Goal: Transaction & Acquisition: Purchase product/service

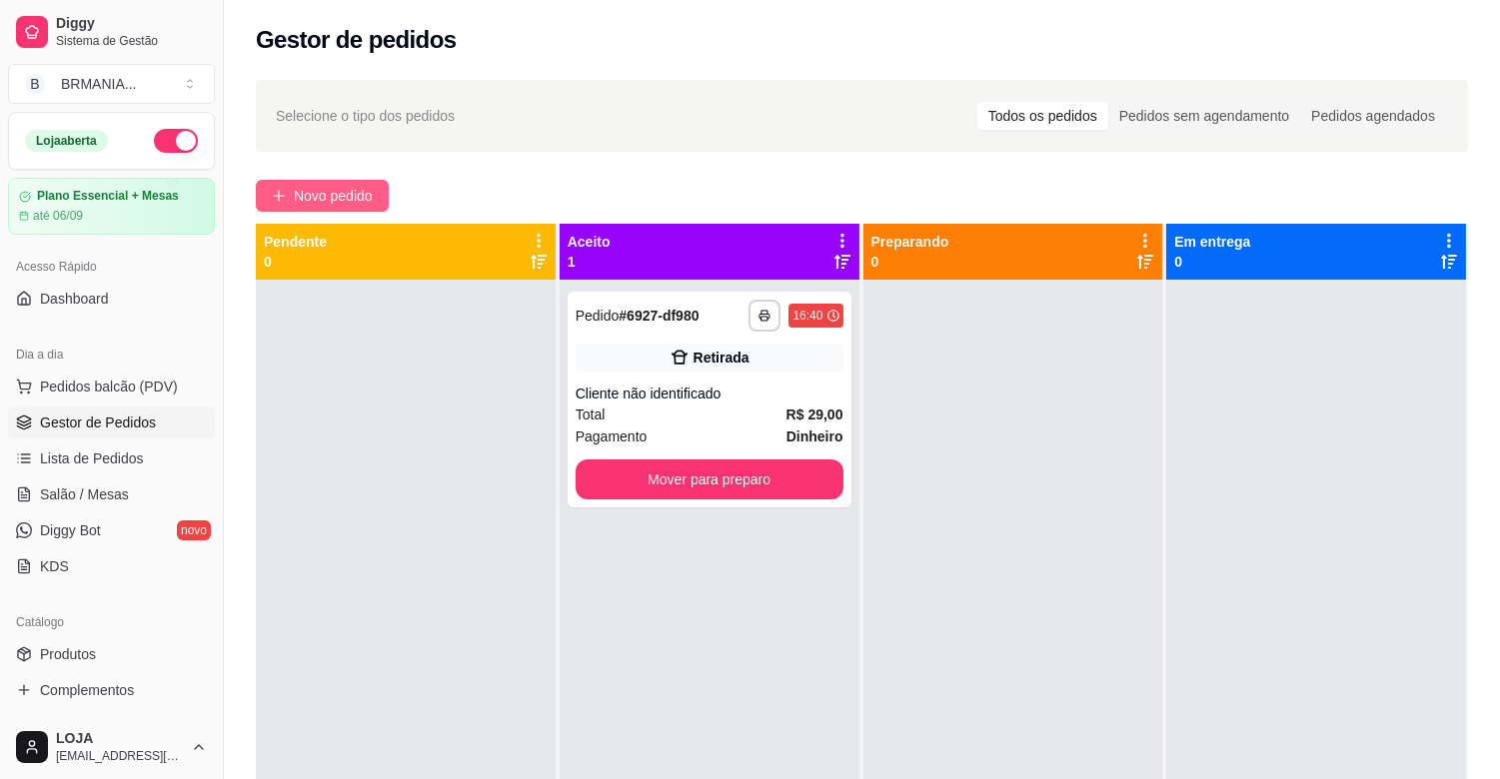
click at [385, 193] on button "Novo pedido" at bounding box center [322, 196] width 133 height 32
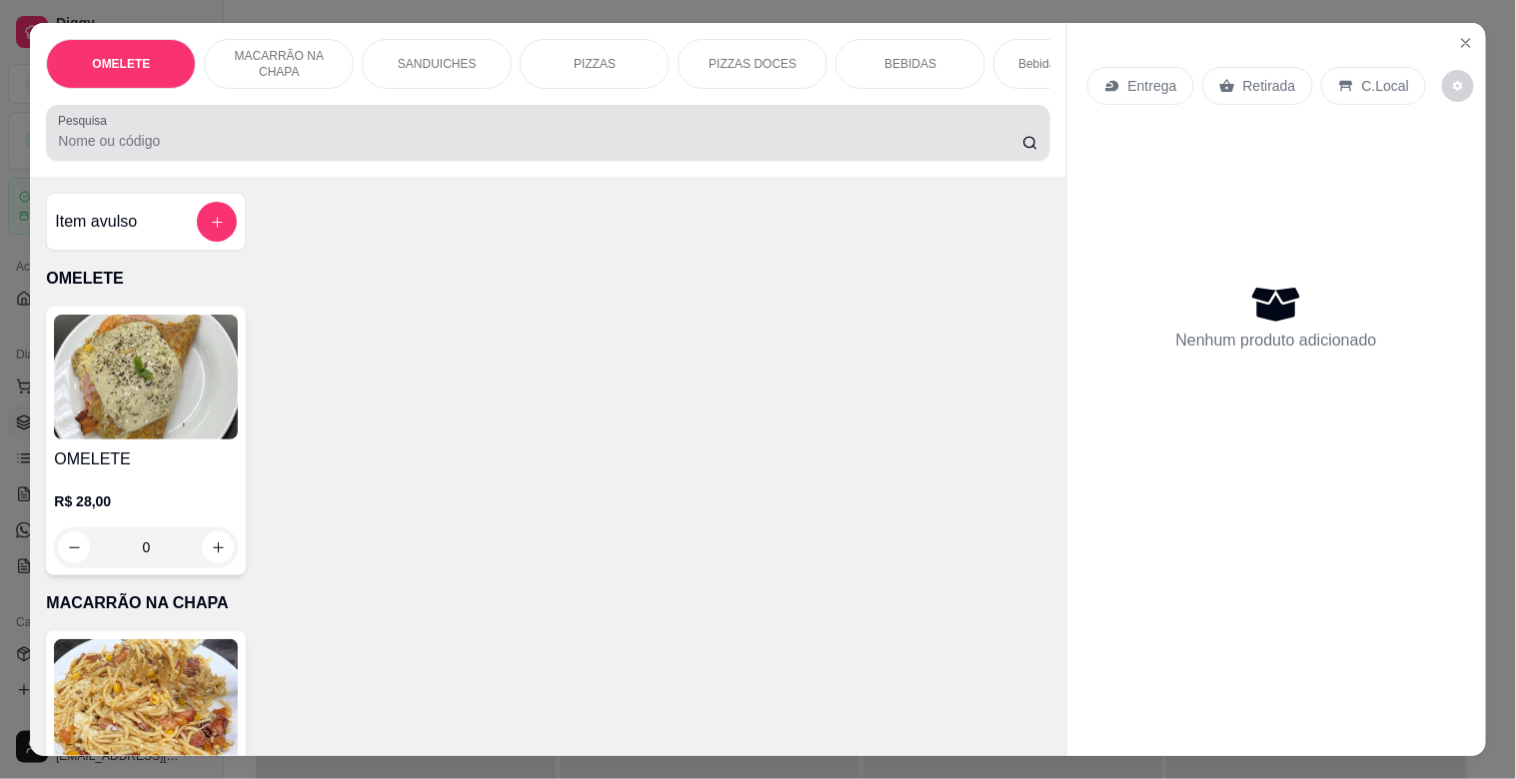
click at [346, 204] on div "Item avulso OMELETE OMELETE R$ 28,00 0 MACARRÃO NA CHAPA MACARRÃO NA CHAPA R$ 2…" at bounding box center [547, 466] width 1035 height 578
click at [380, 120] on div "Pesquisa" at bounding box center [547, 133] width 1003 height 56
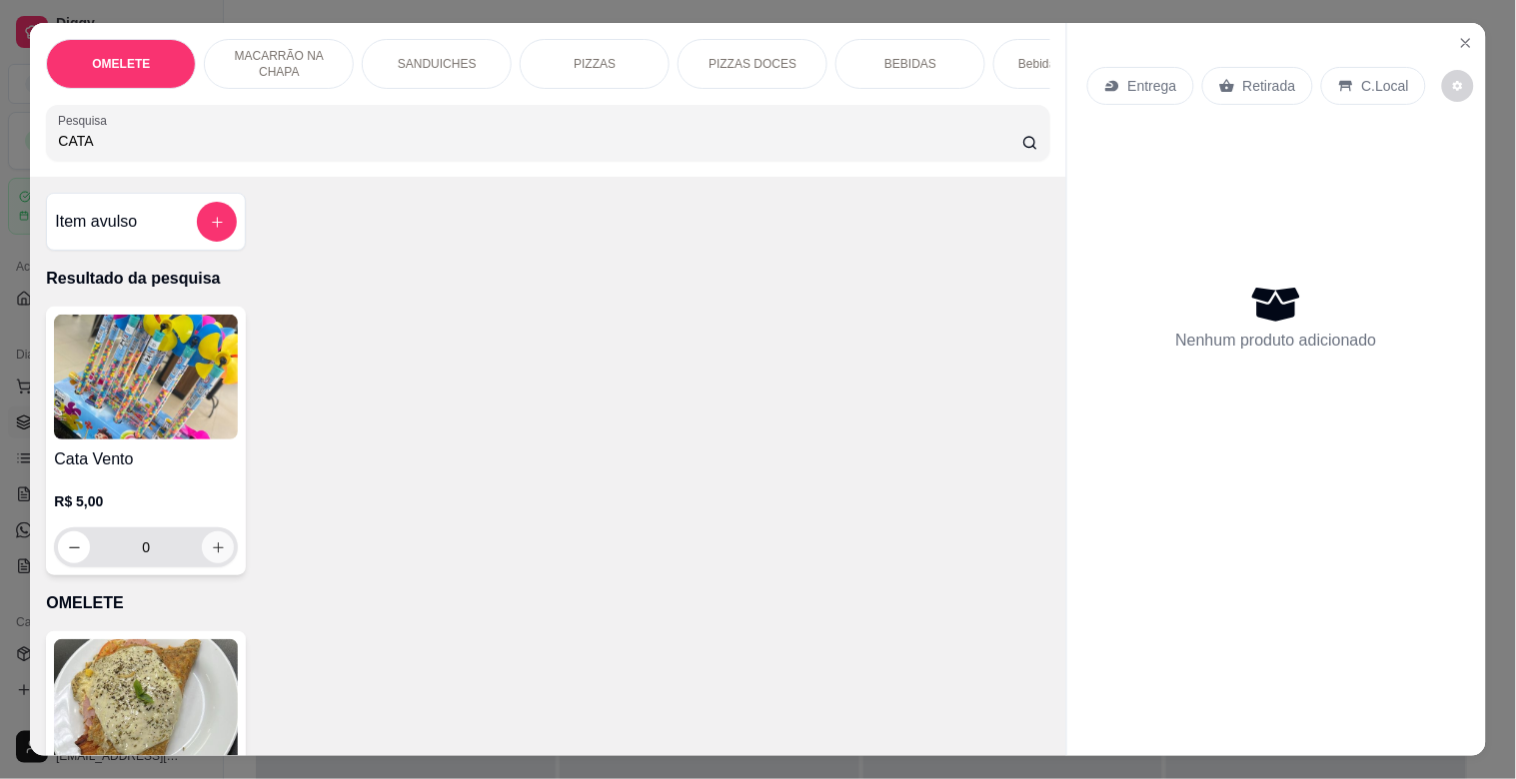
type input "CATA"
click at [203, 563] on button "increase-product-quantity" at bounding box center [218, 548] width 31 height 31
type input "1"
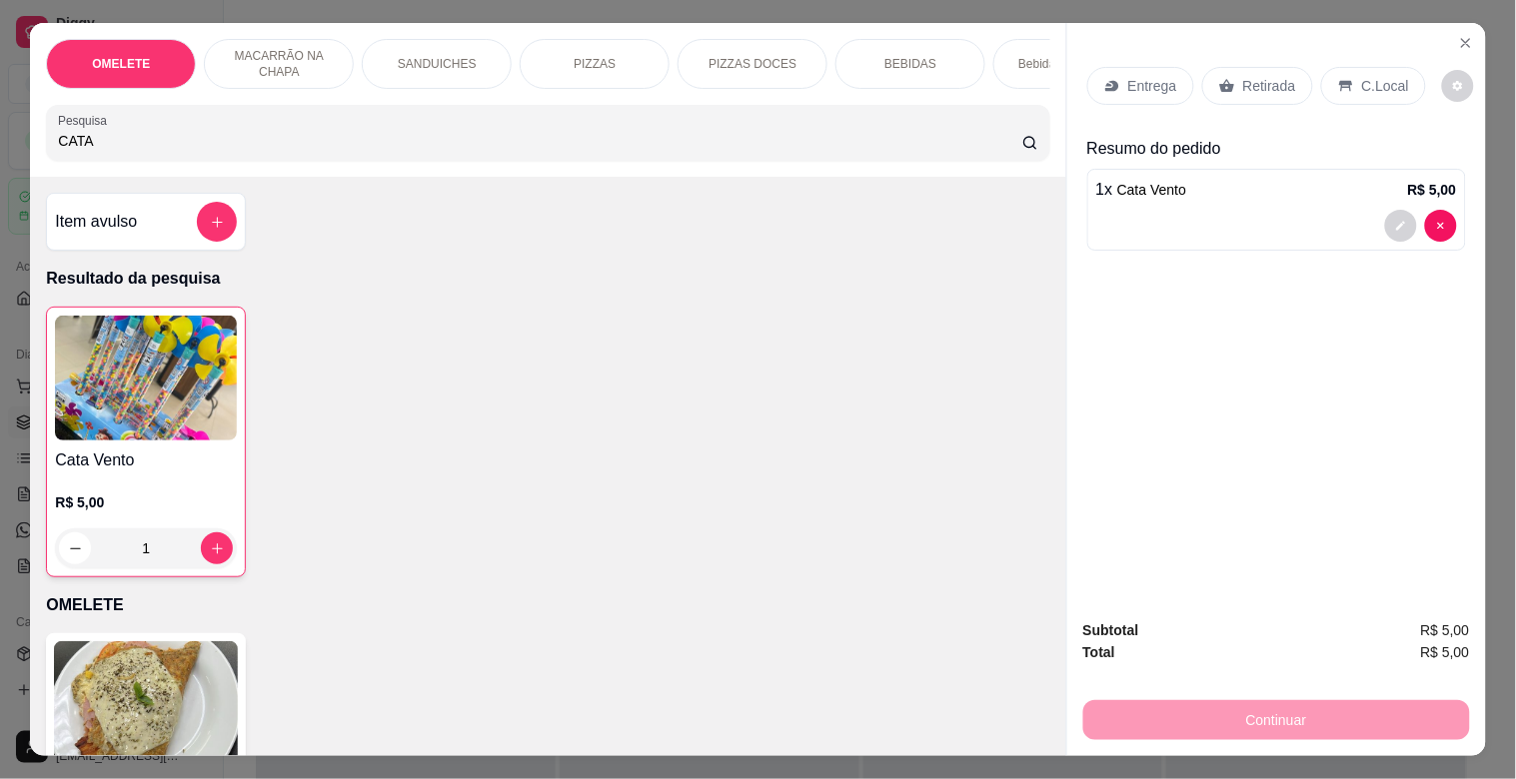
click at [117, 151] on input "CATA" at bounding box center [540, 141] width 964 height 20
type input "C"
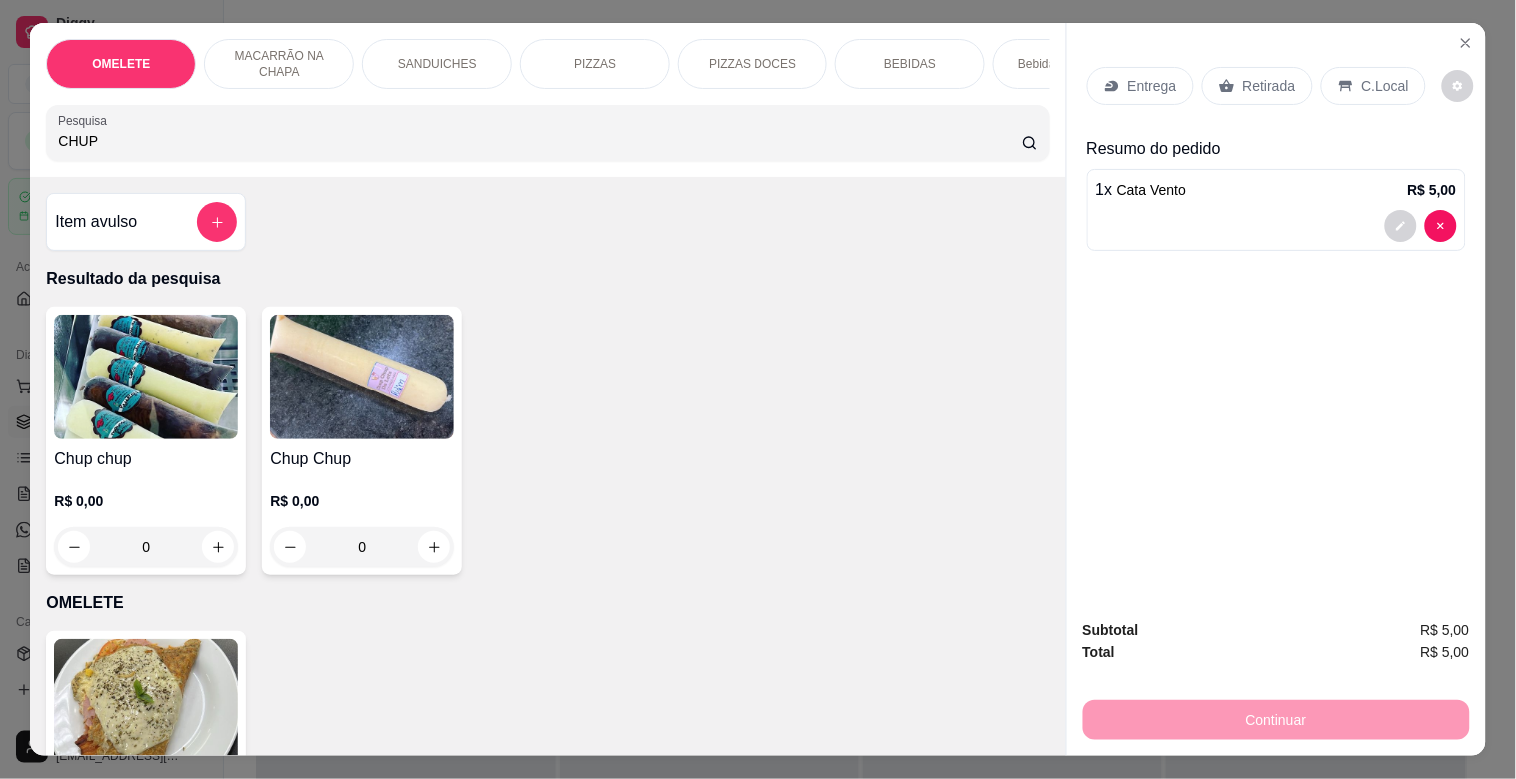
type input "CHUP"
click at [427, 417] on img at bounding box center [362, 377] width 184 height 125
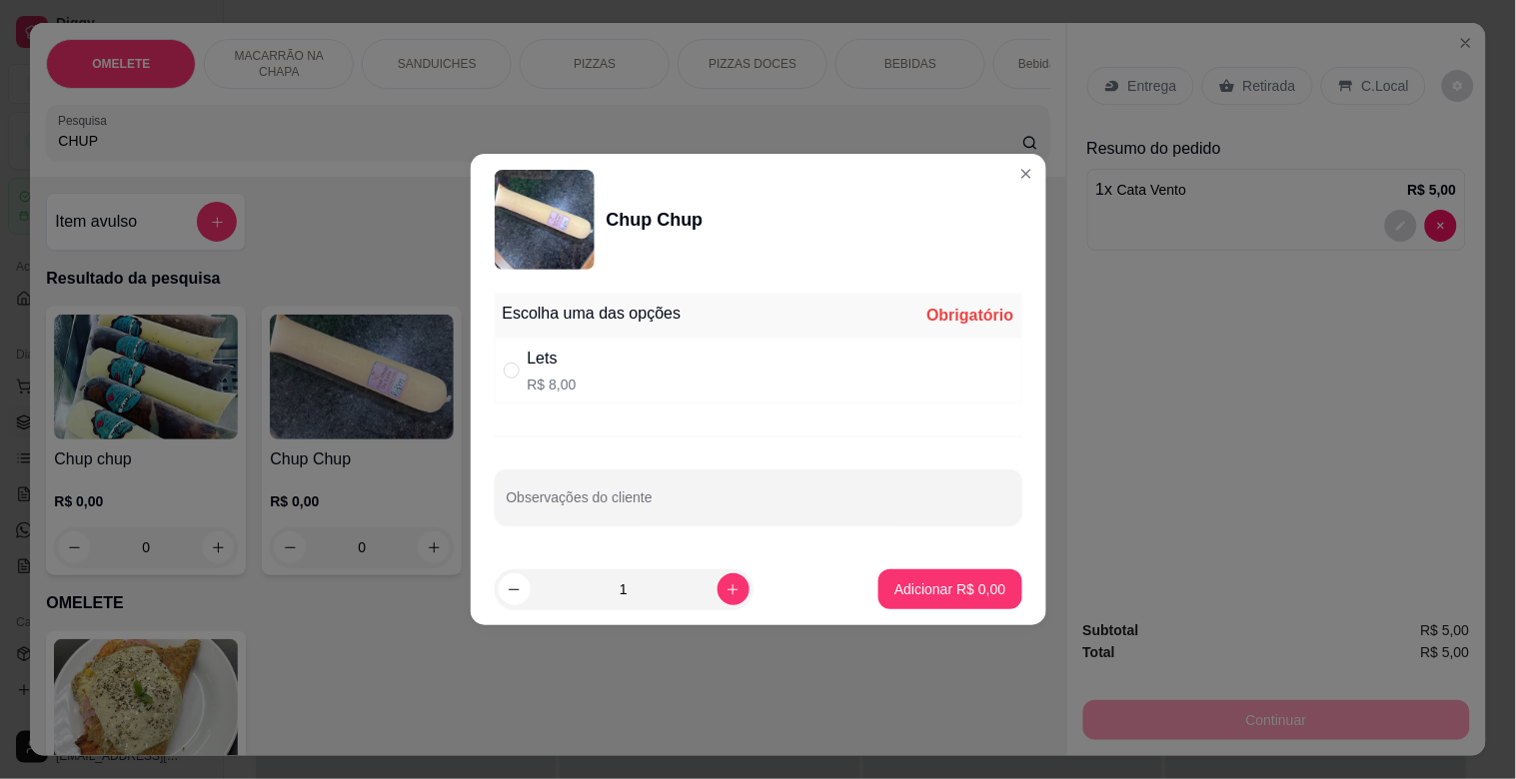
click at [556, 381] on p "R$ 8,00" at bounding box center [552, 385] width 49 height 20
radio input "true"
click at [970, 590] on p "Adicionar R$ 8,00" at bounding box center [950, 588] width 108 height 19
type input "1"
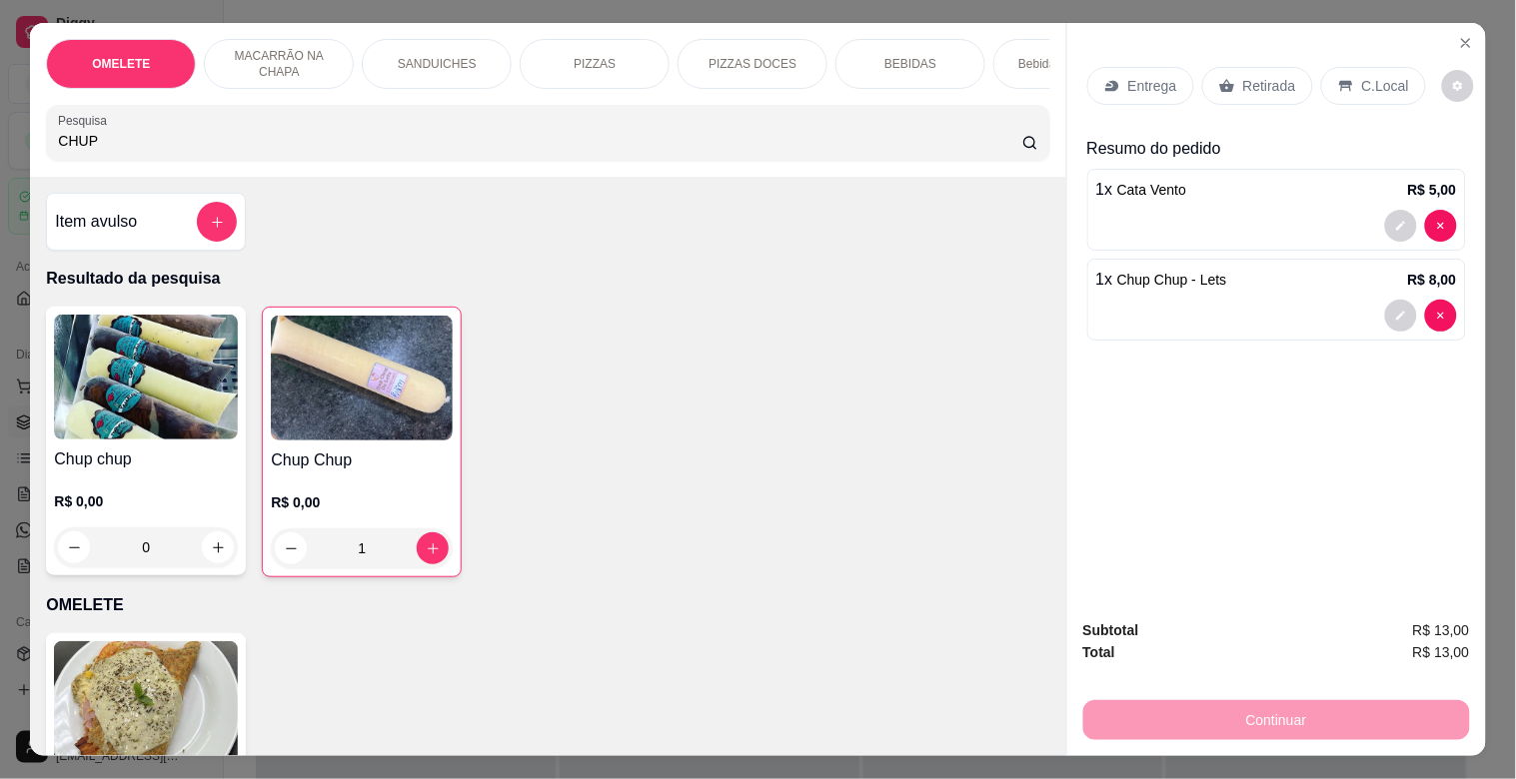
click at [1243, 76] on p "Retirada" at bounding box center [1269, 86] width 53 height 20
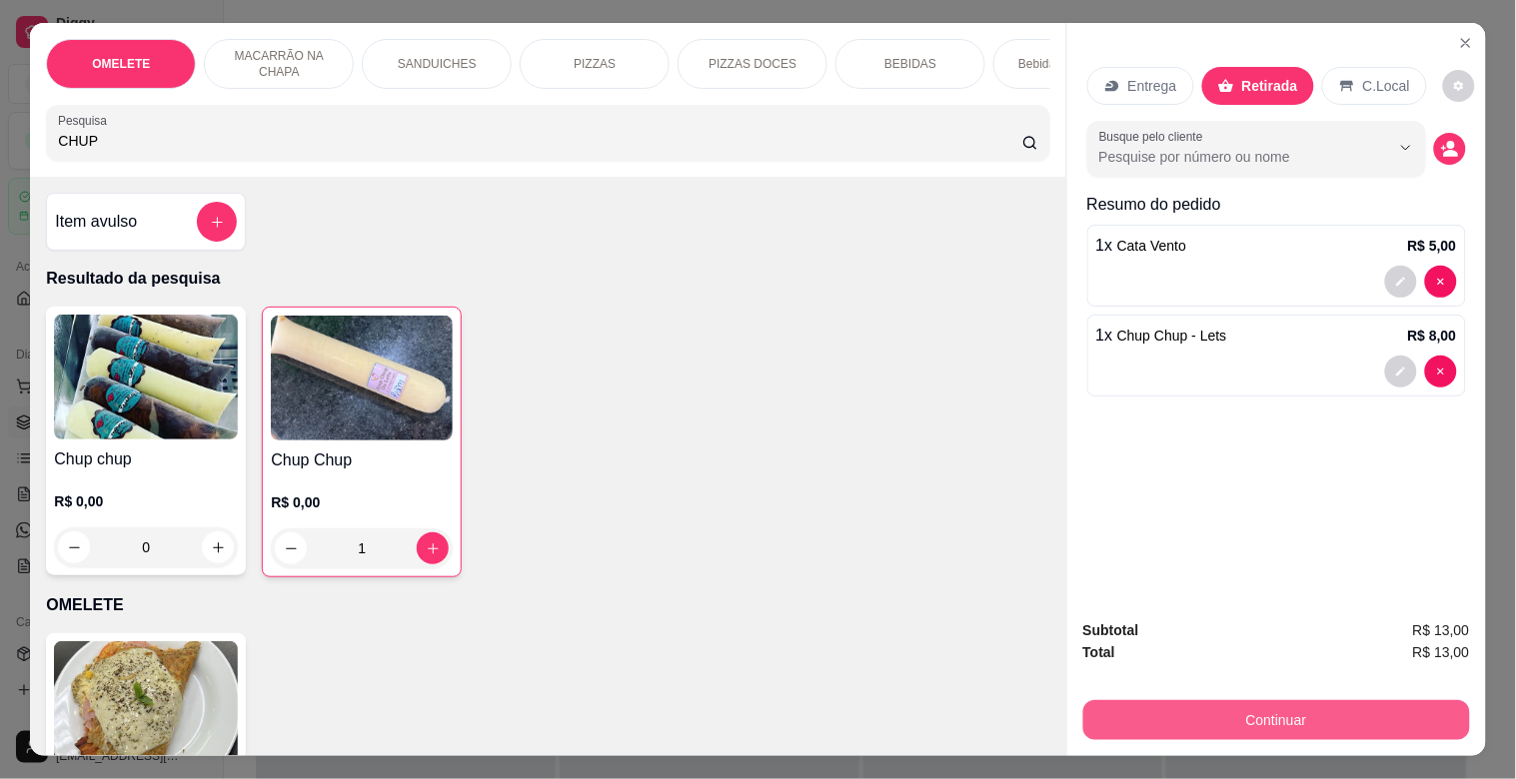
click at [1267, 701] on button "Continuar" at bounding box center [1276, 720] width 387 height 40
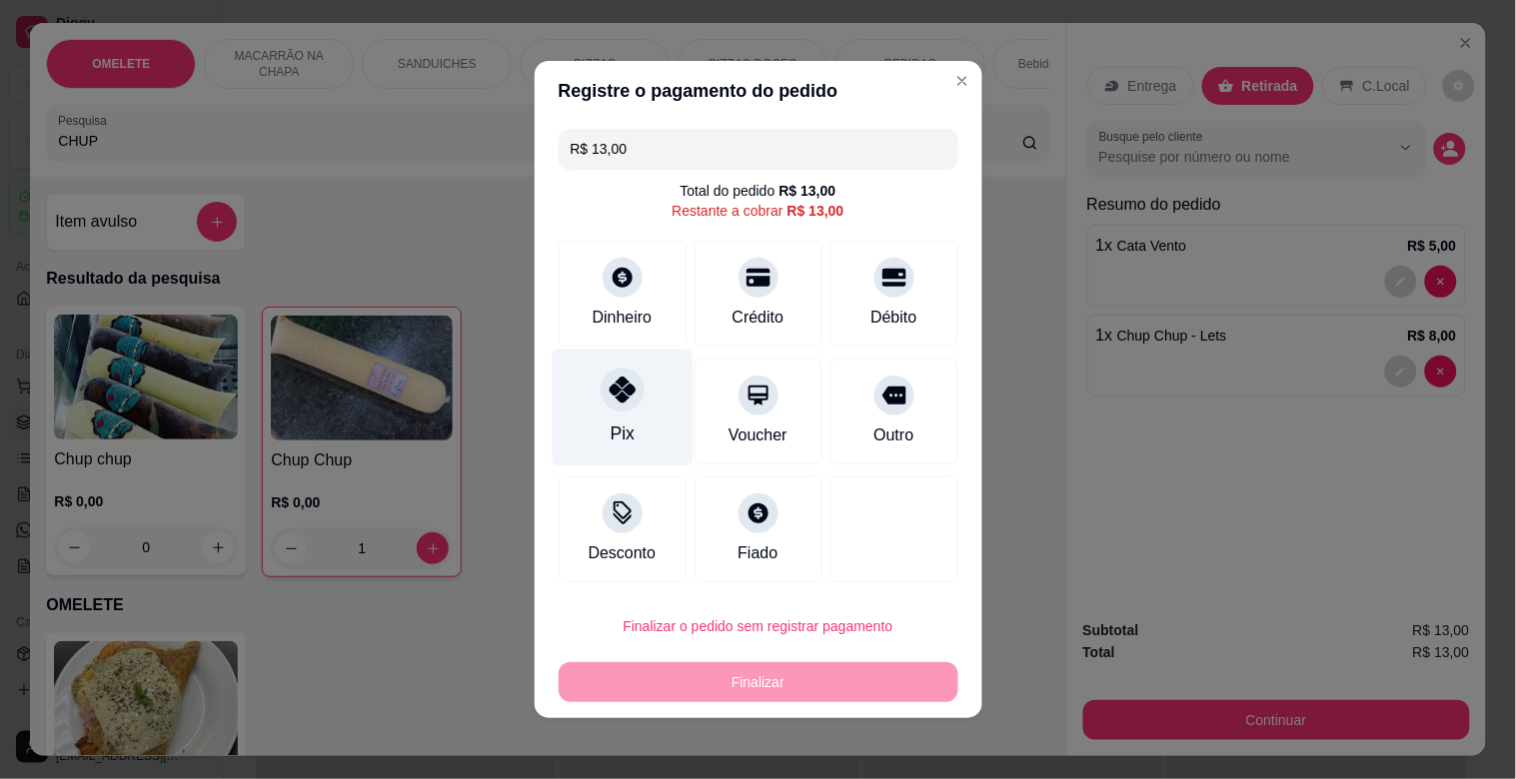
click at [616, 425] on div "Pix" at bounding box center [621, 434] width 24 height 26
type input "R$ 0,00"
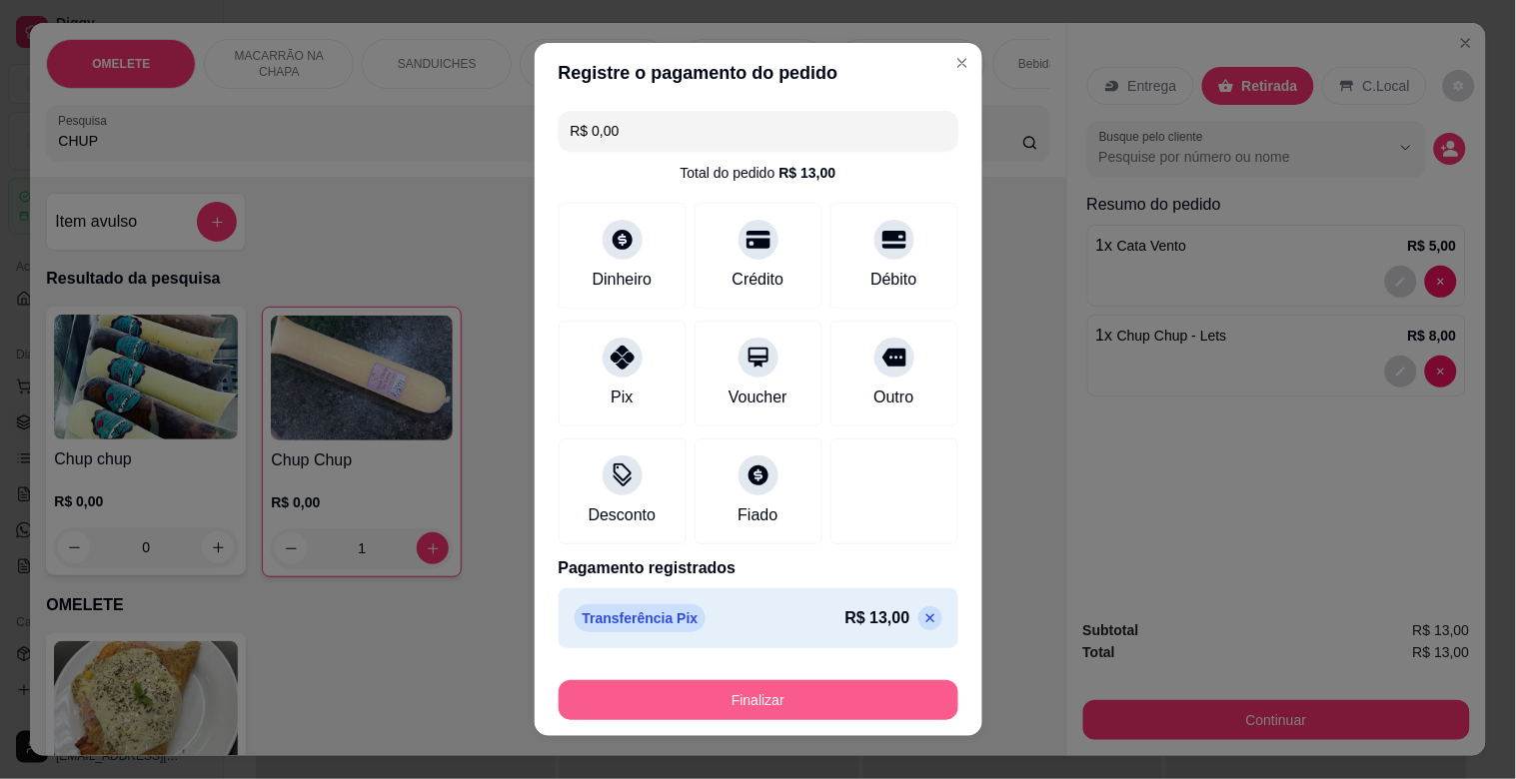
click at [815, 702] on button "Finalizar" at bounding box center [758, 700] width 400 height 40
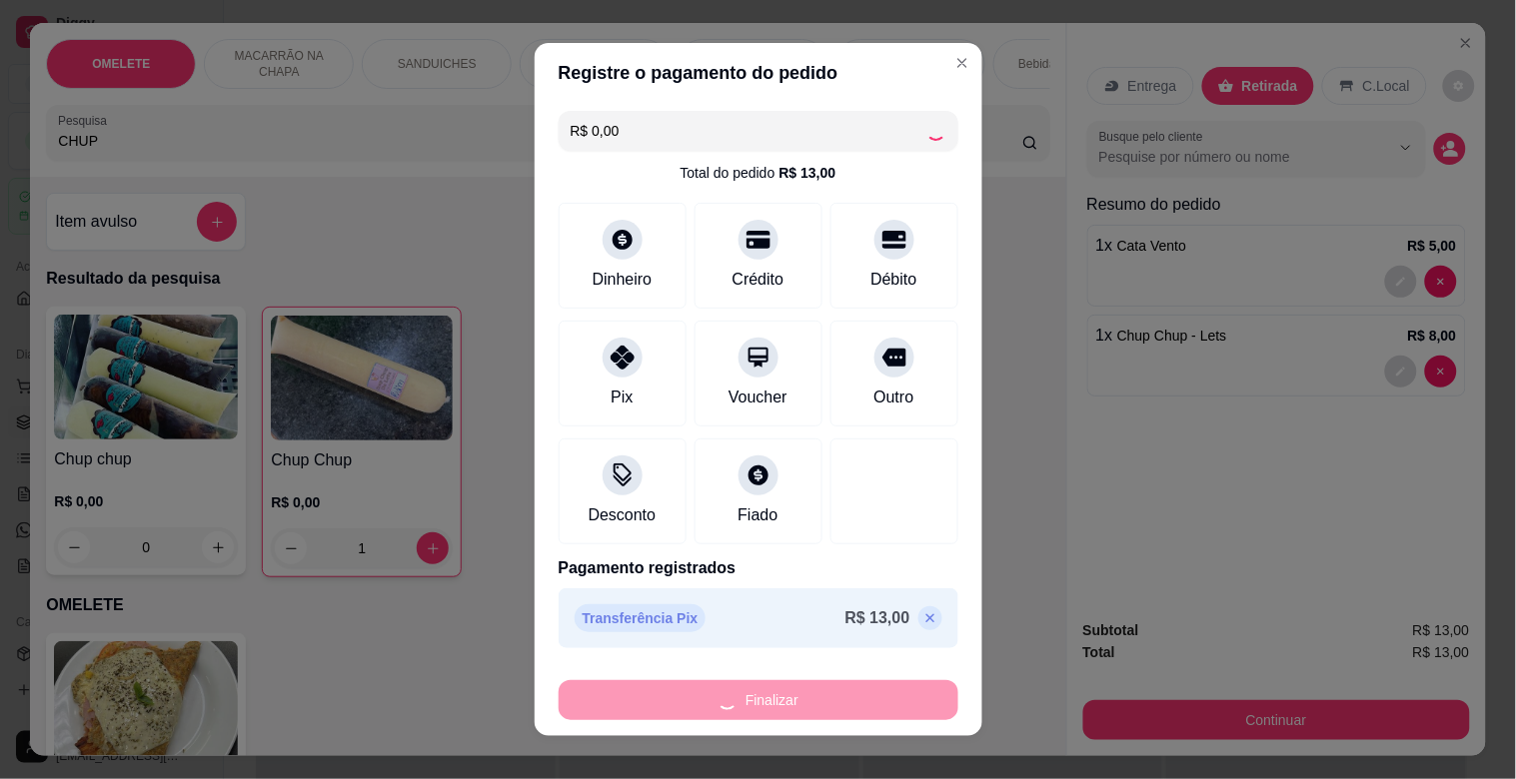
type input "0"
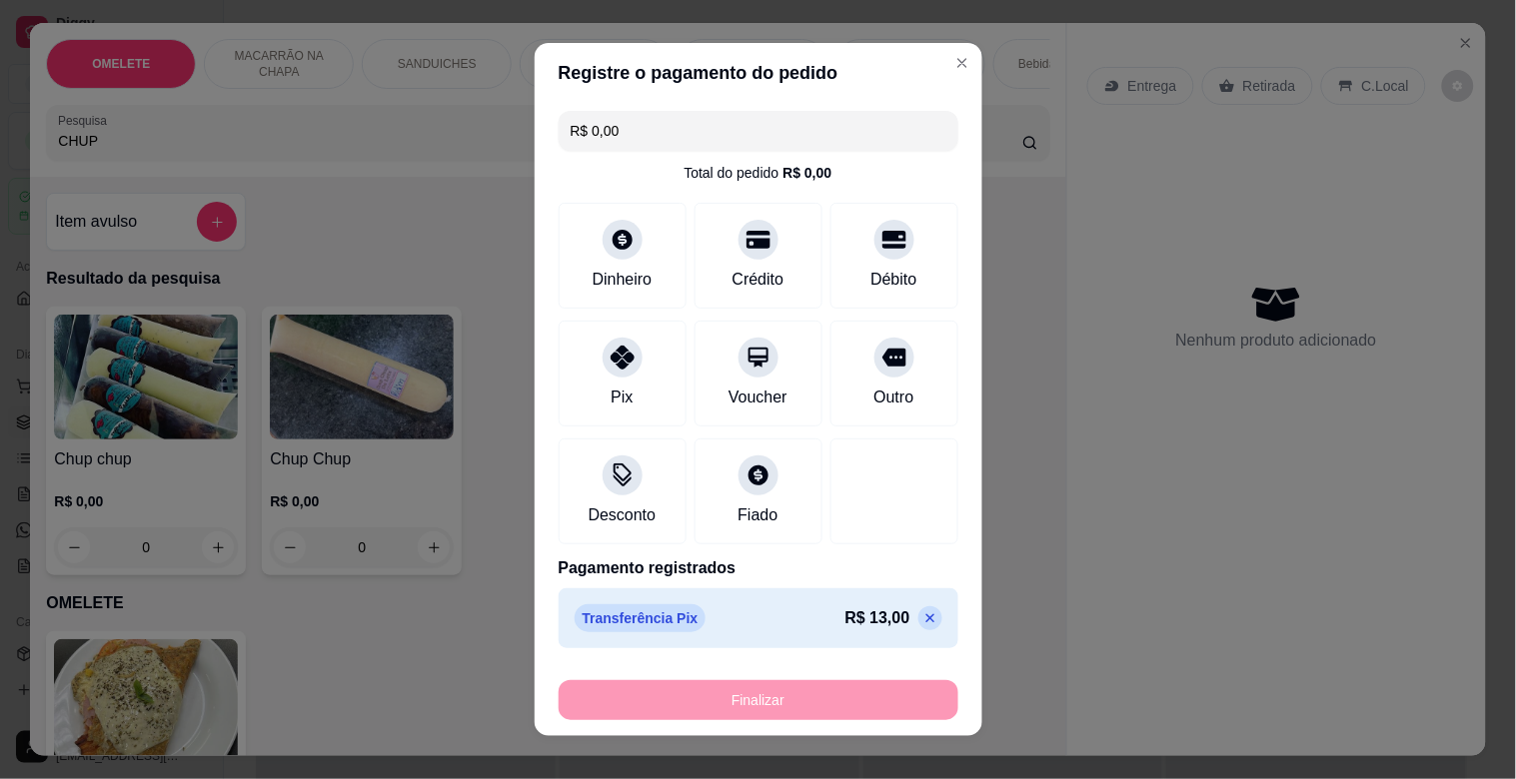
type input "-R$ 13,00"
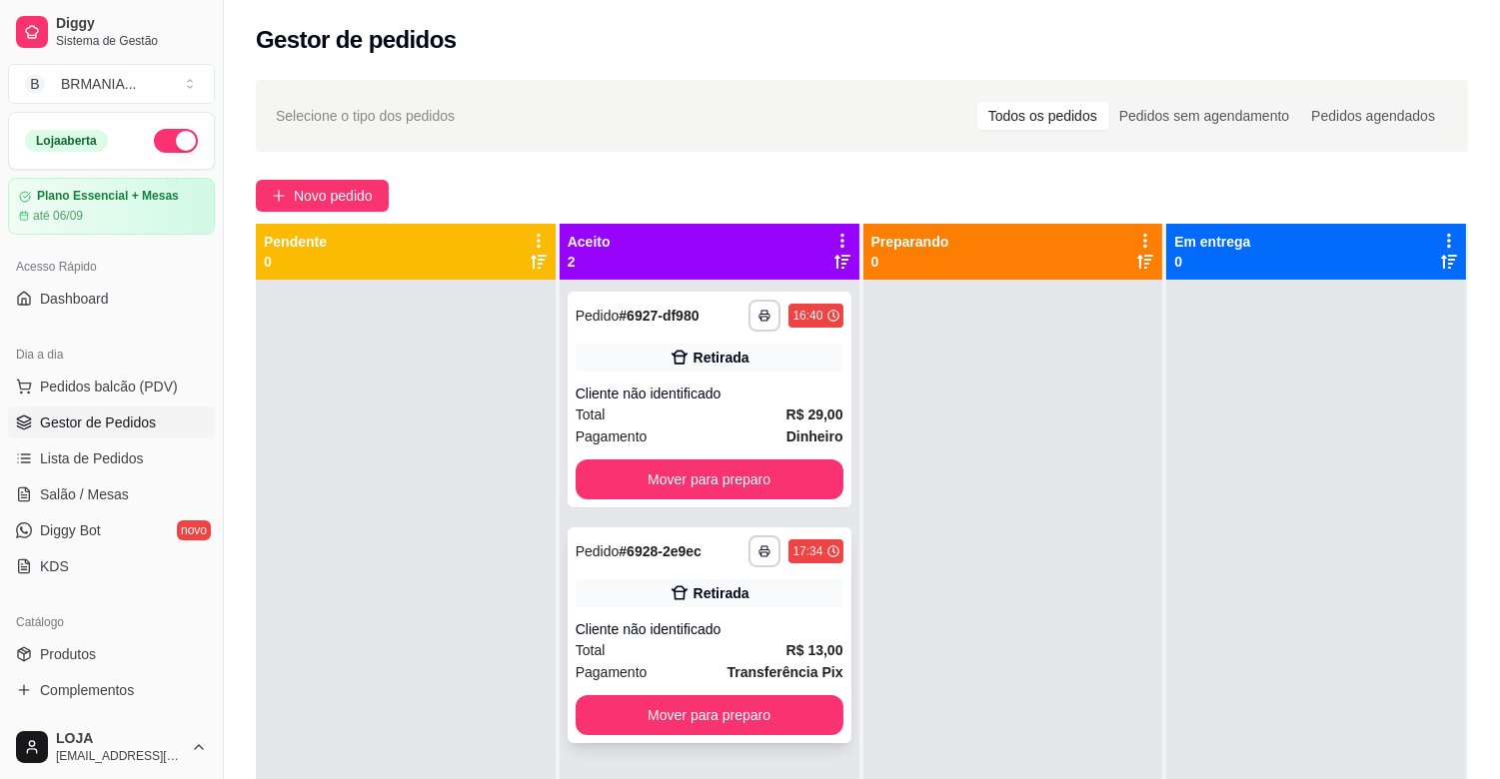
click at [711, 653] on div "Total R$ 13,00" at bounding box center [709, 650] width 268 height 22
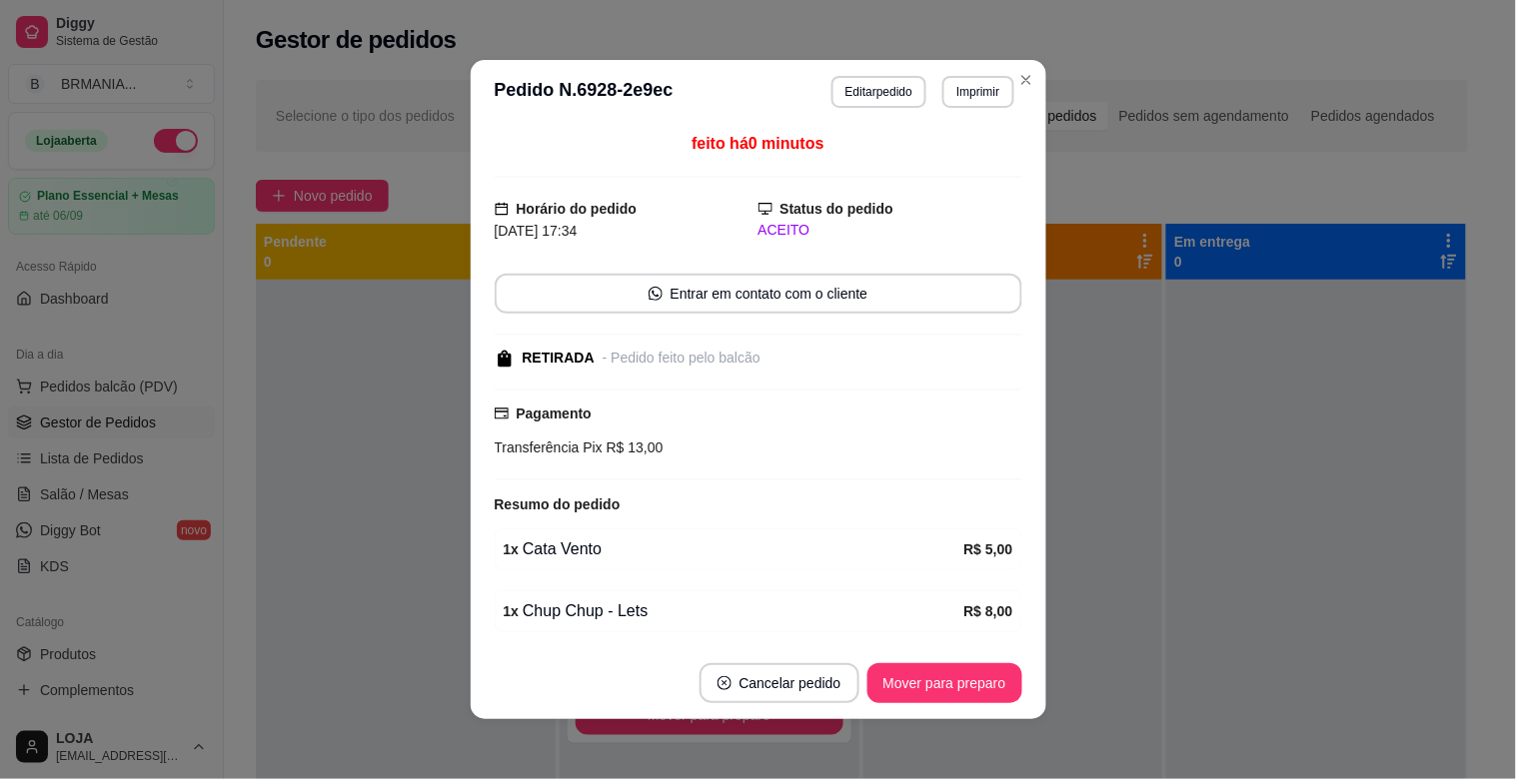
click at [903, 653] on footer "Cancelar pedido Mover para preparo" at bounding box center [758, 683] width 575 height 72
click at [911, 671] on button "Mover para preparo" at bounding box center [944, 683] width 155 height 40
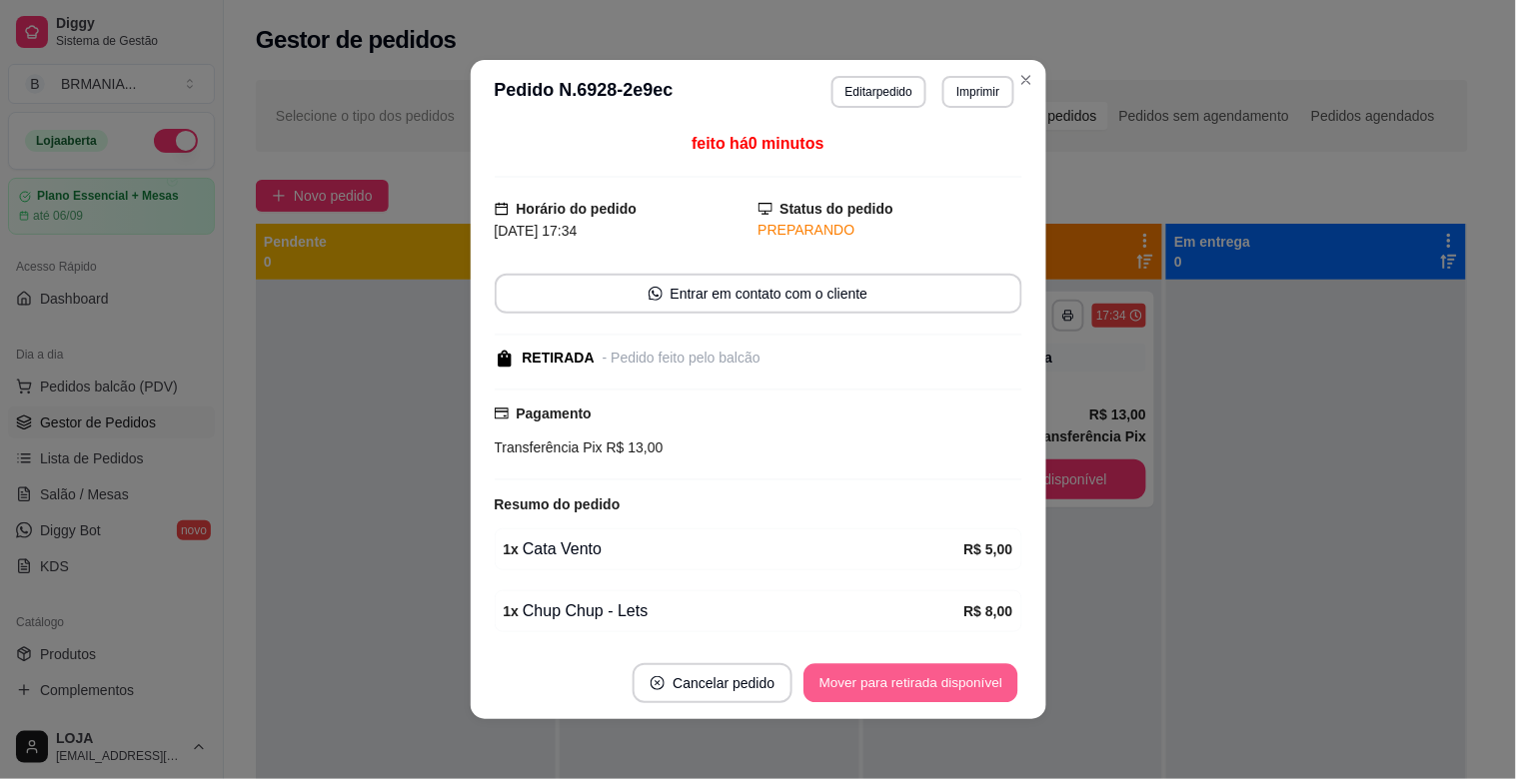
click at [909, 674] on button "Mover para retirada disponível" at bounding box center [911, 683] width 214 height 39
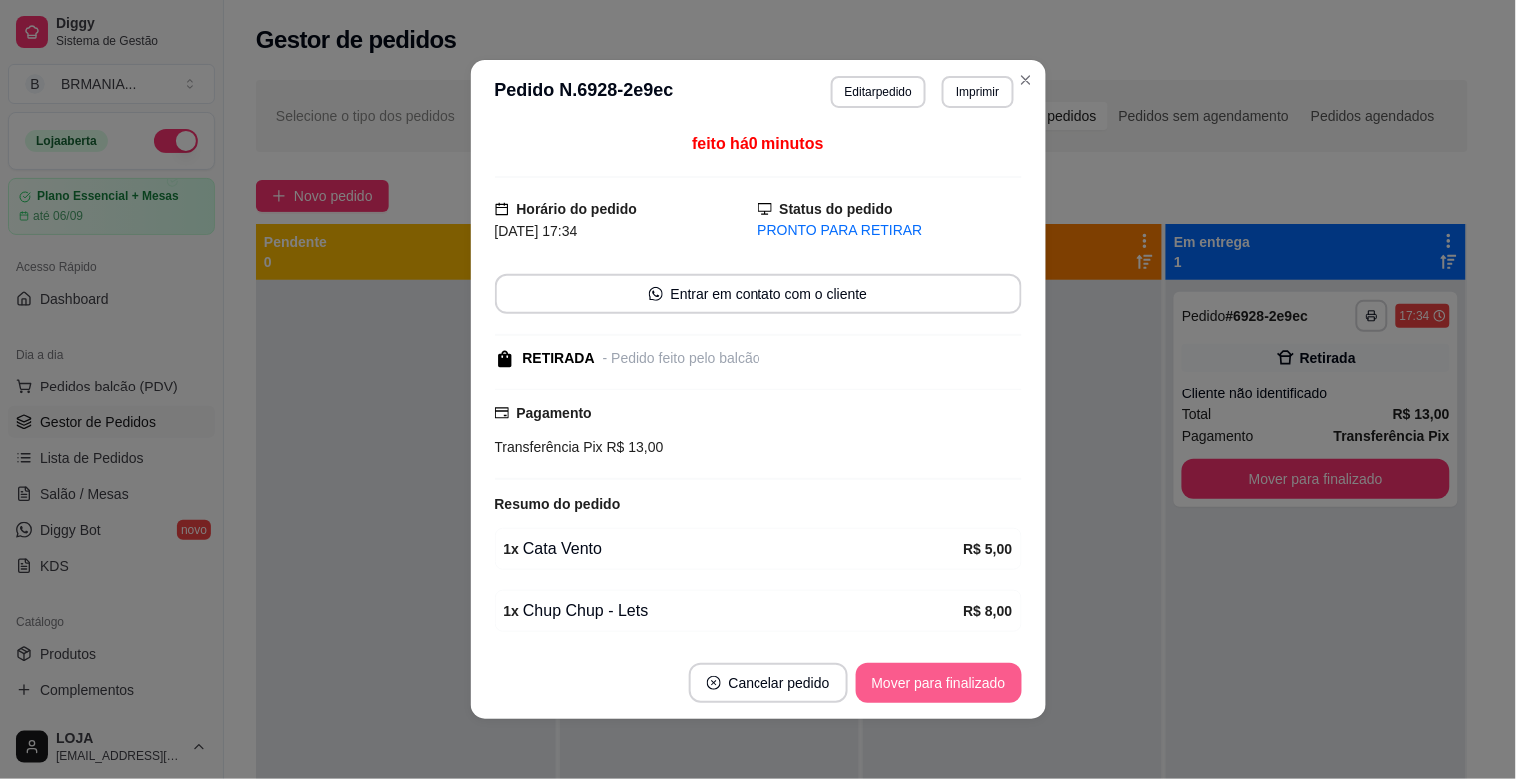
click at [910, 680] on button "Mover para finalizado" at bounding box center [939, 683] width 166 height 40
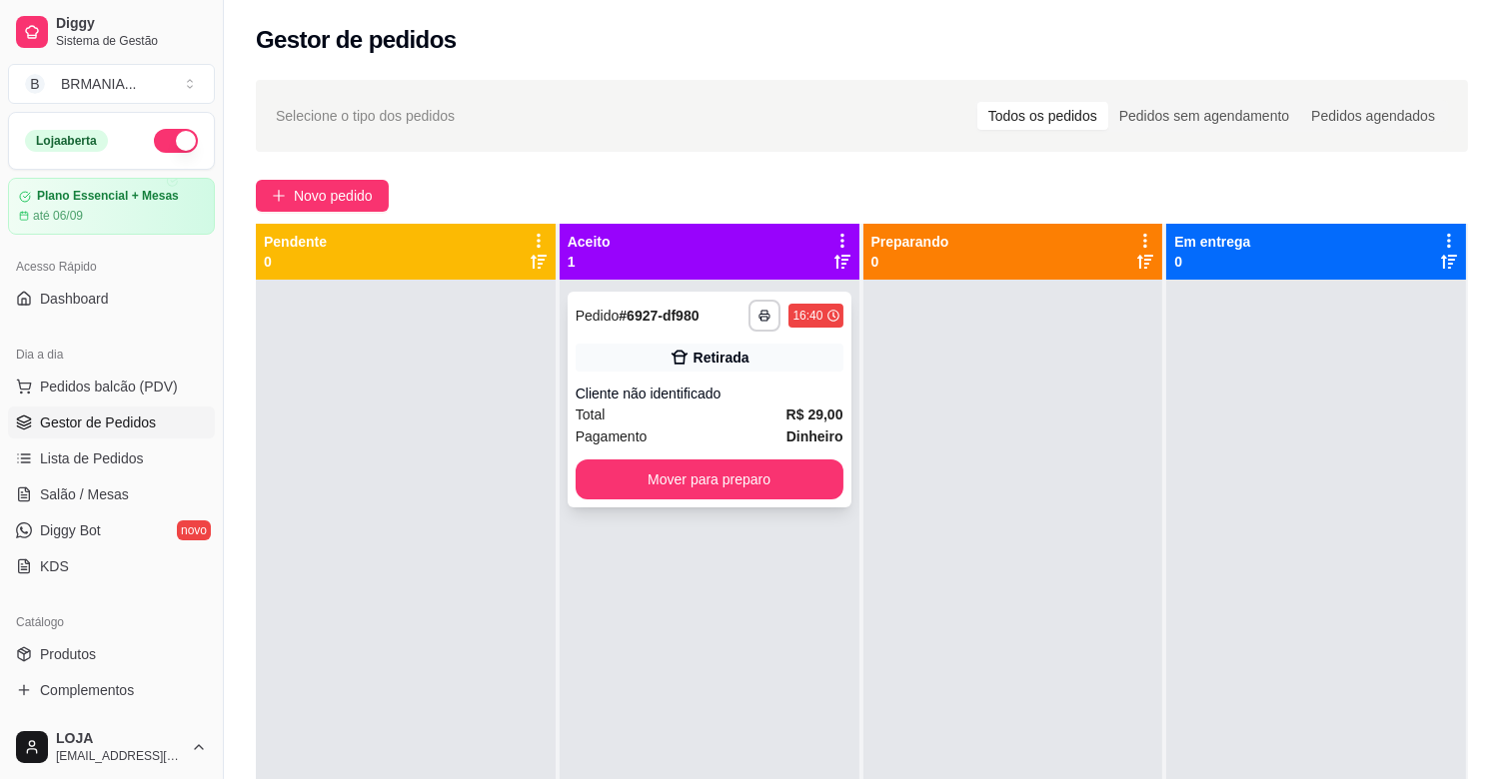
click at [671, 401] on div "Cliente não identificado" at bounding box center [709, 394] width 268 height 20
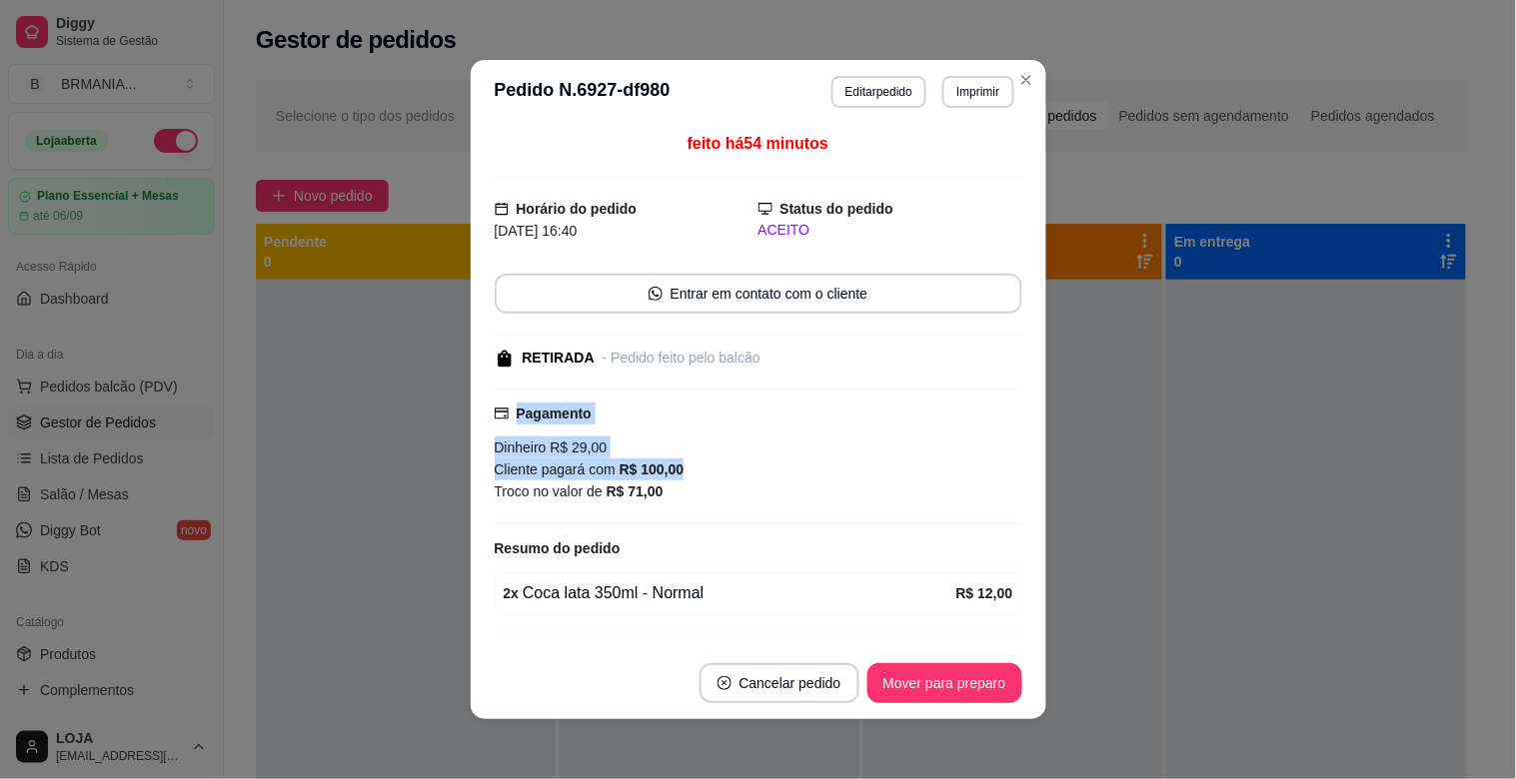
drag, startPoint x: 993, startPoint y: 350, endPoint x: 1024, endPoint y: 472, distance: 125.8
click at [1024, 472] on div "feito há 54 minutos Horário do pedido [DATE] 16:40 Status do pedido ACEITO Entr…" at bounding box center [758, 386] width 575 height 524
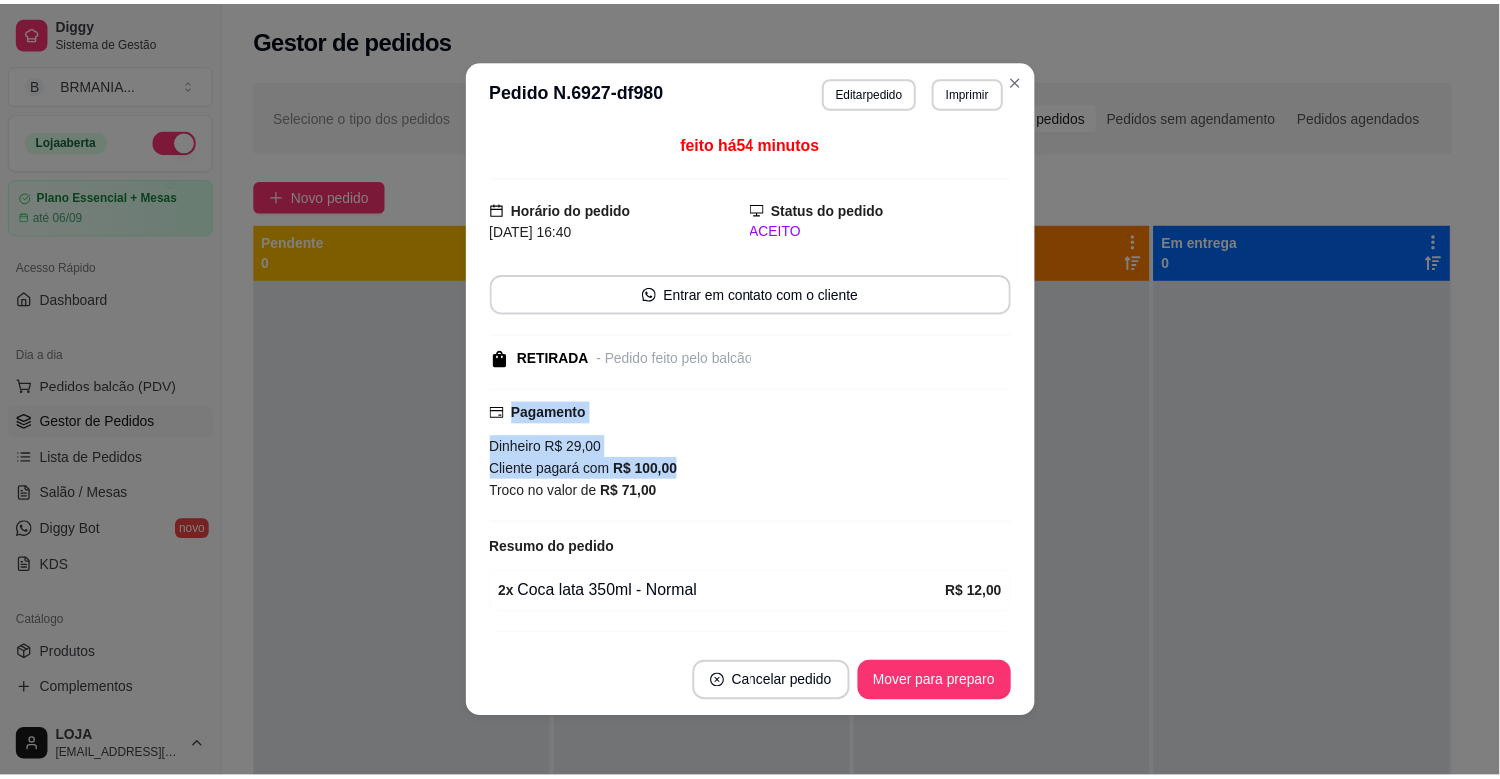
scroll to position [136, 0]
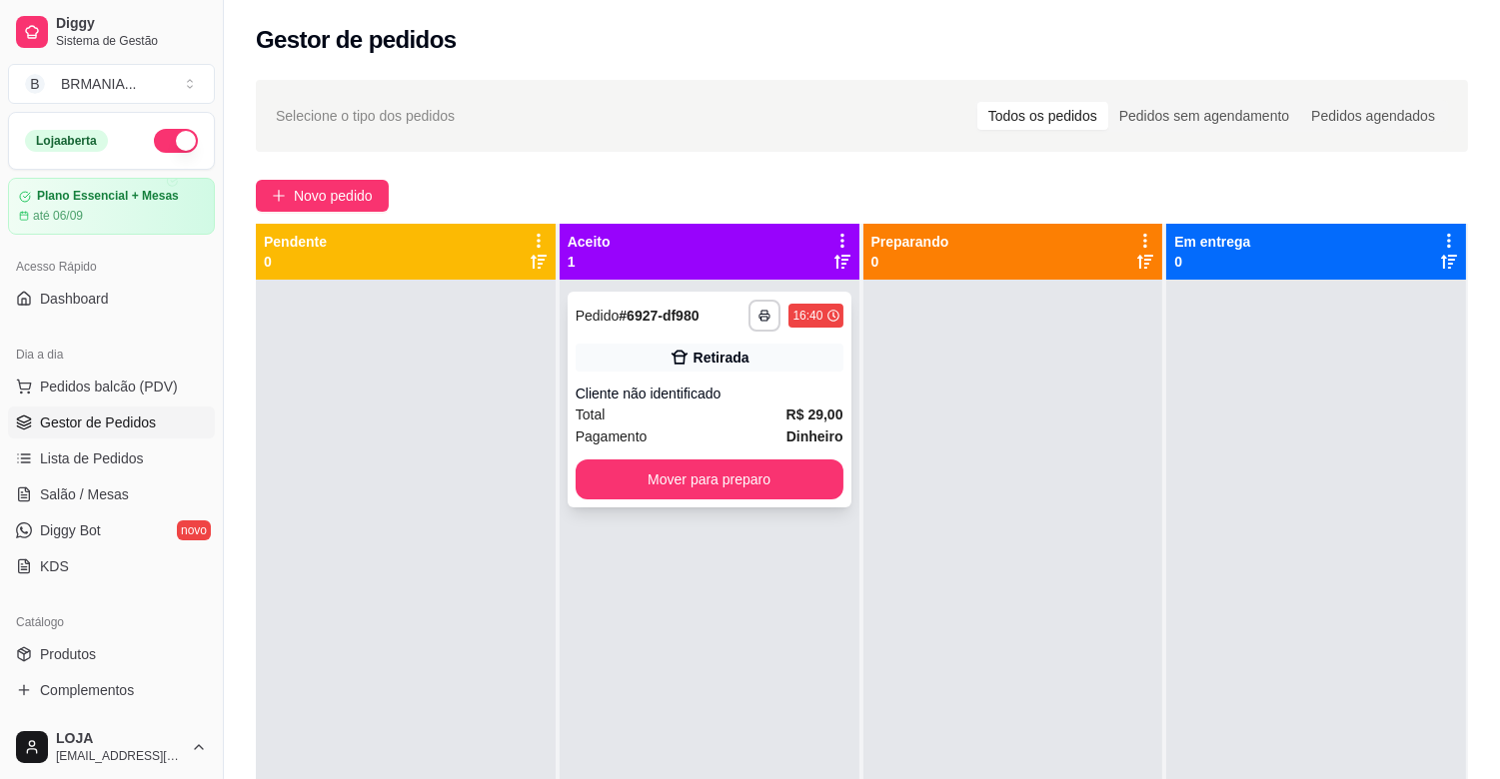
click at [741, 457] on div "**********" at bounding box center [709, 400] width 284 height 216
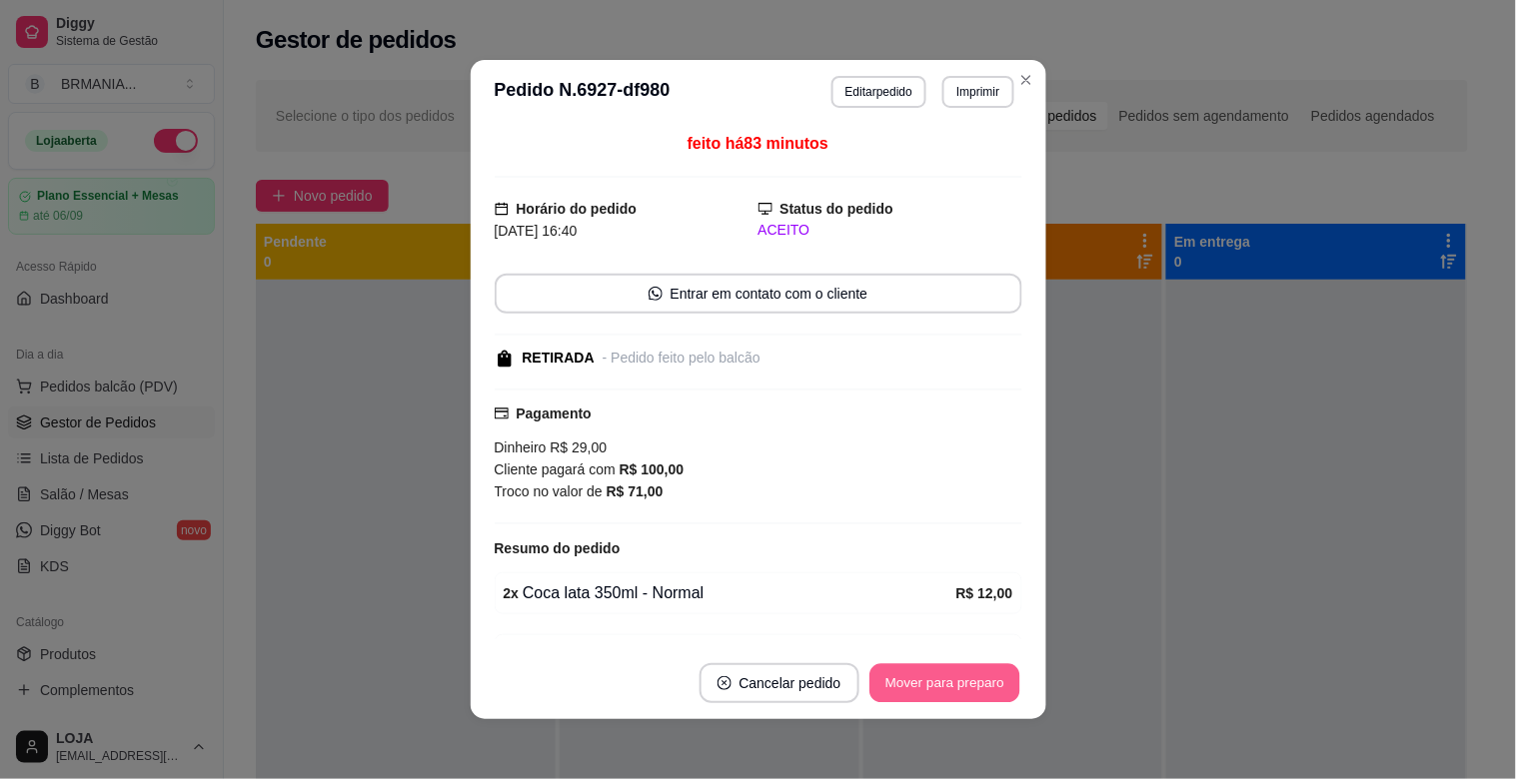
click at [964, 696] on button "Mover para preparo" at bounding box center [944, 683] width 150 height 39
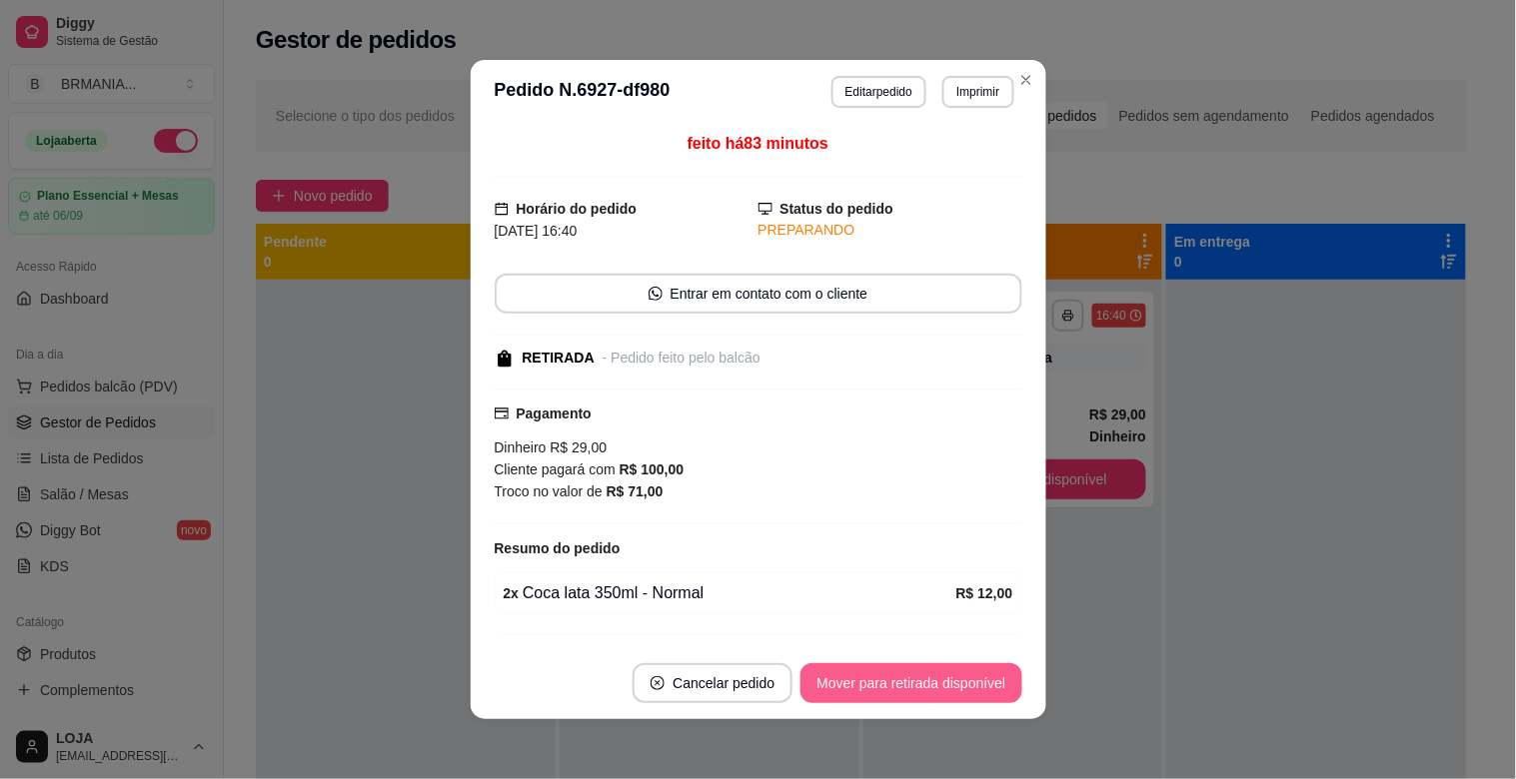
click at [969, 700] on button "Mover para retirada disponível" at bounding box center [910, 683] width 221 height 40
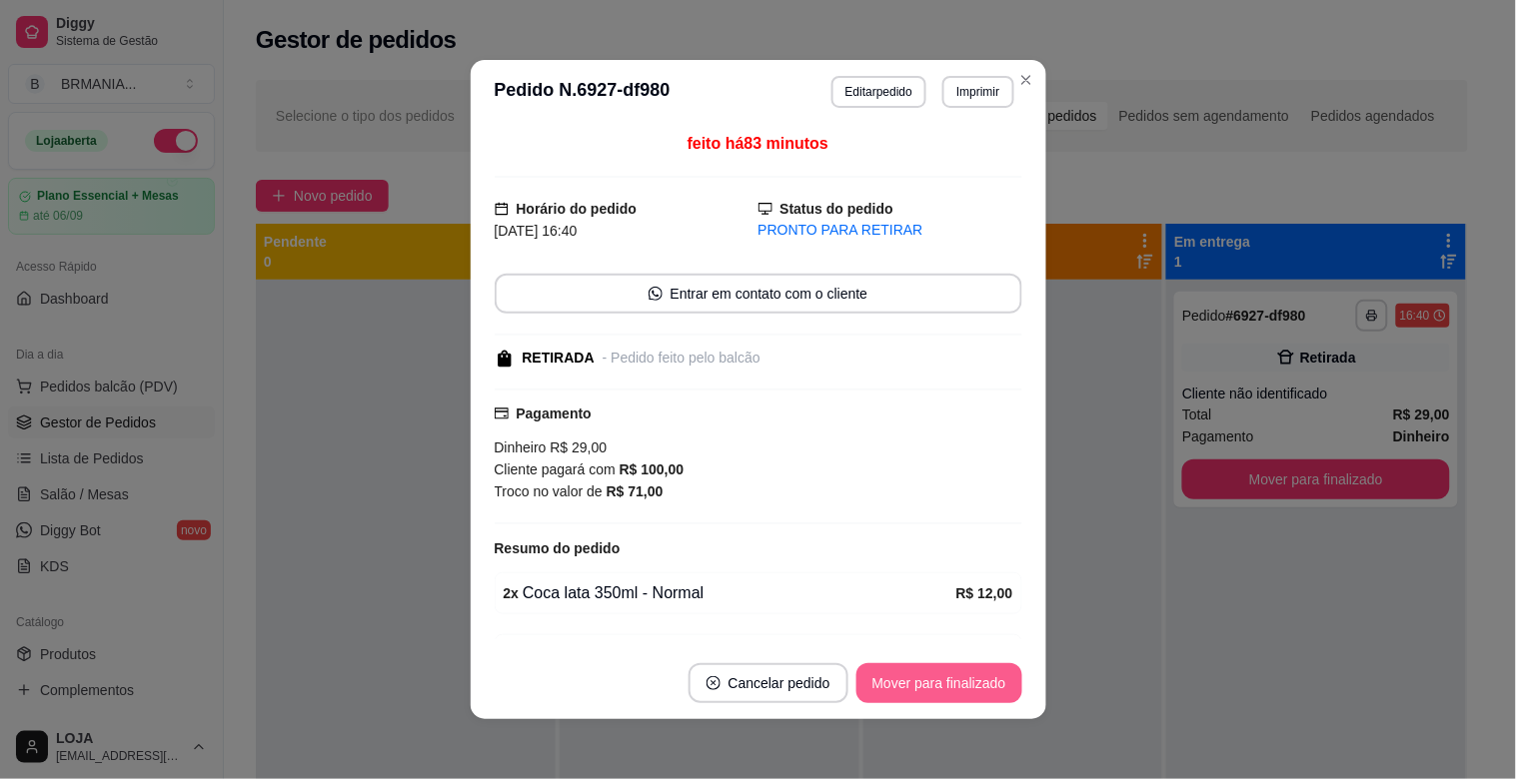
click at [951, 692] on button "Mover para finalizado" at bounding box center [939, 683] width 166 height 40
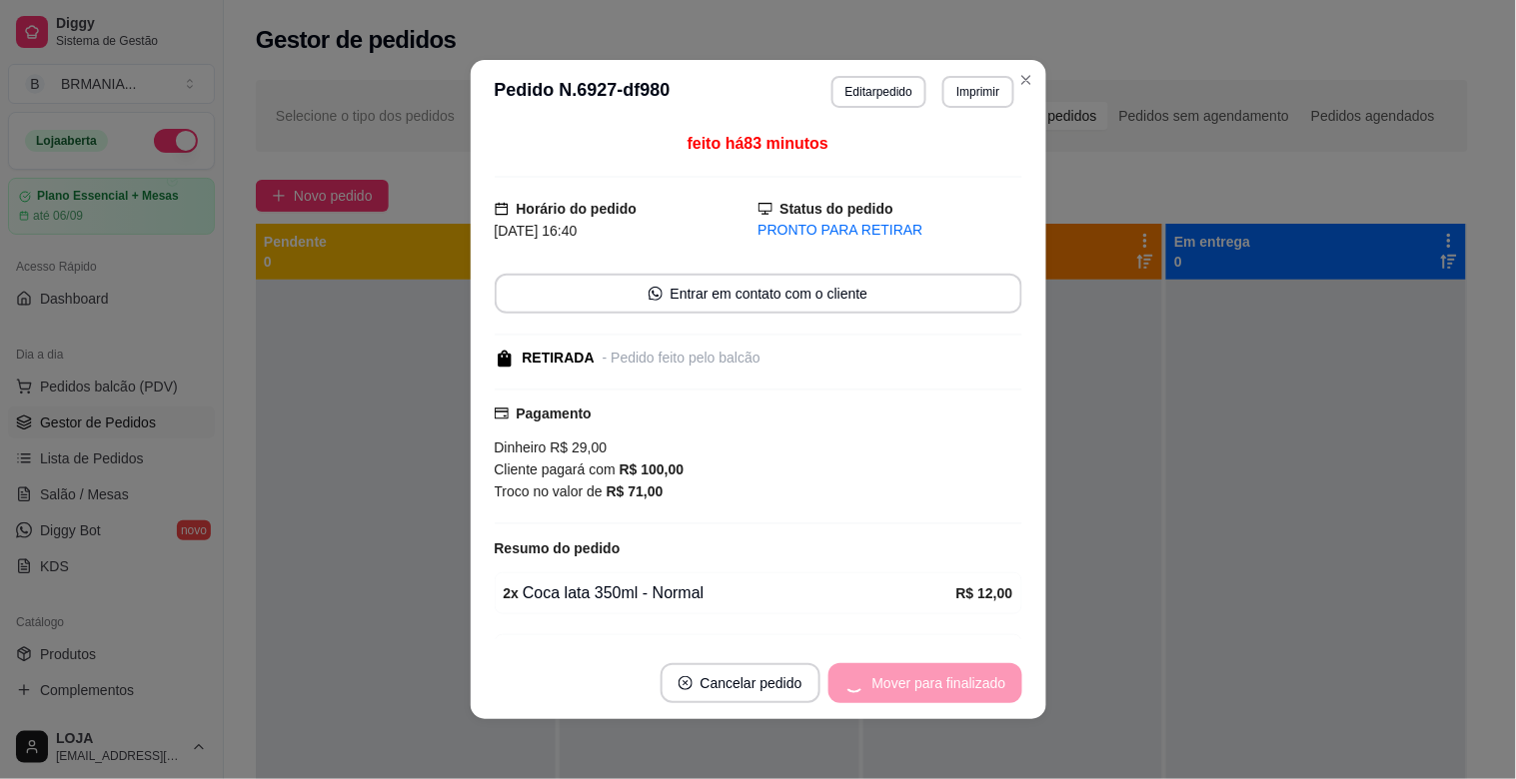
click at [946, 656] on footer "Cancelar pedido Mover para finalizado" at bounding box center [758, 683] width 575 height 72
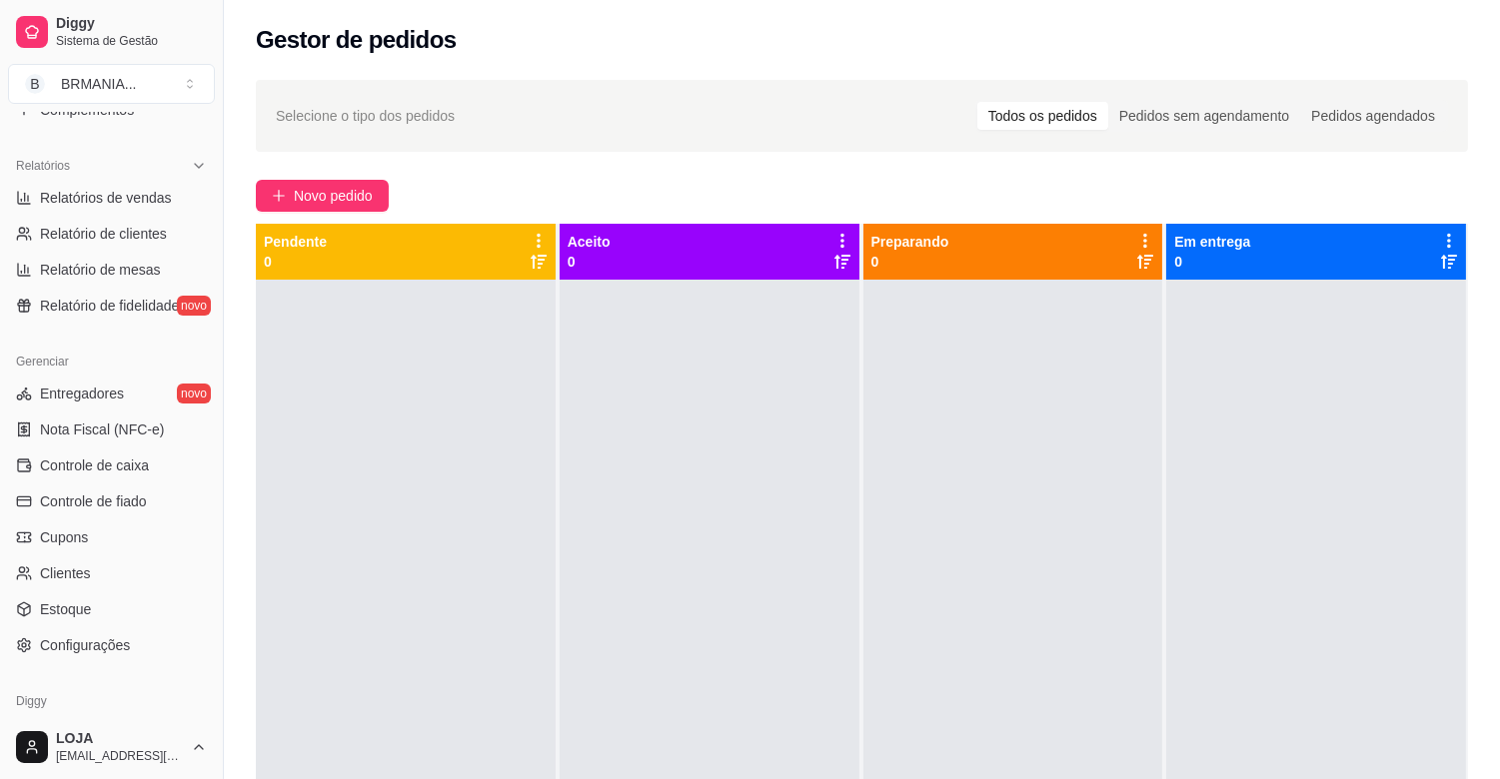
scroll to position [600, 0]
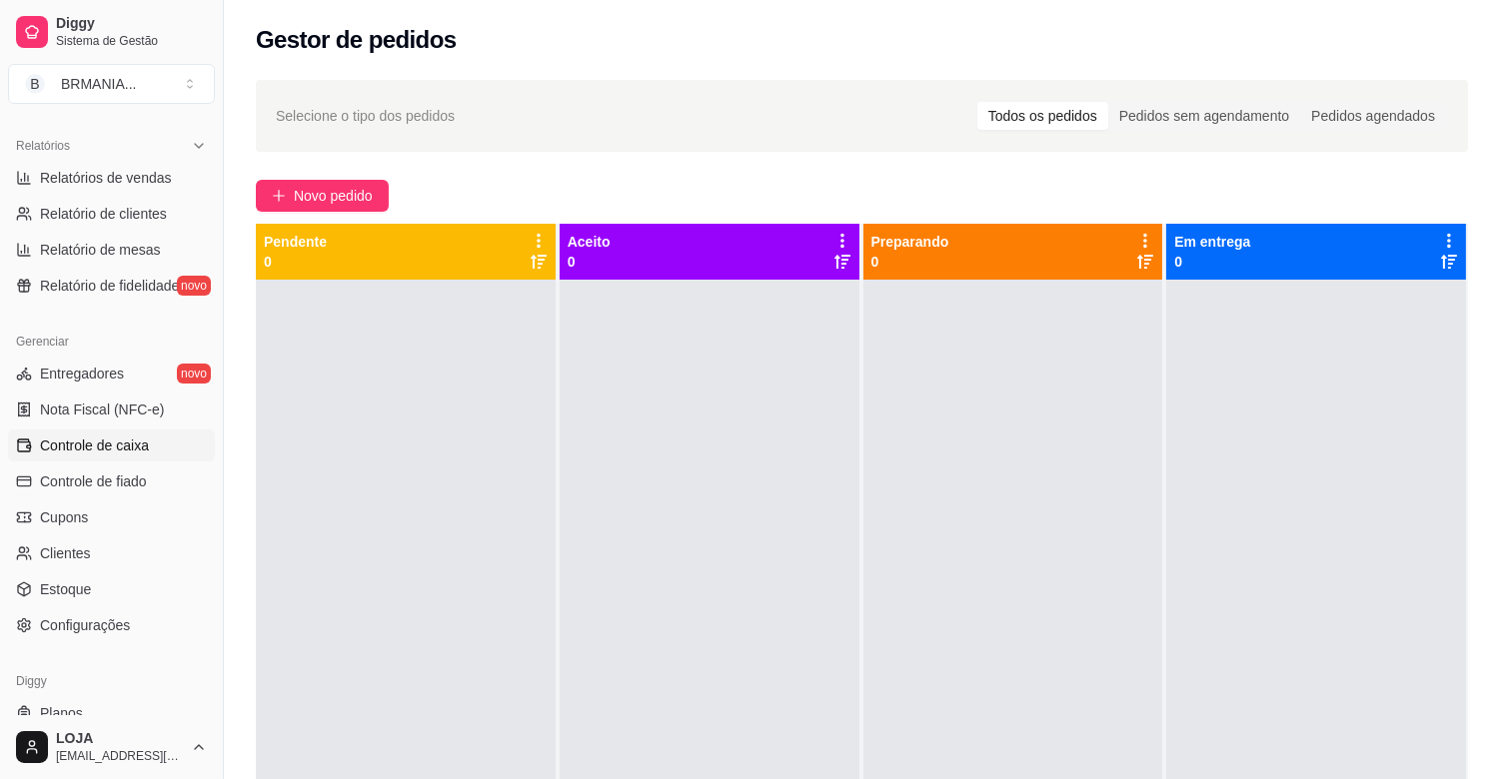
click at [97, 440] on span "Controle de caixa" at bounding box center [94, 446] width 109 height 20
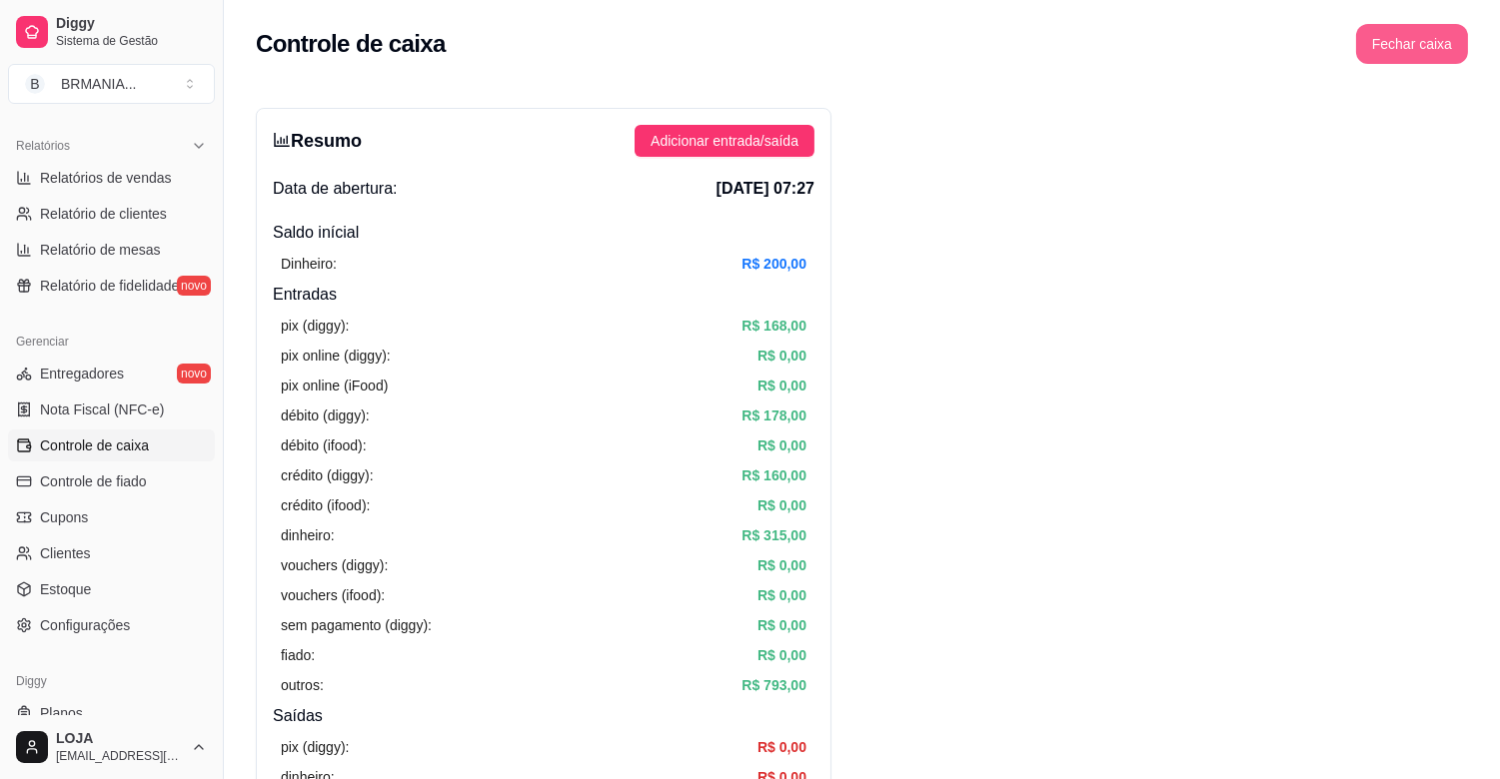
click at [1410, 46] on button "Fechar caixa" at bounding box center [1412, 44] width 112 height 40
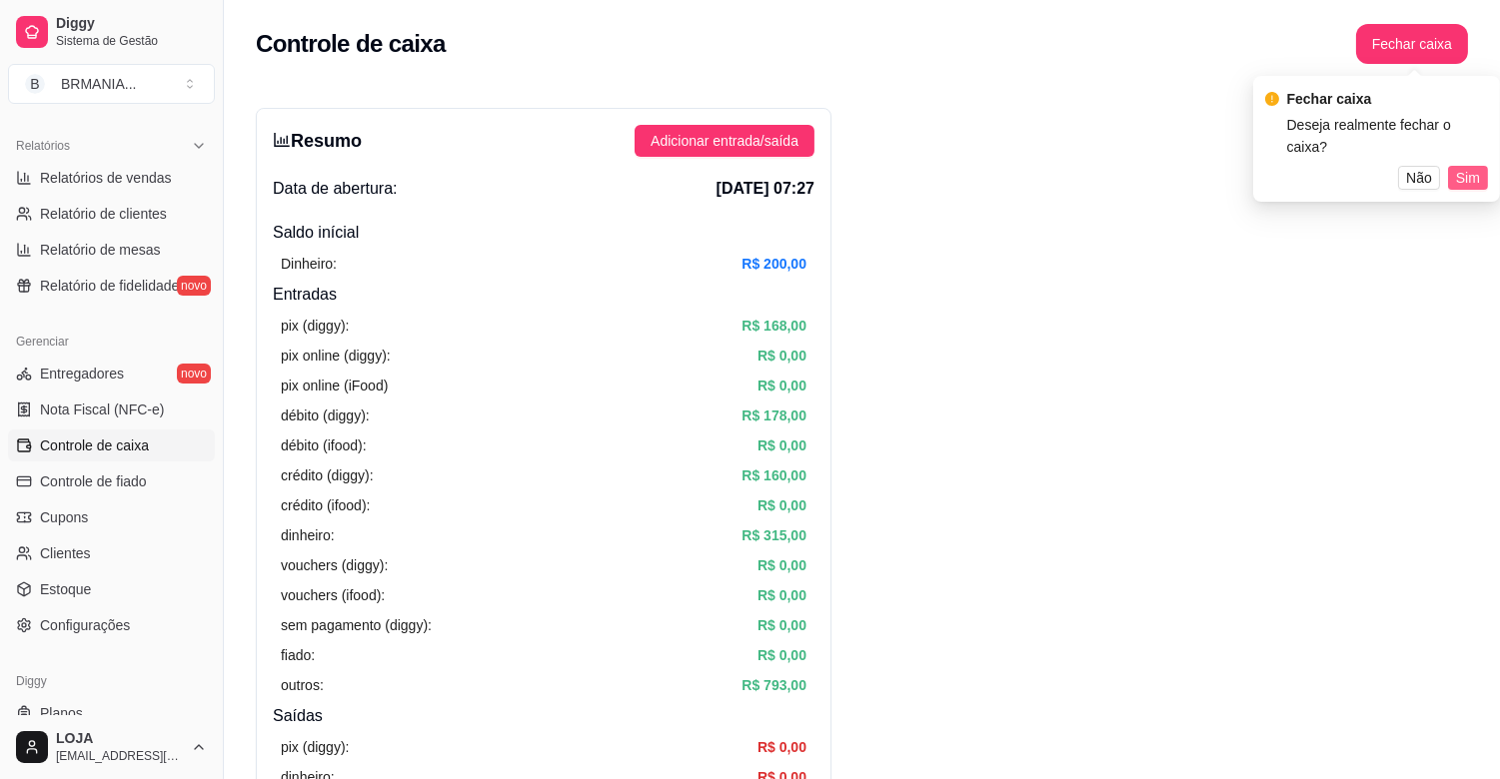
click at [1465, 167] on span "Sim" at bounding box center [1468, 178] width 24 height 22
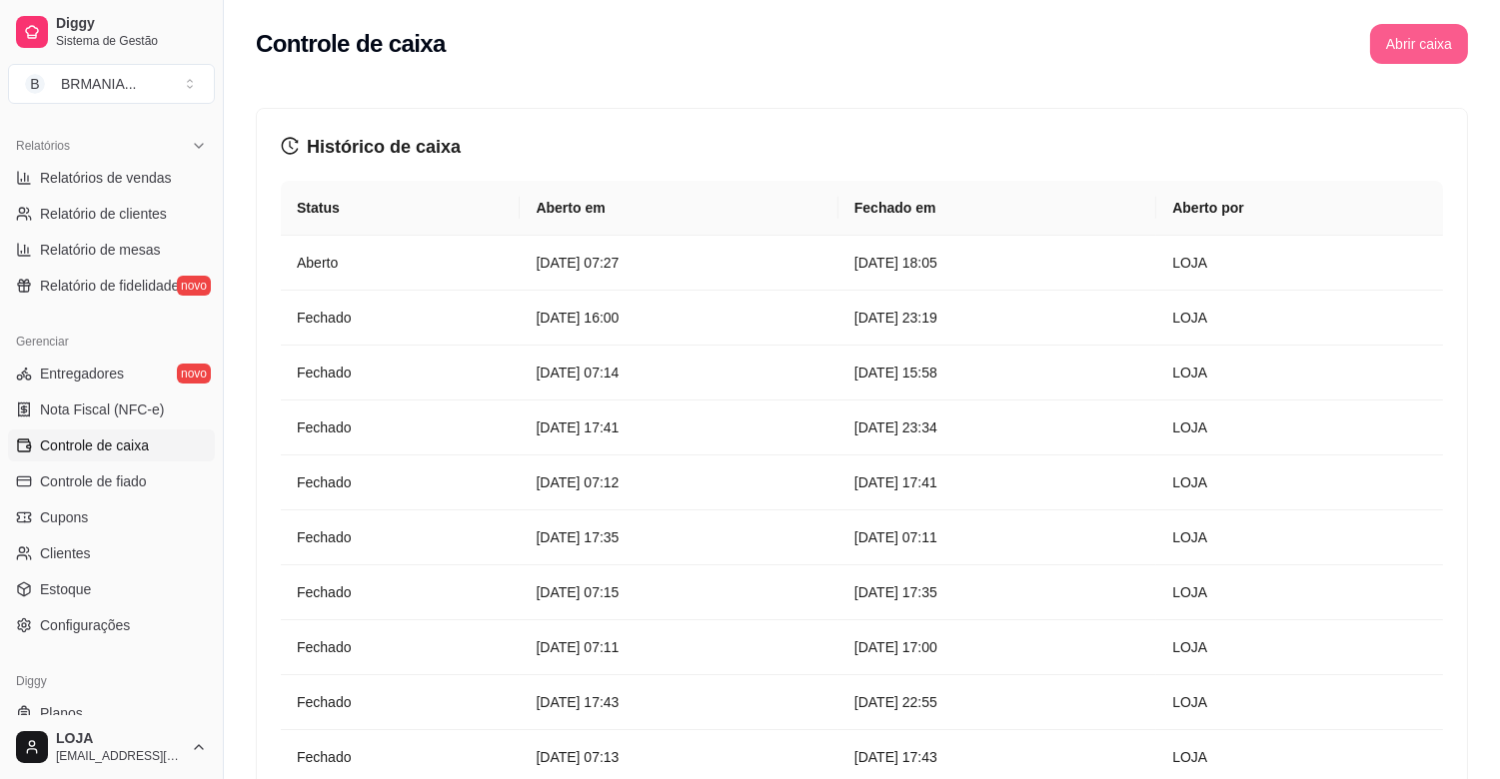
click at [1412, 53] on button "Abrir caixa" at bounding box center [1419, 44] width 98 height 40
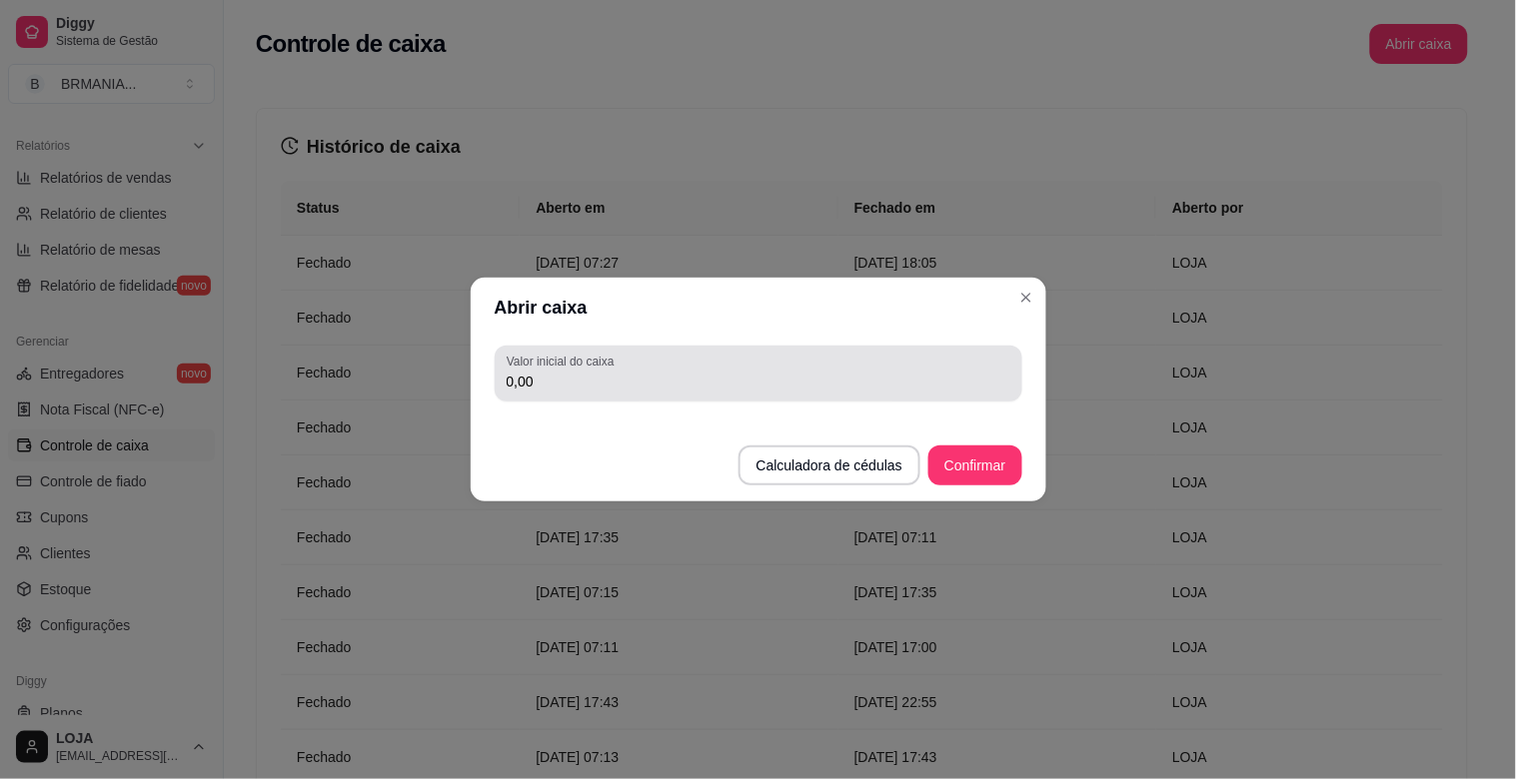
click at [806, 368] on div "0,00" at bounding box center [759, 374] width 504 height 40
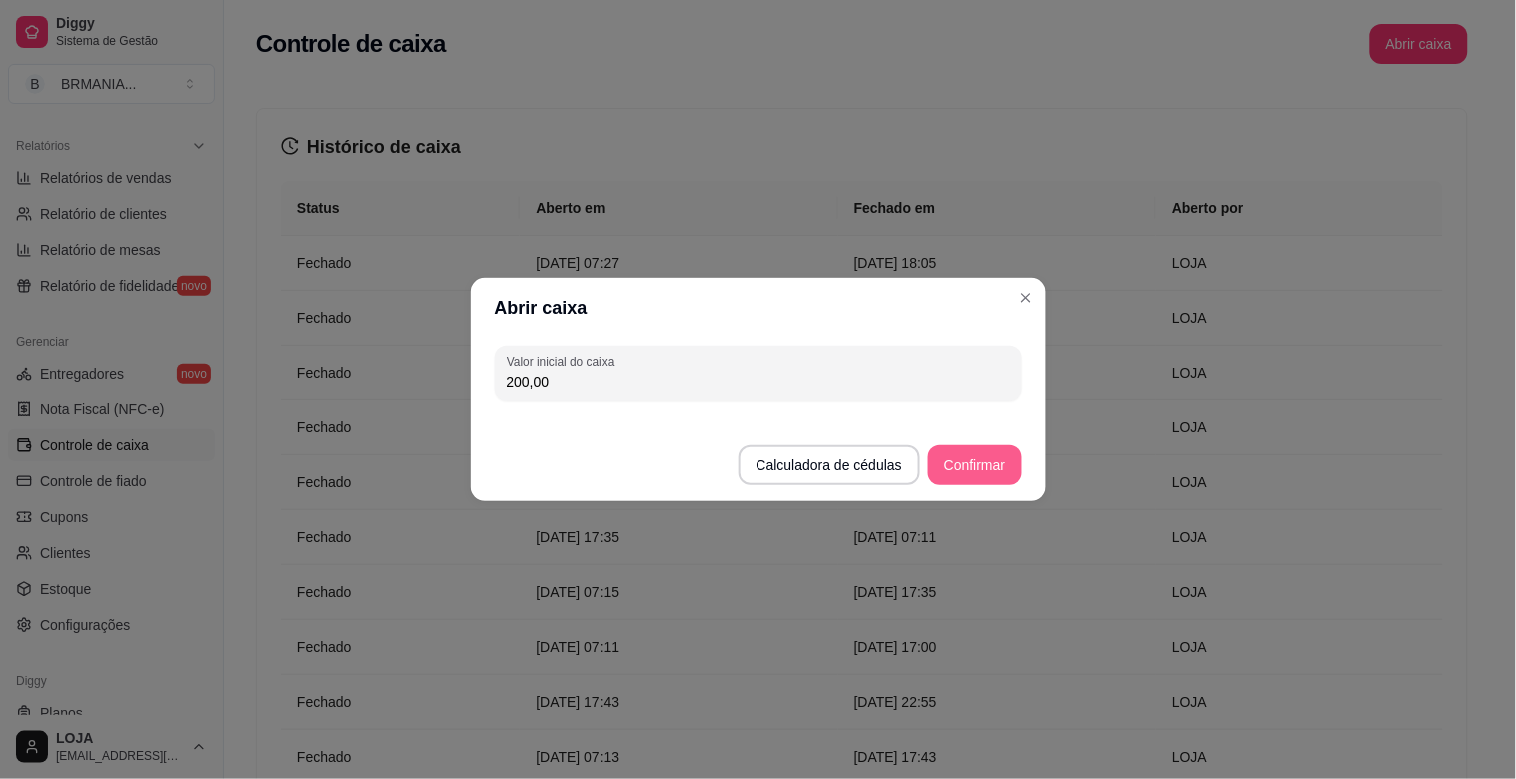
type input "200,00"
click at [992, 483] on button "Confirmar" at bounding box center [974, 466] width 93 height 40
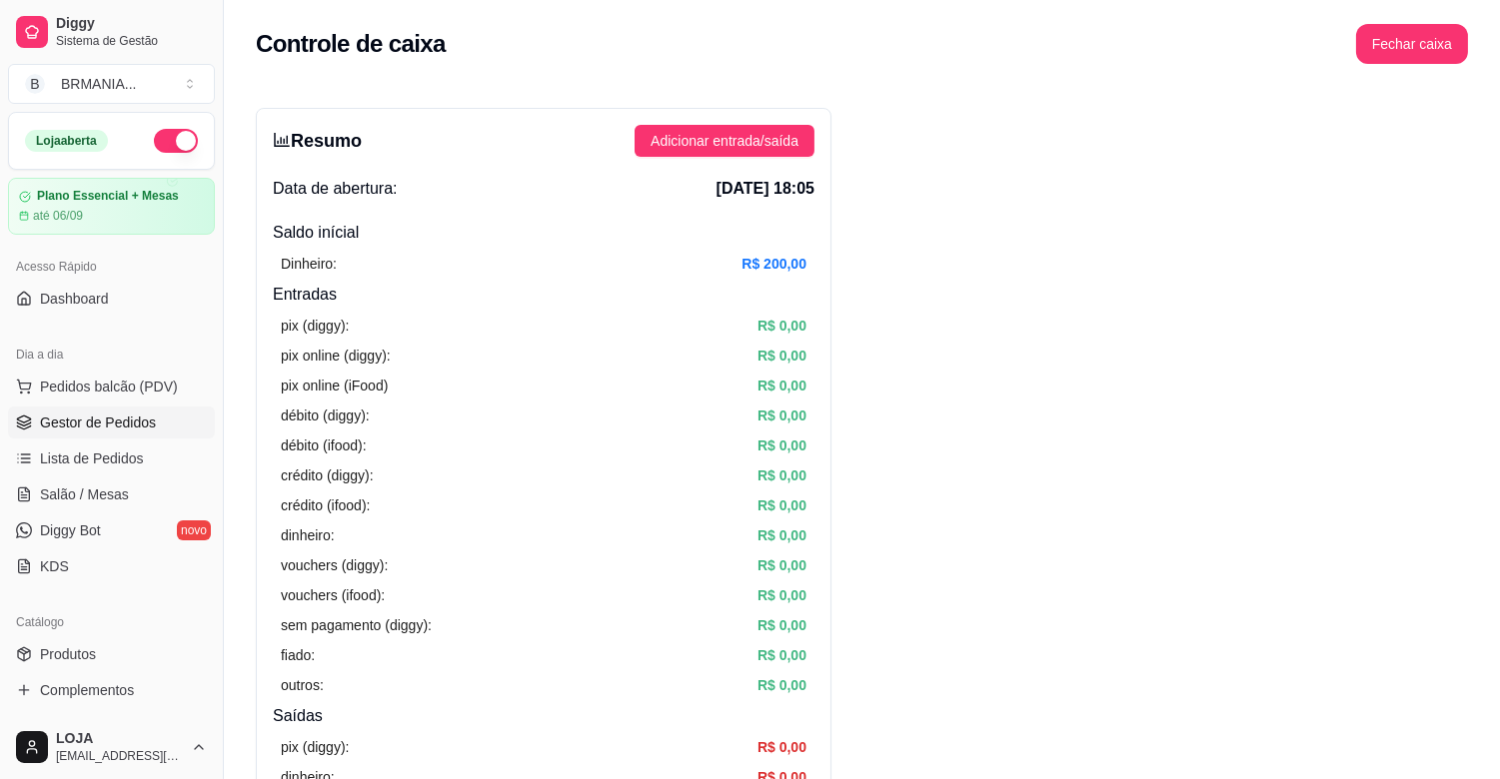
click at [116, 436] on link "Gestor de Pedidos" at bounding box center [111, 423] width 207 height 32
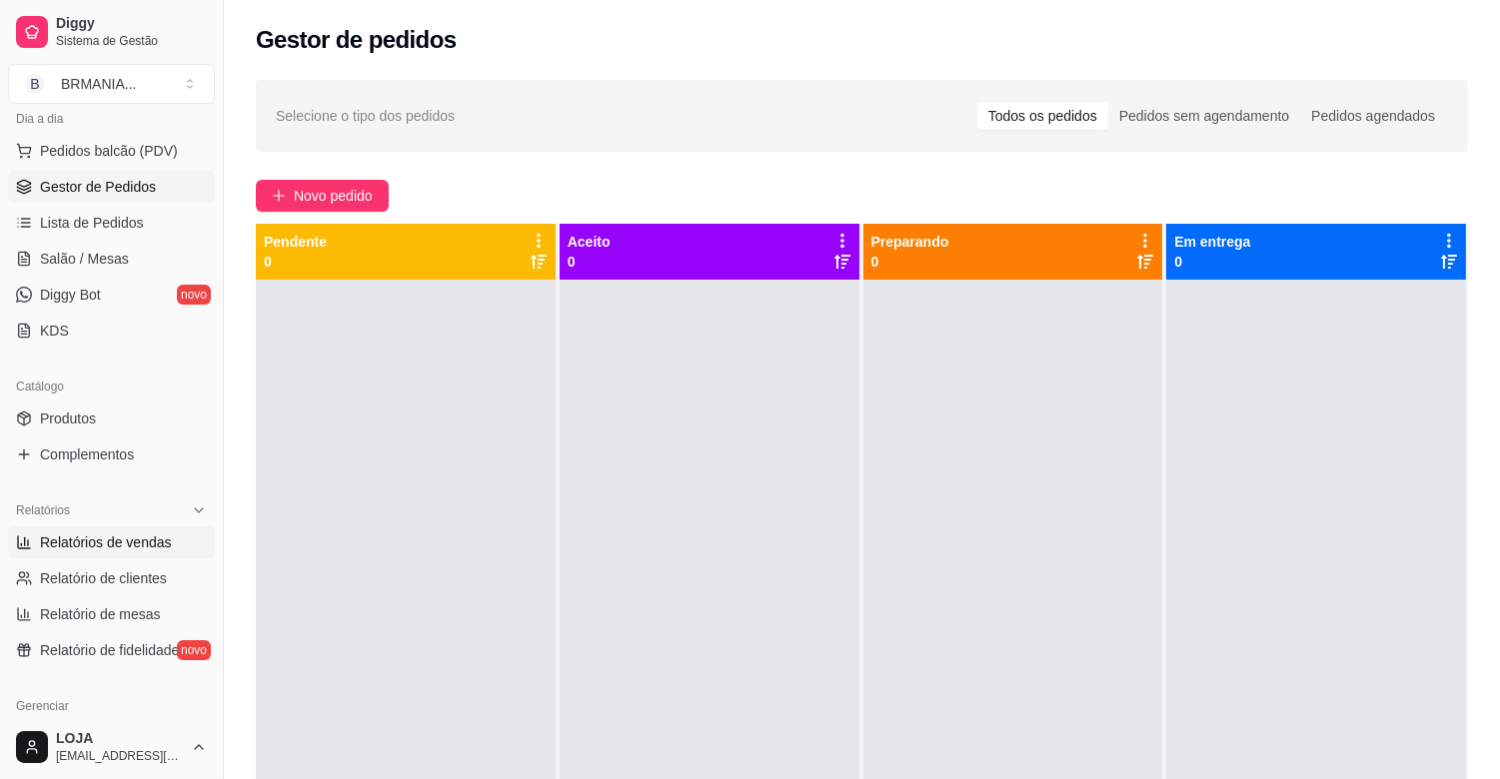
scroll to position [240, 0]
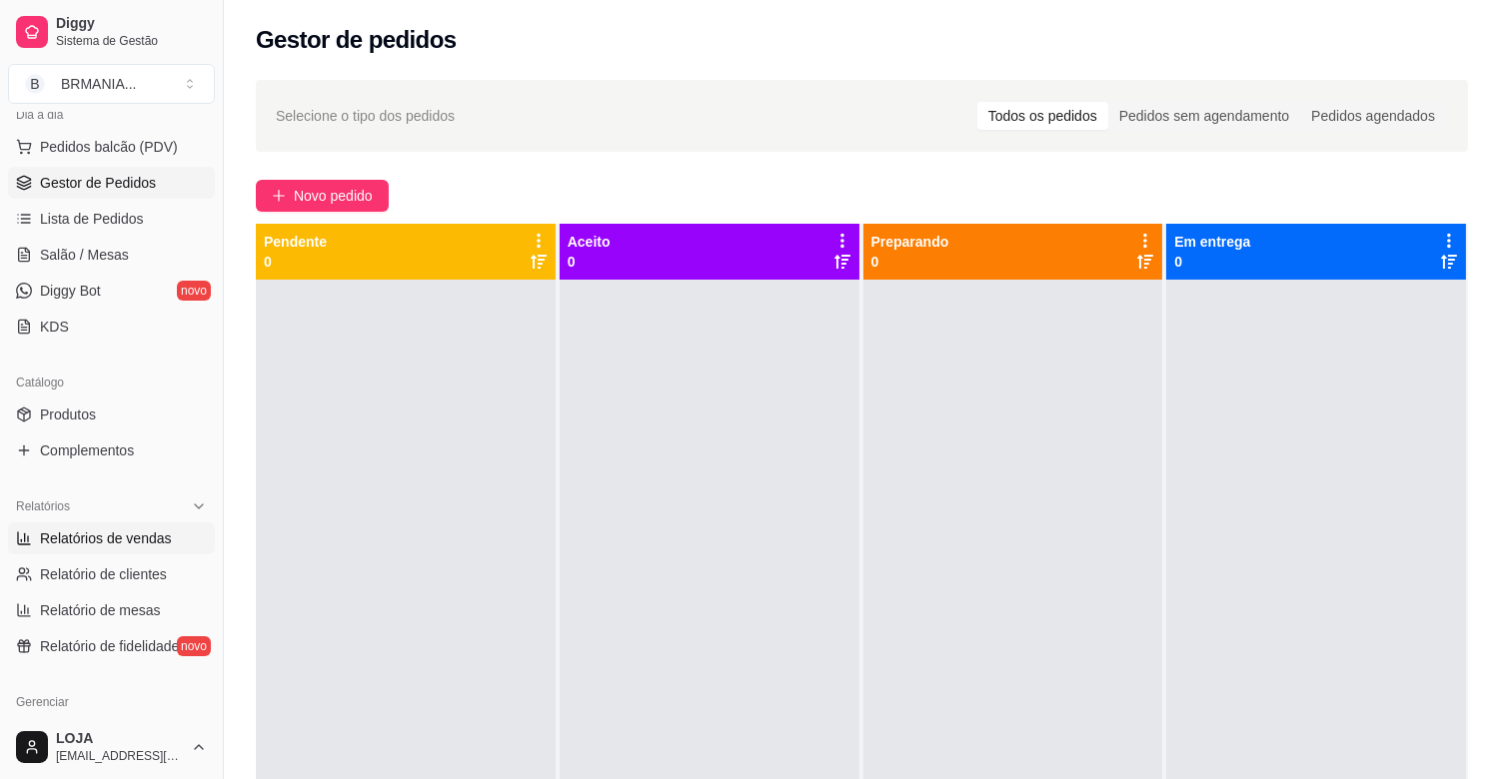
click at [54, 542] on span "Relatórios de vendas" at bounding box center [106, 539] width 132 height 20
select select "ALL"
select select "0"
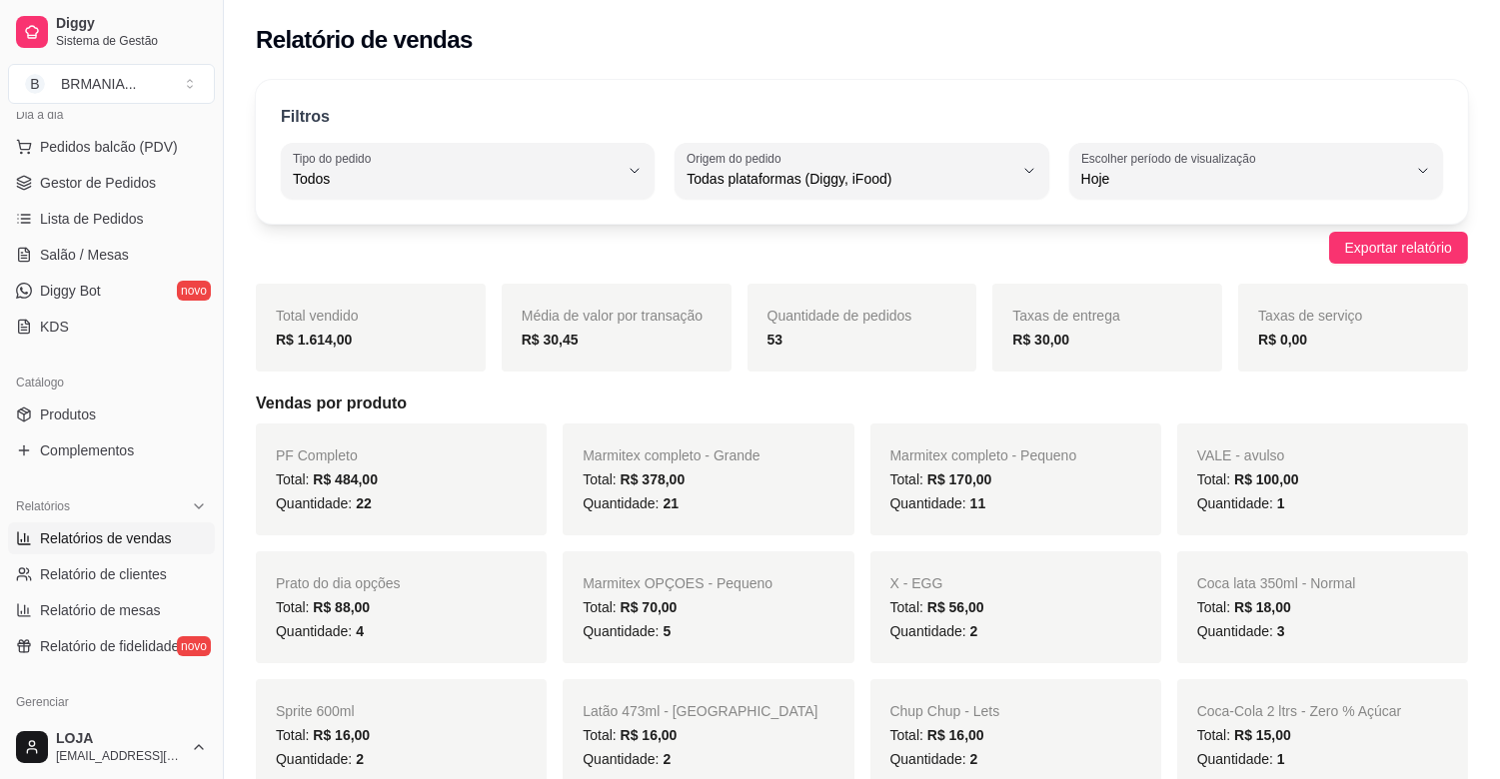
scroll to position [657, 0]
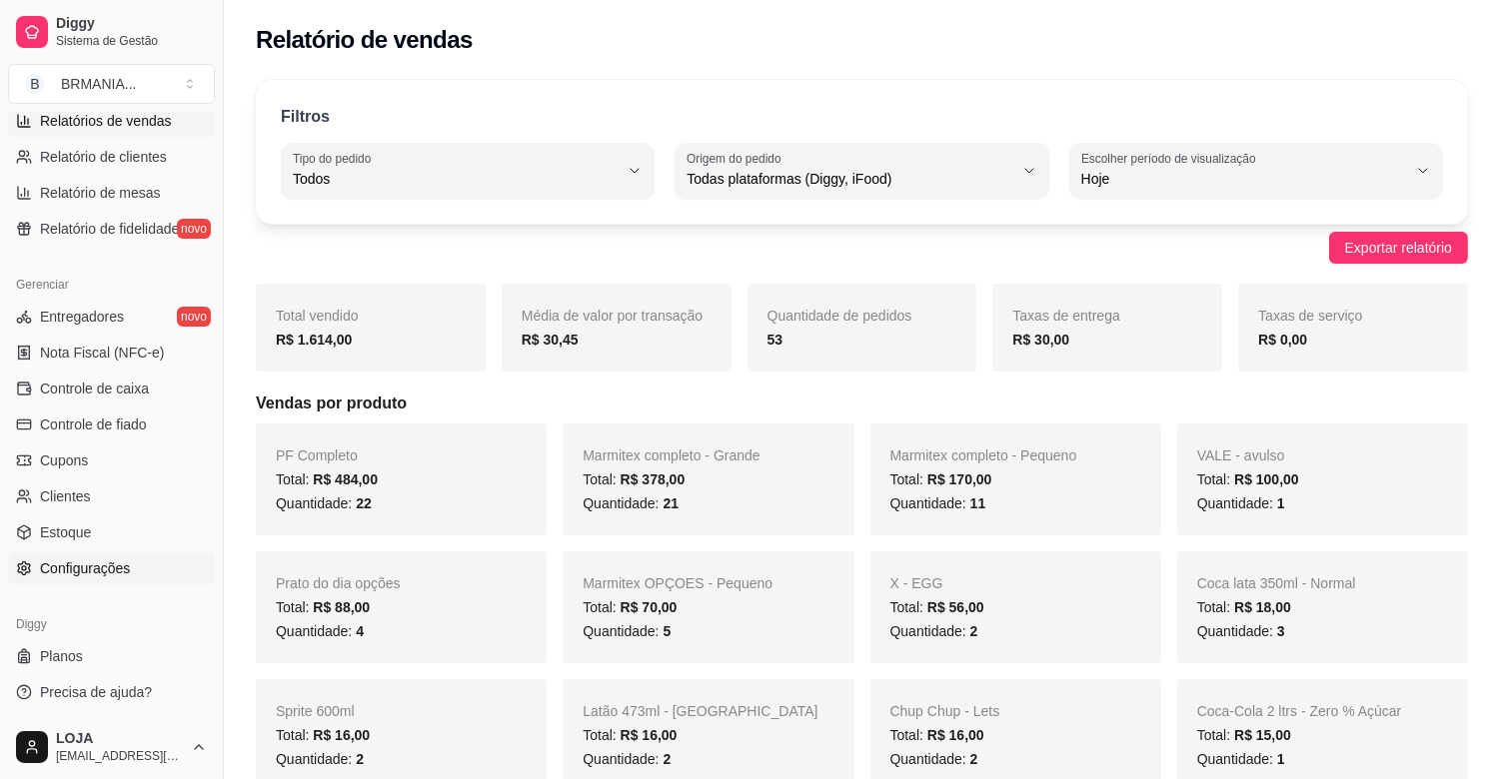
click at [87, 564] on span "Configurações" at bounding box center [85, 568] width 90 height 20
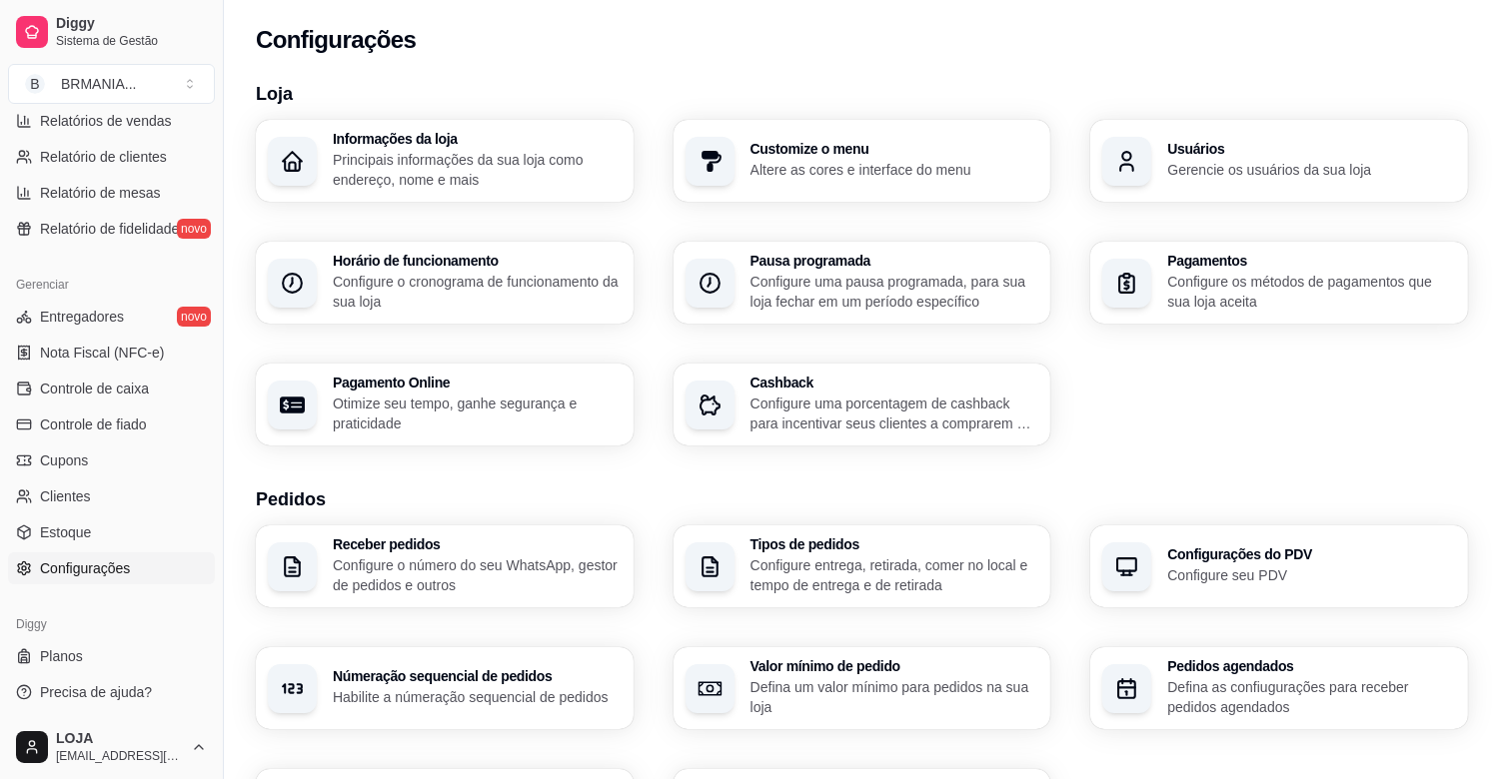
click at [1314, 176] on p "Gerencie os usuários da sua loja" at bounding box center [1311, 170] width 289 height 20
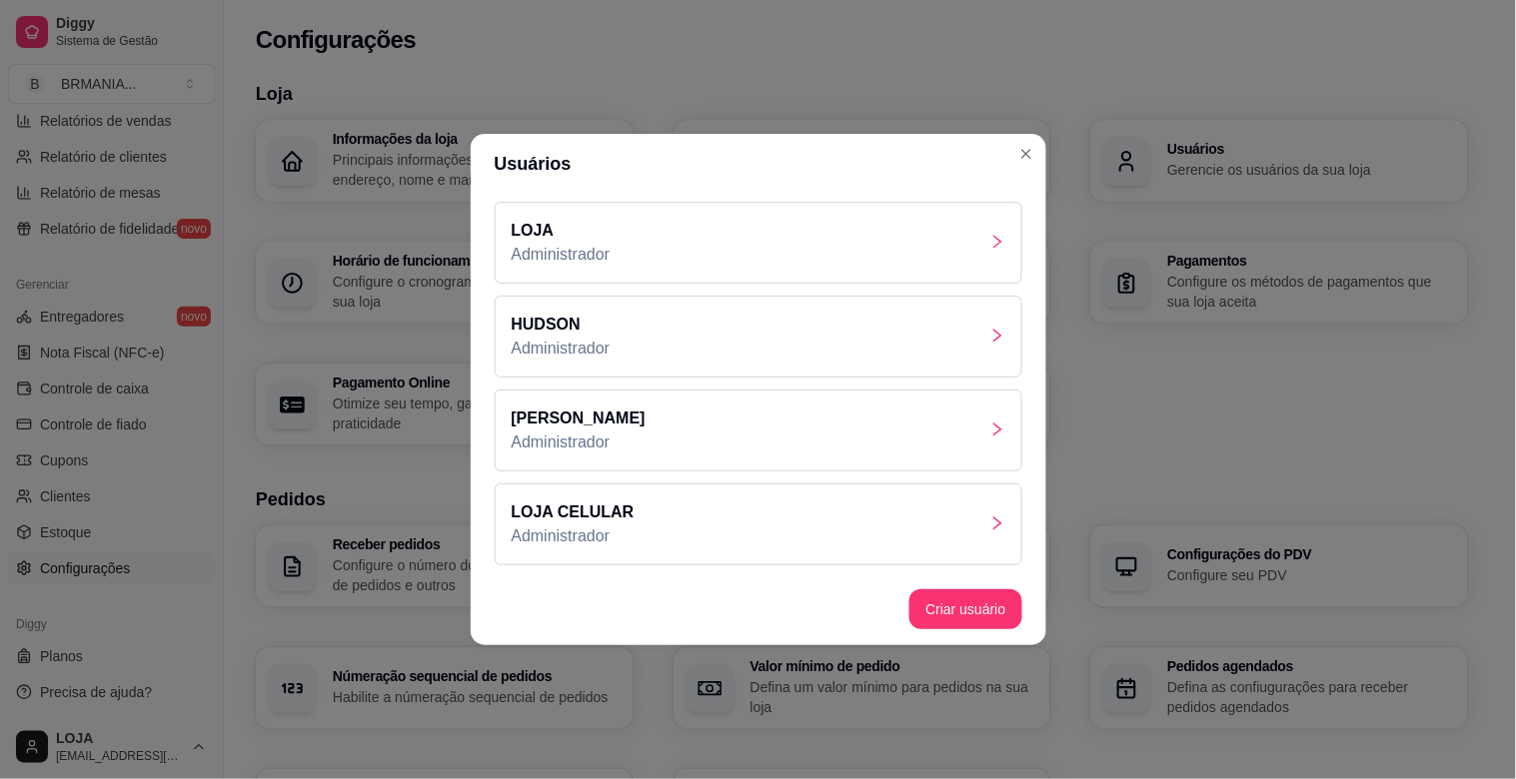
click at [650, 237] on div "LOJA Administrador" at bounding box center [759, 243] width 528 height 82
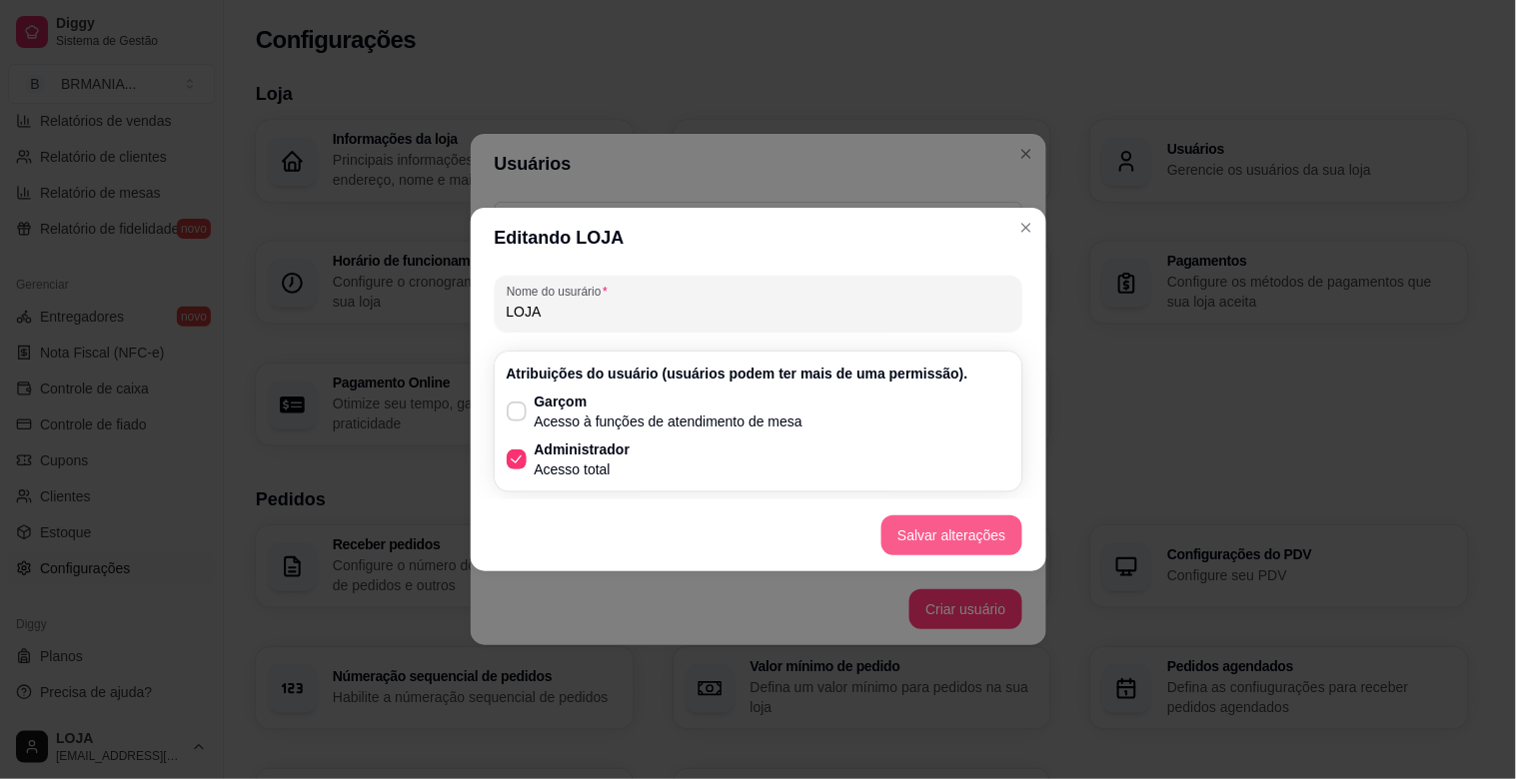
click at [981, 540] on button "Salvar alterações" at bounding box center [951, 536] width 140 height 40
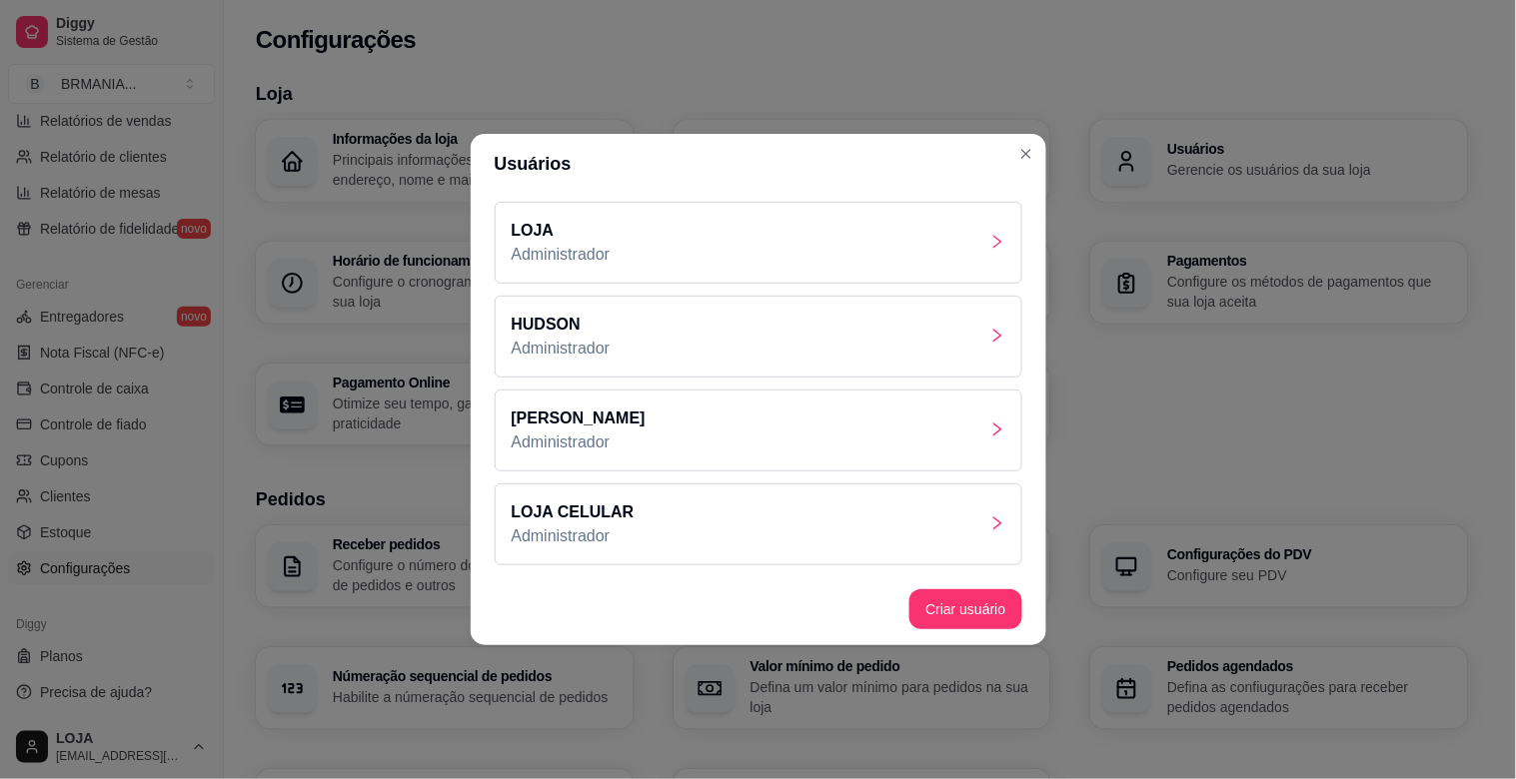
click at [997, 254] on div "LOJA Administrador" at bounding box center [759, 243] width 528 height 82
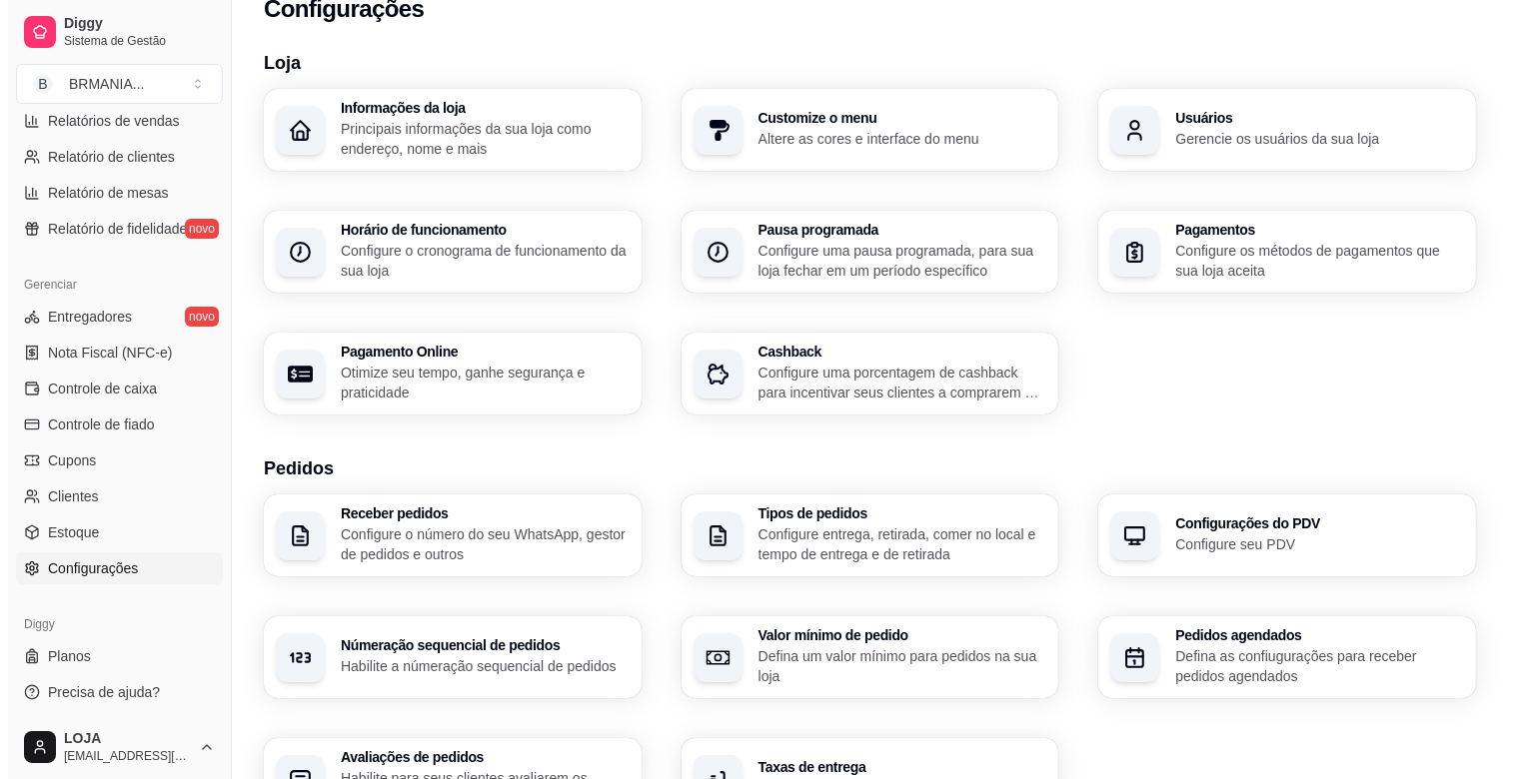
scroll to position [14, 0]
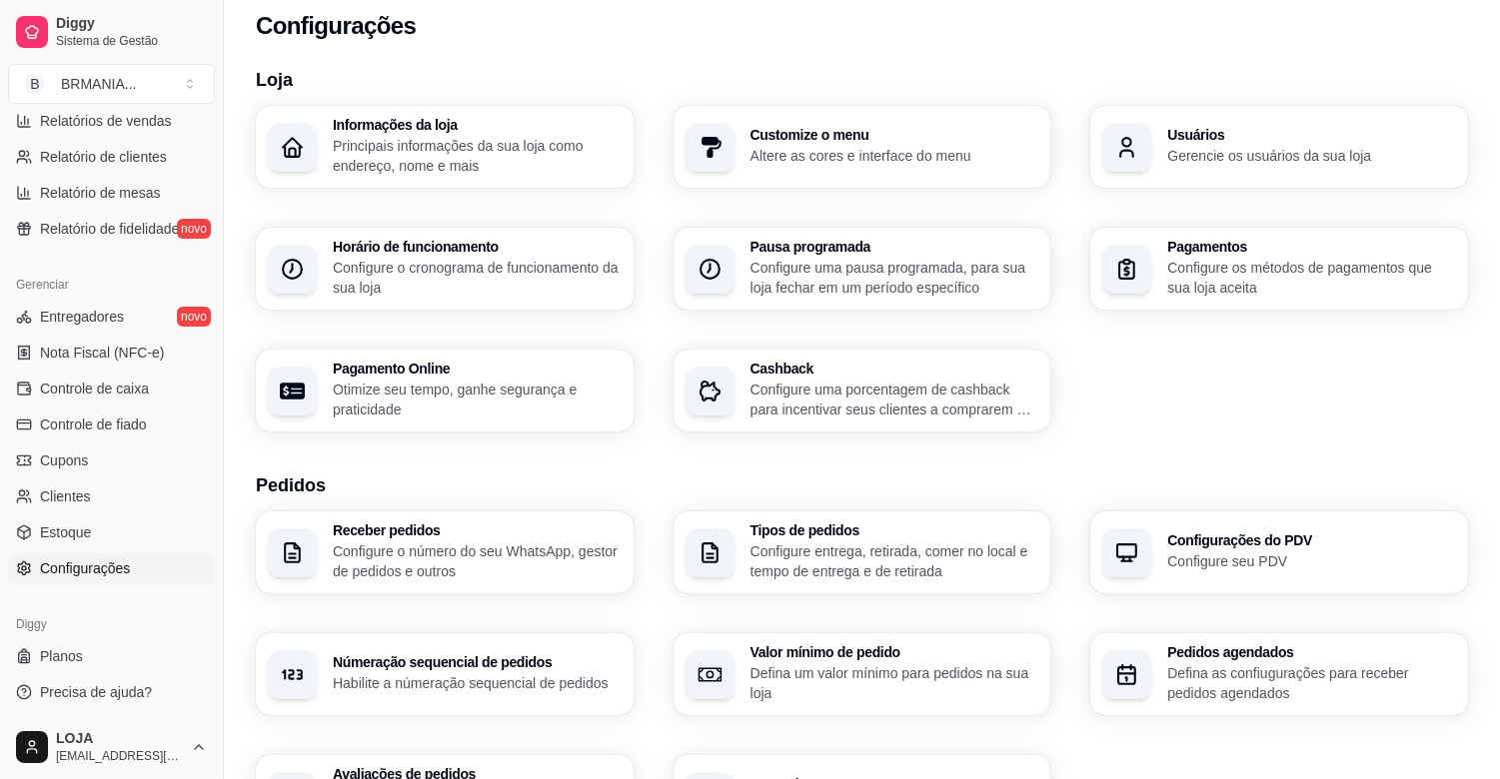
click at [1169, 146] on p "Gerencie os usuários da sua loja" at bounding box center [1311, 156] width 289 height 20
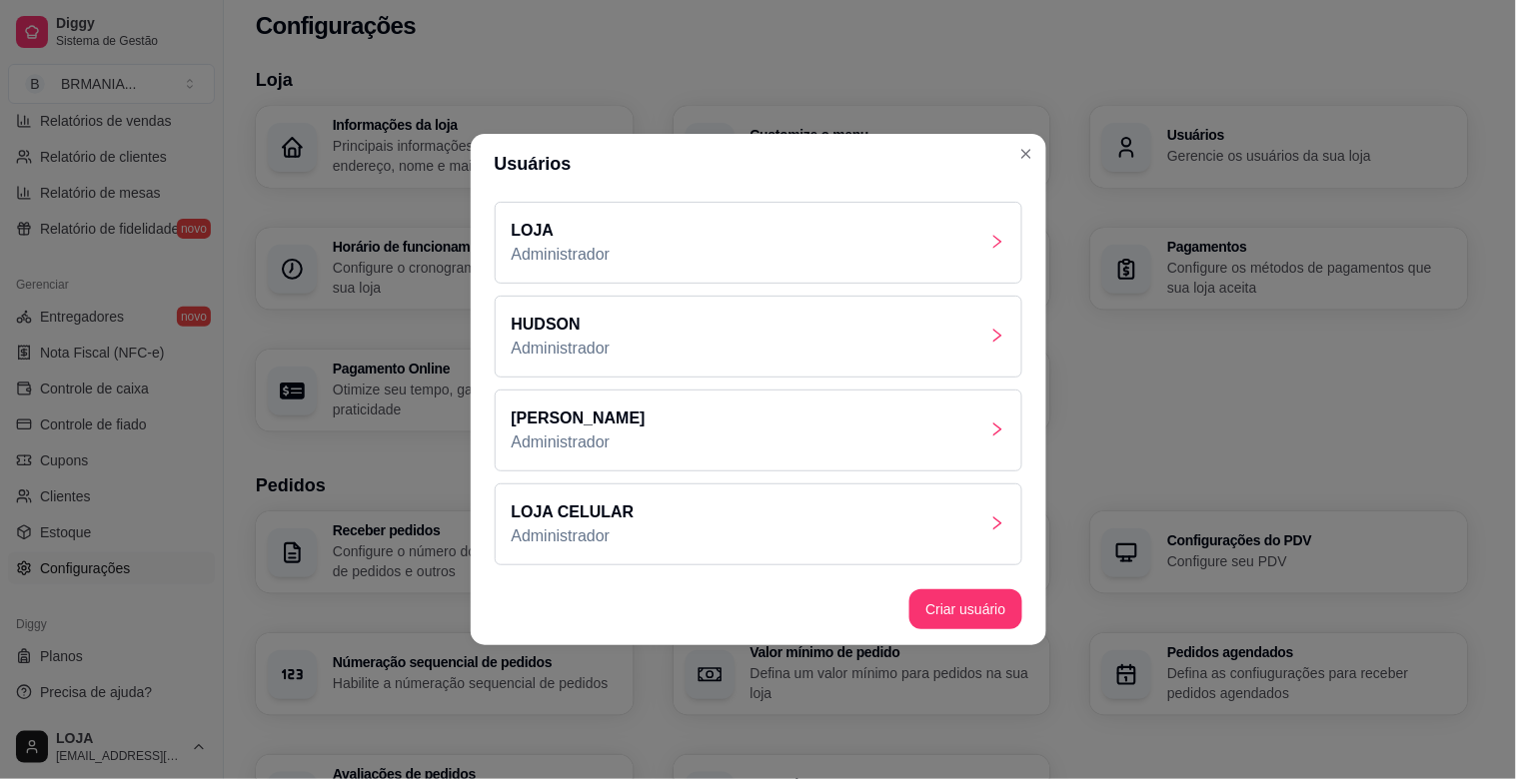
click at [544, 243] on p "Administrador" at bounding box center [561, 255] width 99 height 24
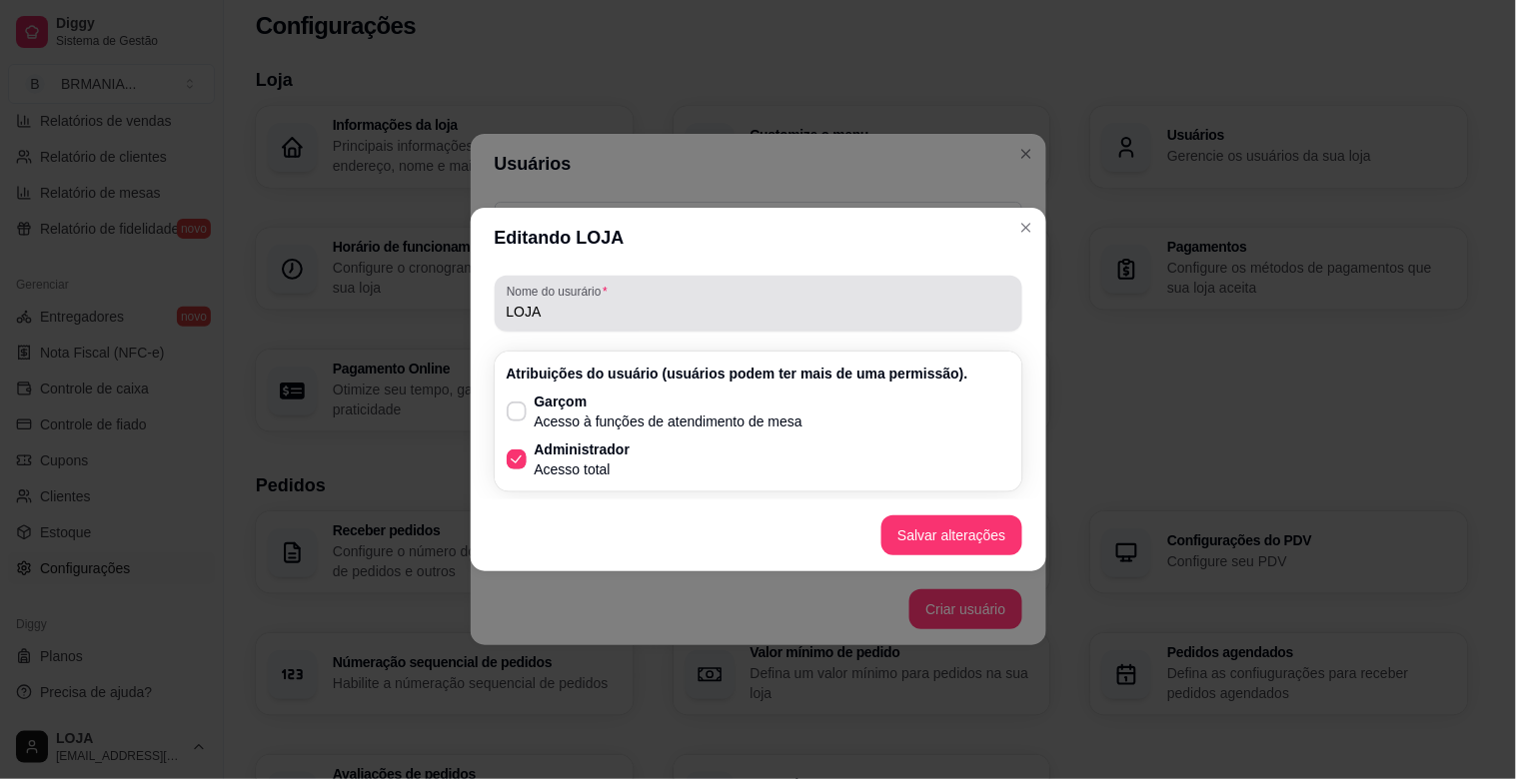
click at [583, 305] on input "LOJA" at bounding box center [759, 312] width 504 height 20
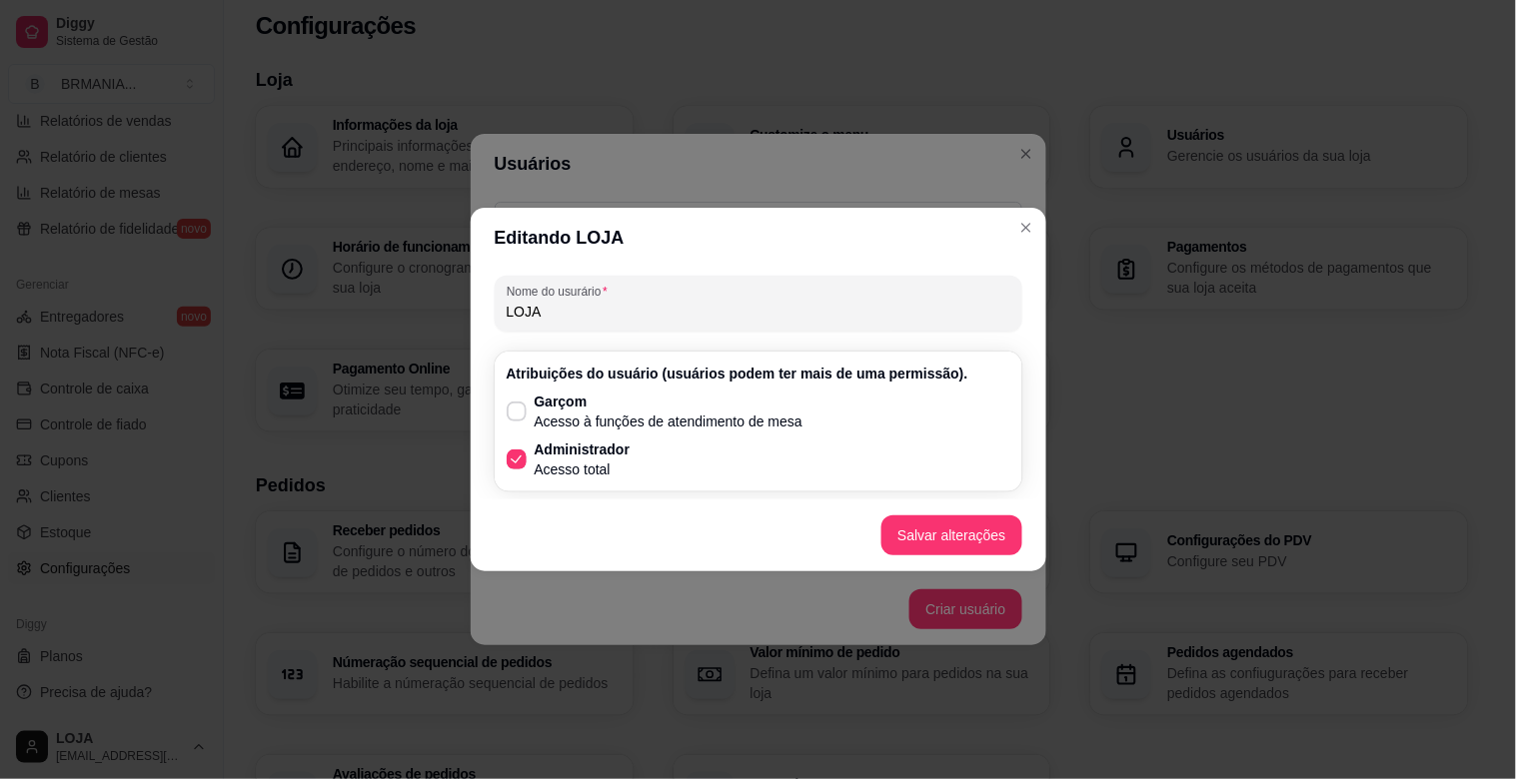
drag, startPoint x: 745, startPoint y: 365, endPoint x: 765, endPoint y: 371, distance: 20.9
click at [755, 365] on p "Atribuições do usuário (usuários podem ter mais de uma permissão)." at bounding box center [759, 374] width 504 height 20
click at [540, 410] on span "Garçom Acesso à funções de atendimento de mesa" at bounding box center [669, 412] width 269 height 40
click at [519, 416] on input "Garçom Acesso à funções de atendimento de mesa" at bounding box center [512, 422] width 13 height 13
checkbox input "true"
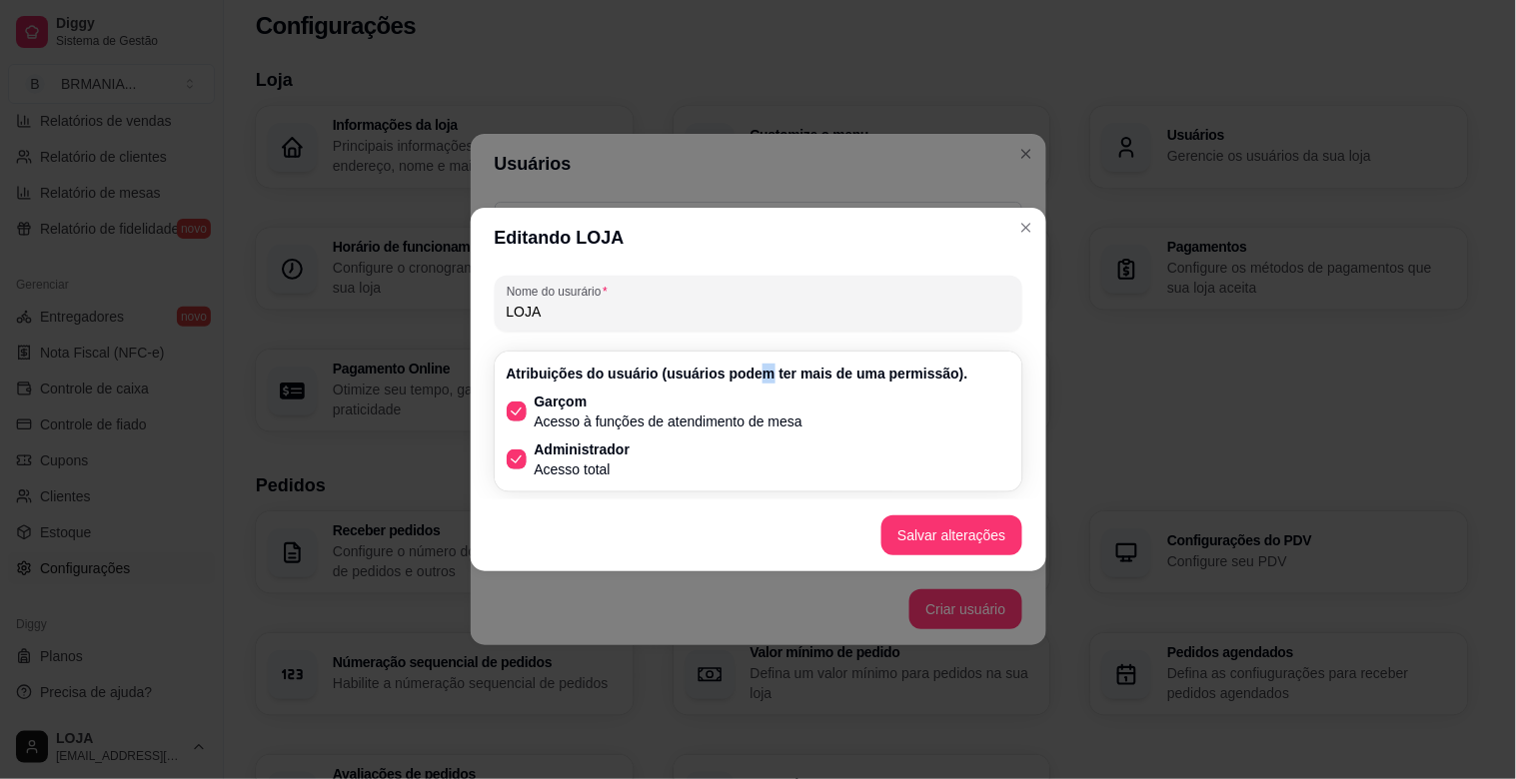
click at [587, 468] on p "Acesso total" at bounding box center [583, 470] width 96 height 20
click at [519, 468] on input "Administrador Acesso total" at bounding box center [512, 470] width 13 height 13
checkbox input "false"
click at [567, 415] on p "Acesso à funções de atendimento de mesa" at bounding box center [669, 422] width 269 height 20
click at [519, 416] on input "Garçom Acesso à funções de atendimento de mesa" at bounding box center [512, 422] width 13 height 13
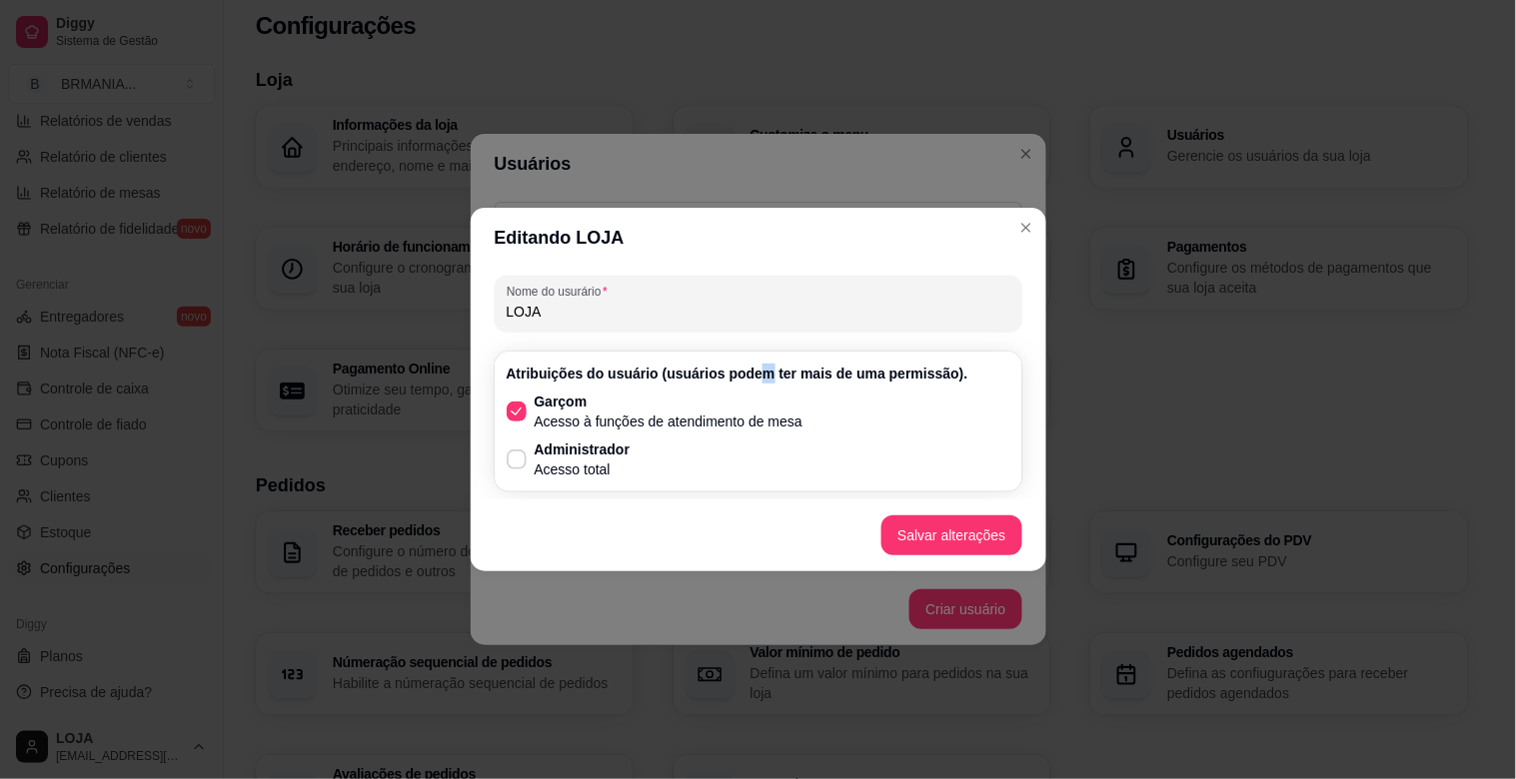
checkbox input "false"
click at [555, 456] on p "Administrador" at bounding box center [583, 450] width 96 height 20
click at [519, 464] on input "Administrador Acesso total" at bounding box center [512, 470] width 13 height 13
checkbox input "true"
click at [556, 395] on p "Garçom" at bounding box center [669, 402] width 269 height 20
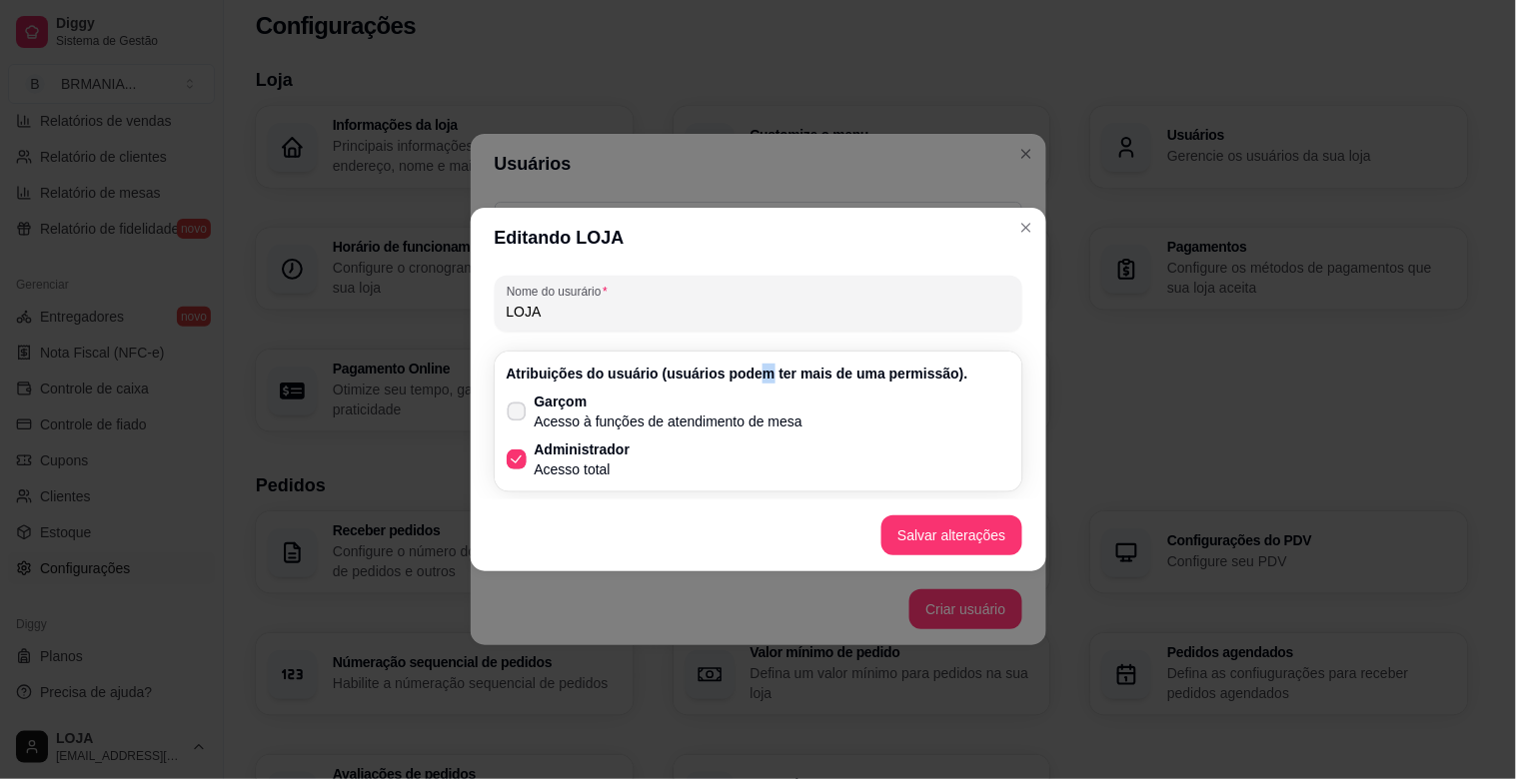
click at [519, 416] on input "Garçom Acesso à funções de atendimento de mesa" at bounding box center [512, 422] width 13 height 13
checkbox input "true"
click at [969, 527] on button "Salvar alterações" at bounding box center [951, 536] width 136 height 39
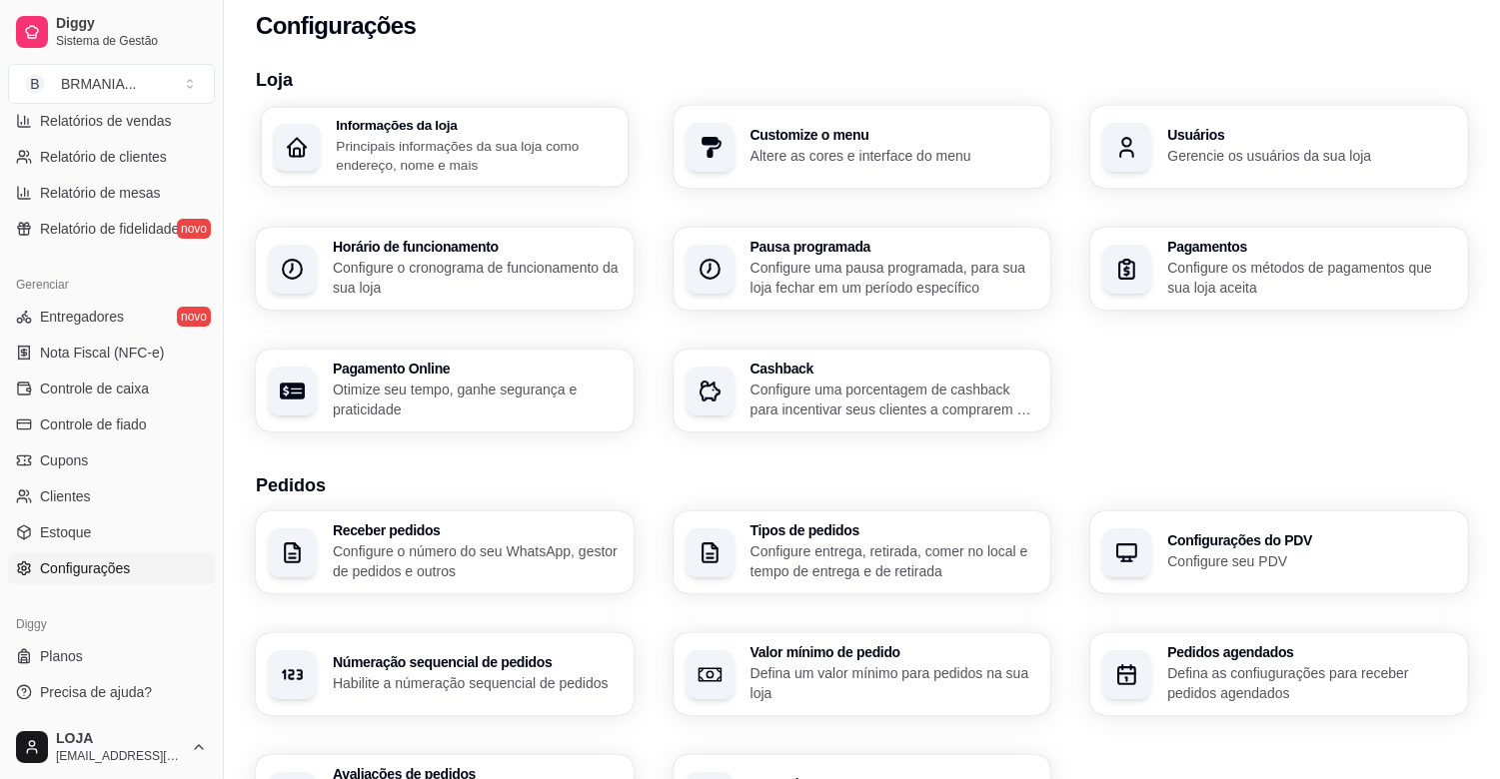
click at [497, 142] on p "Principais informações da sua loja como endereço, nome e mais" at bounding box center [476, 155] width 280 height 39
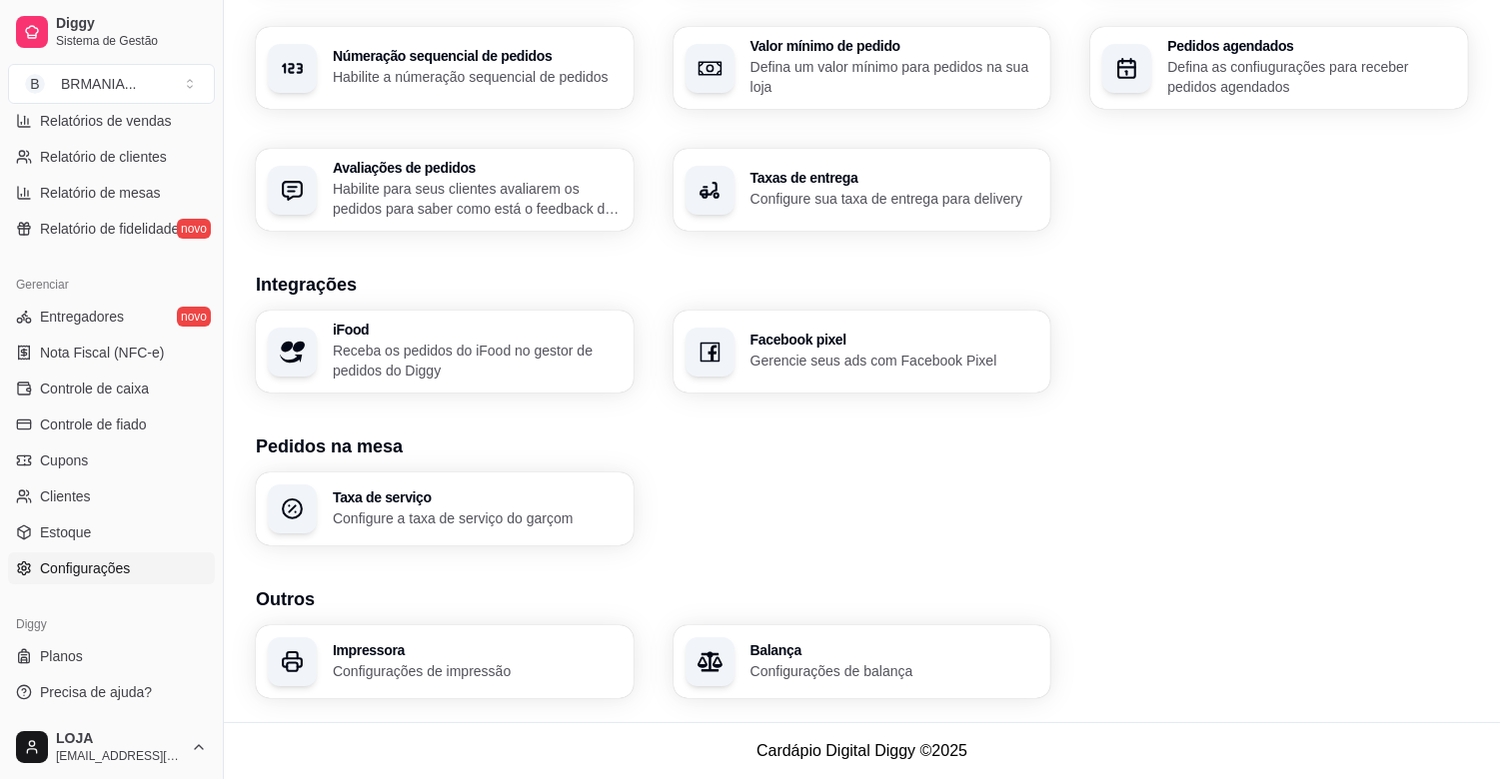
scroll to position [0, 0]
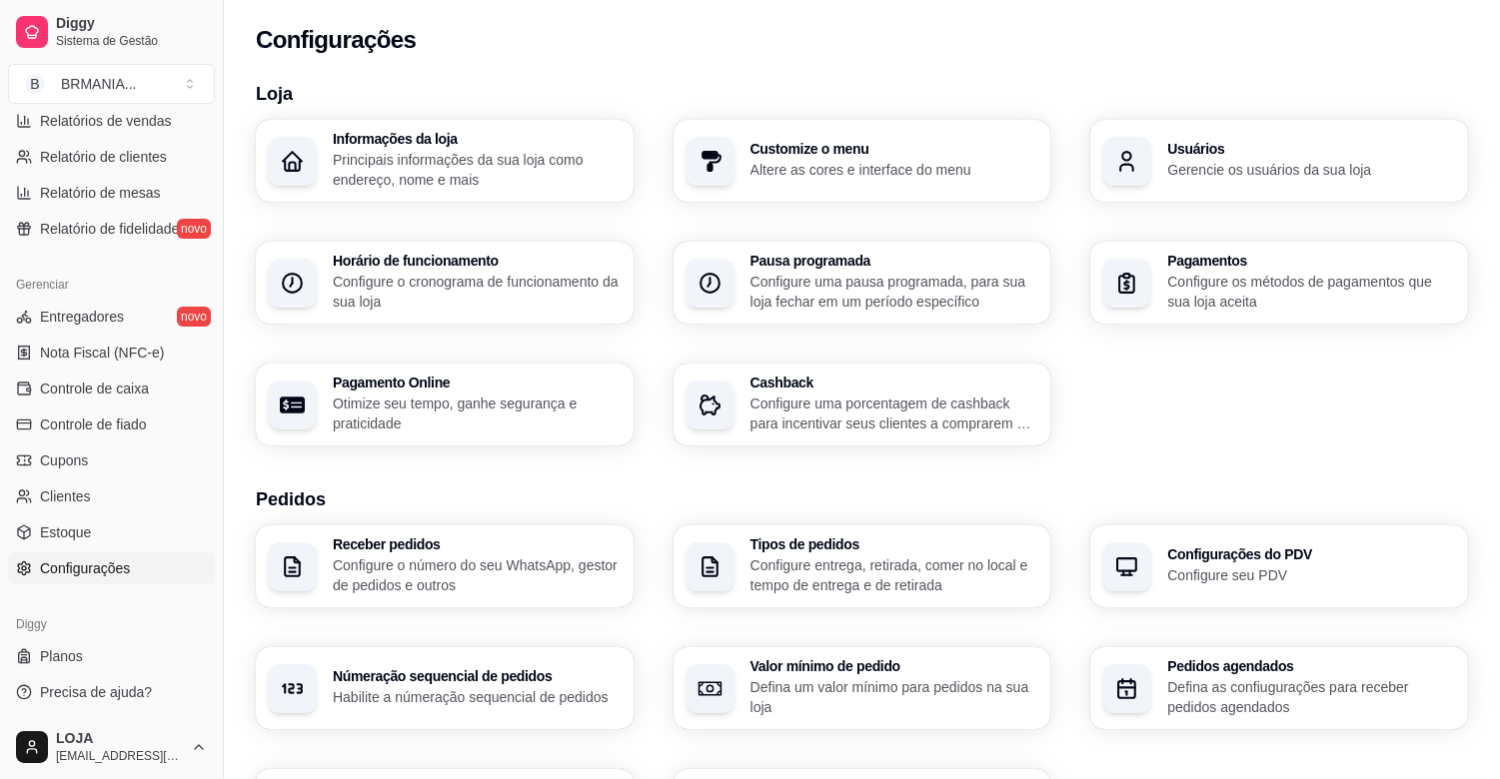
click at [1235, 157] on div "Usuários Gerencie os usuários da sua loja" at bounding box center [1311, 161] width 289 height 38
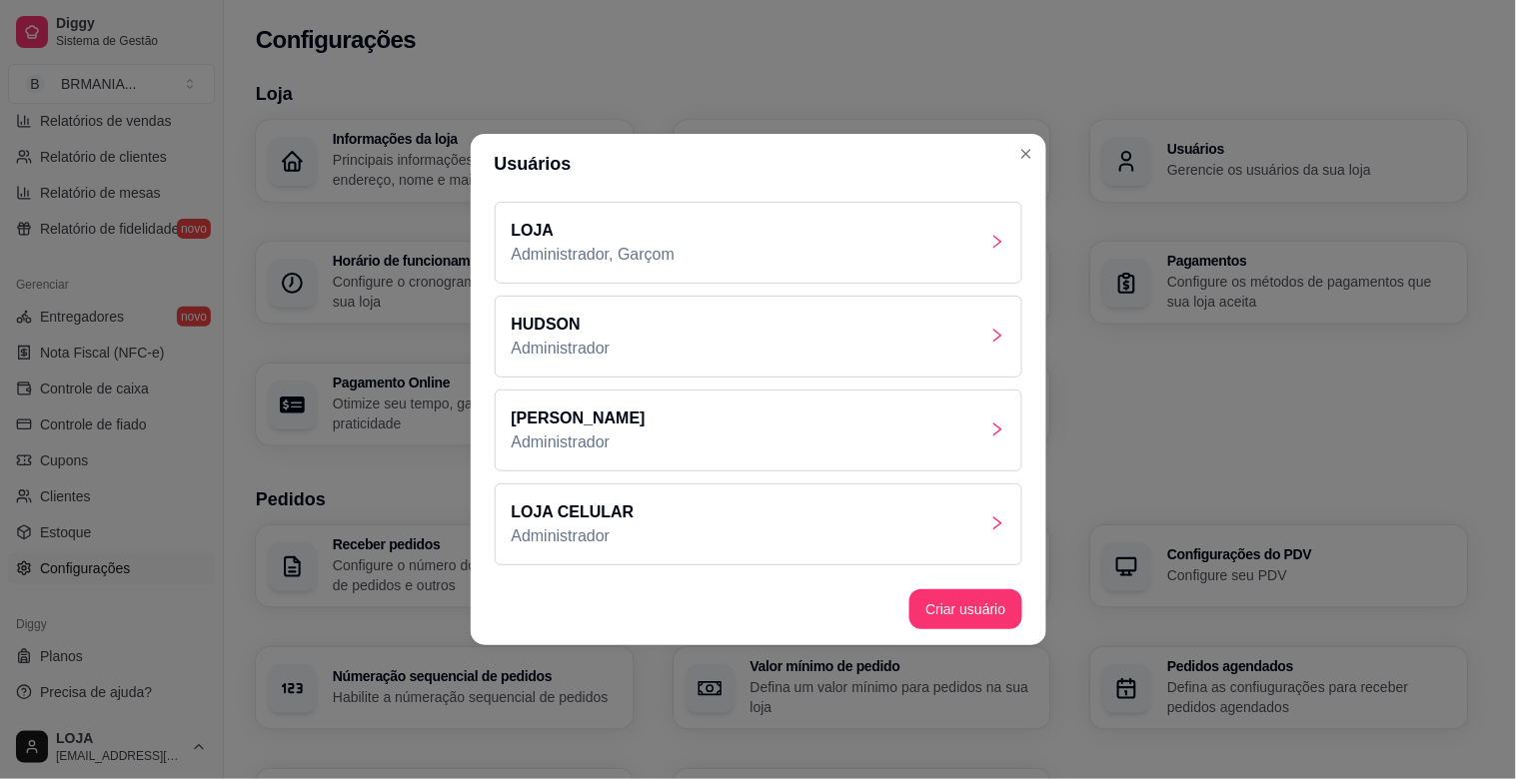
click at [575, 330] on p "HUDSON" at bounding box center [561, 325] width 99 height 24
click at [647, 264] on p "Administrador, Garçom" at bounding box center [594, 255] width 164 height 24
click at [683, 445] on div "[PERSON_NAME] Administrador" at bounding box center [759, 431] width 528 height 82
click at [689, 508] on div "LOJA CELULAR Administrador" at bounding box center [759, 525] width 528 height 82
click at [652, 538] on div "LOJA CELULAR Administrador" at bounding box center [759, 525] width 528 height 82
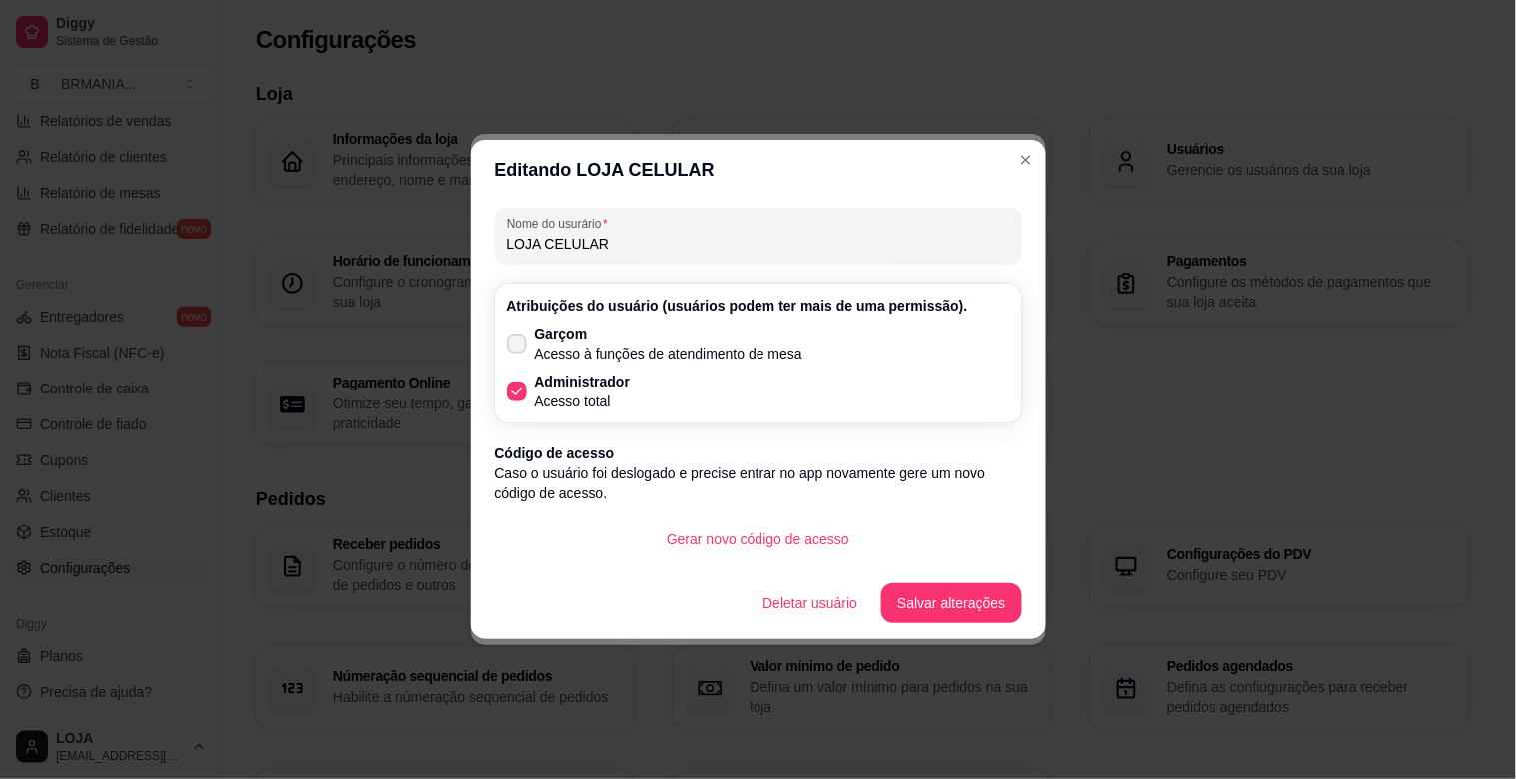
click at [513, 350] on span at bounding box center [517, 344] width 20 height 20
click at [513, 350] on input "Garçom Acesso à funções de atendimento de mesa" at bounding box center [512, 354] width 13 height 13
checkbox input "true"
click at [746, 554] on button "Gerar novo código de acesso" at bounding box center [757, 540] width 215 height 40
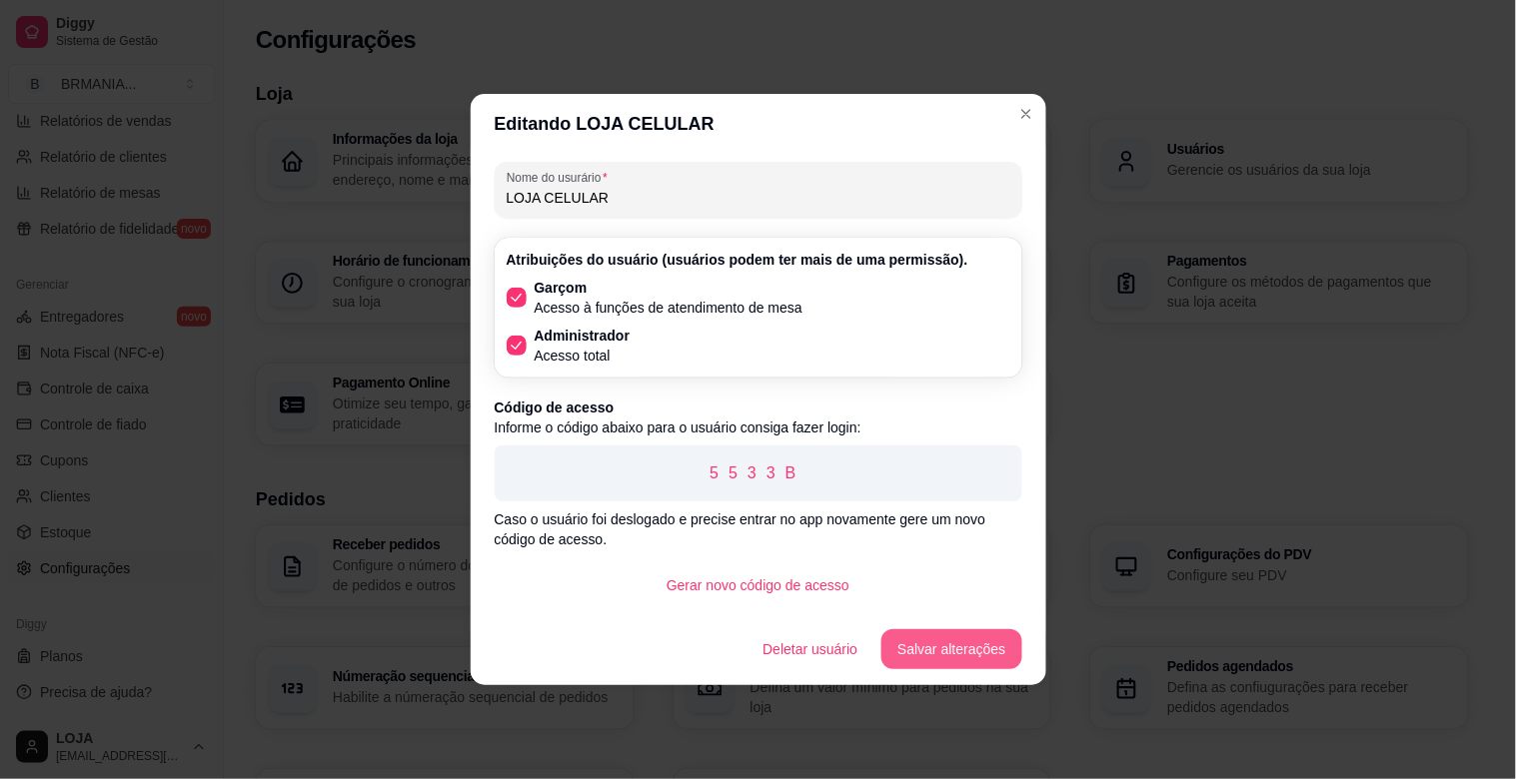
click at [919, 647] on button "Salvar alterações" at bounding box center [951, 649] width 140 height 40
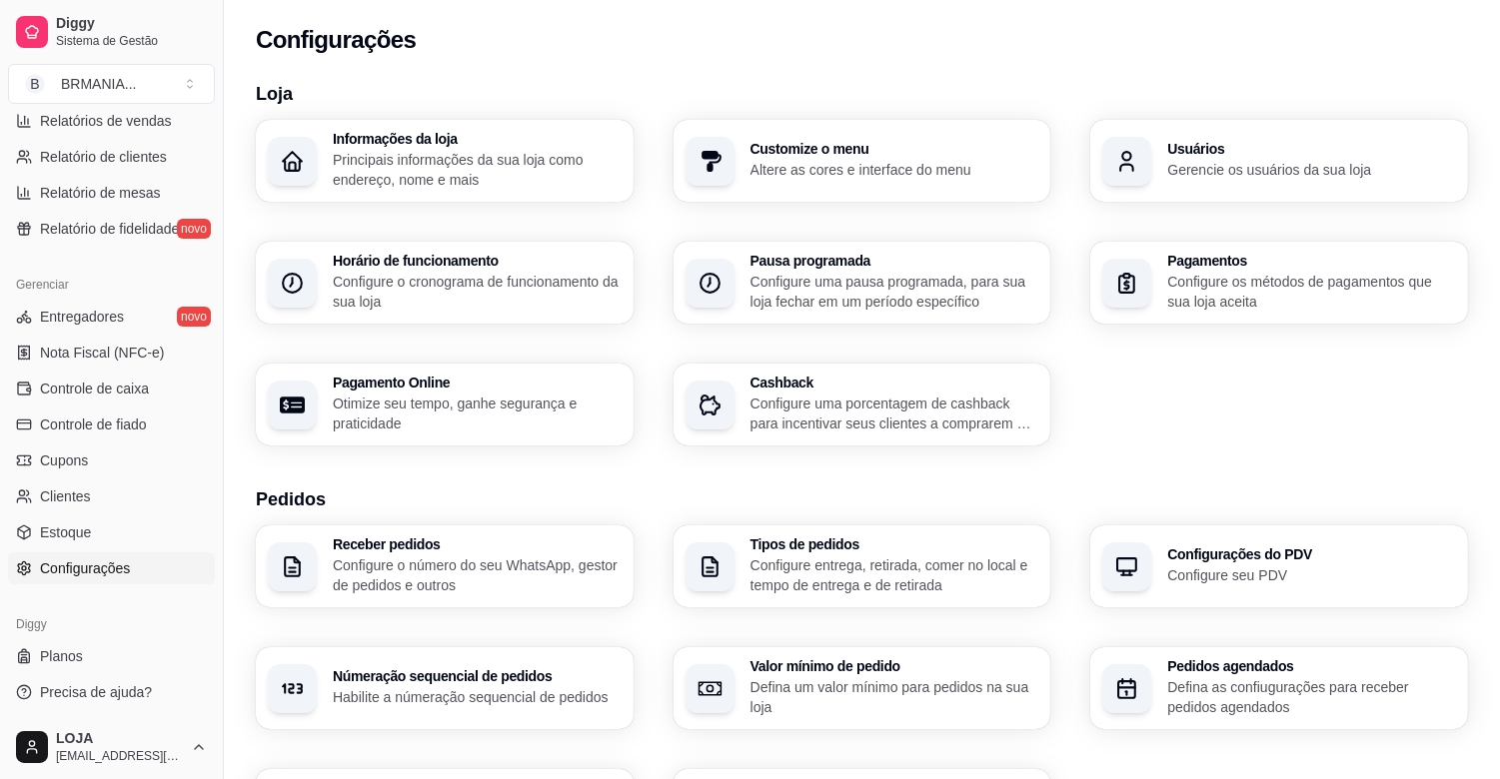
drag, startPoint x: 218, startPoint y: 461, endPoint x: 311, endPoint y: 461, distance: 92.9
click at [311, 461] on div "Diggy Sistema de Gestão B BRMANIA ... Loja aberta Plano Essencial + Mesas até 0…" at bounding box center [750, 700] width 1500 height 1400
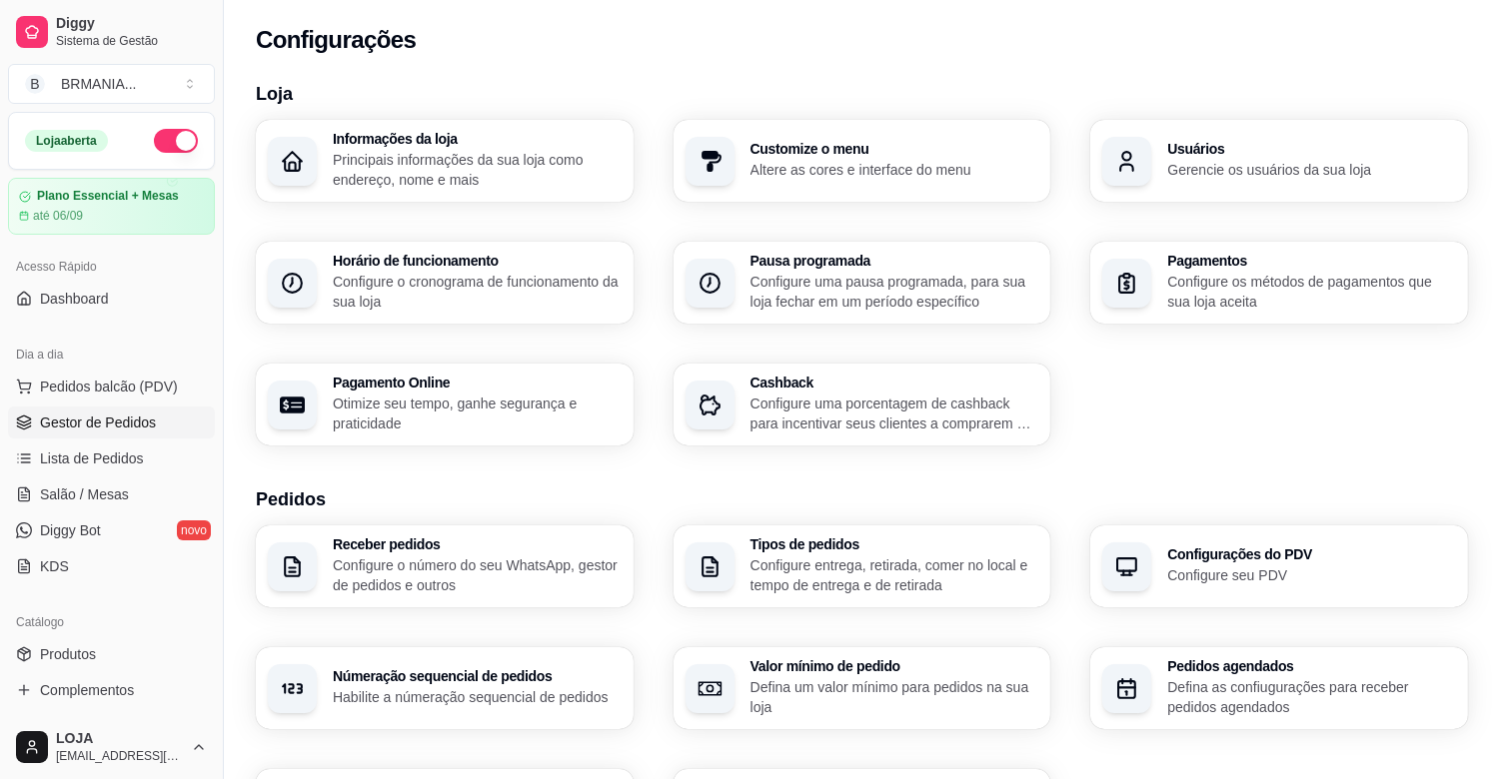
click at [104, 425] on span "Gestor de Pedidos" at bounding box center [98, 423] width 116 height 20
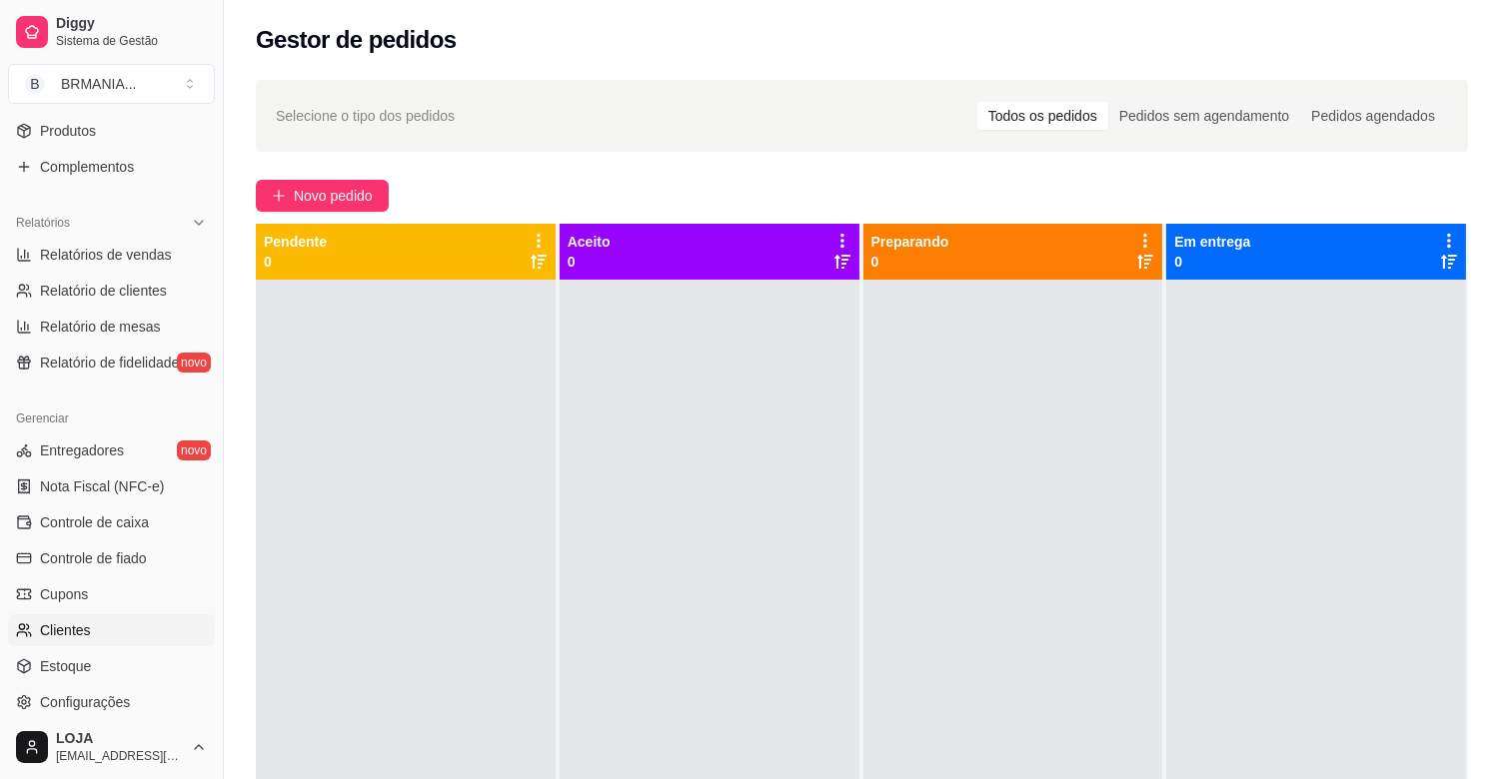
scroll to position [528, 0]
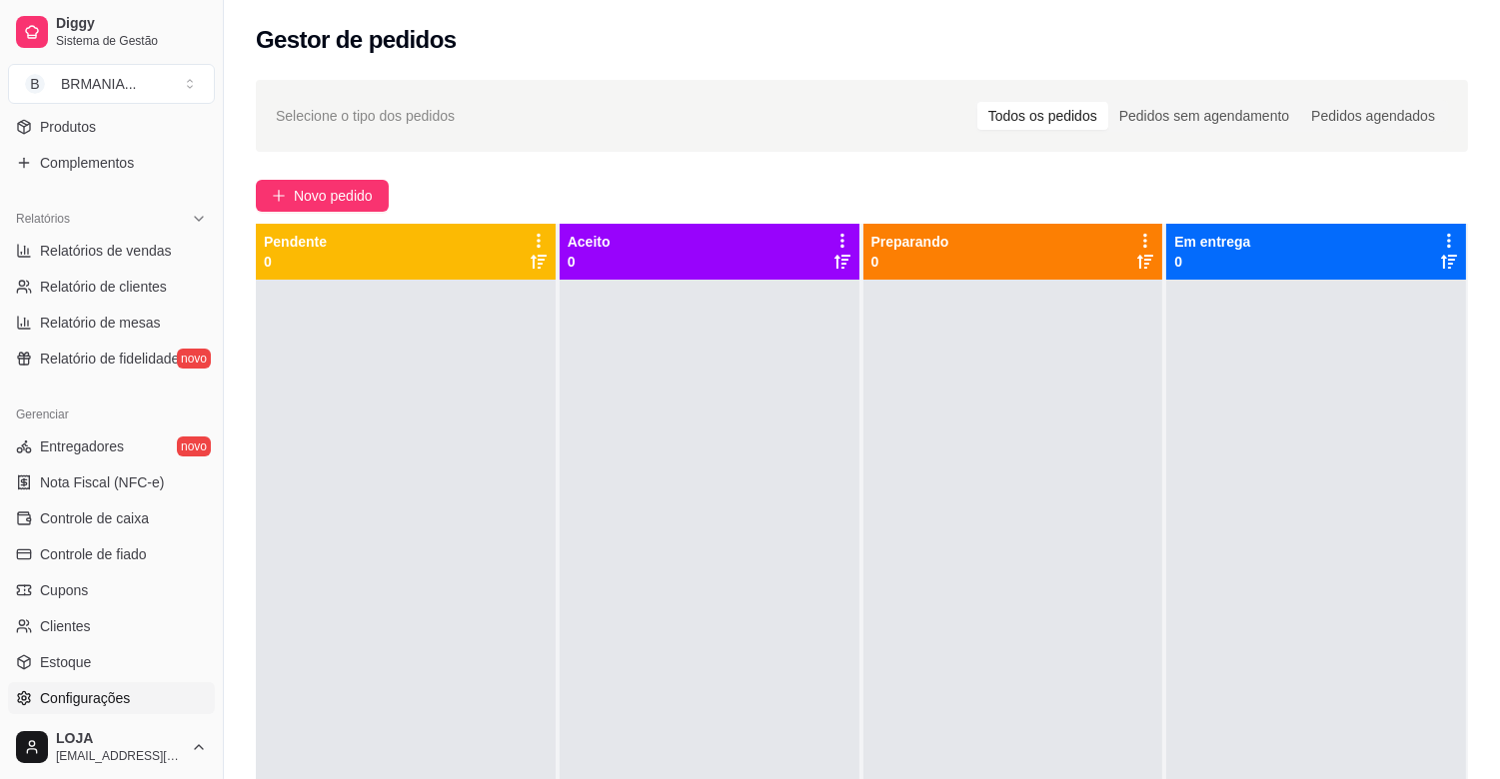
click at [124, 702] on span "Configurações" at bounding box center [85, 698] width 90 height 20
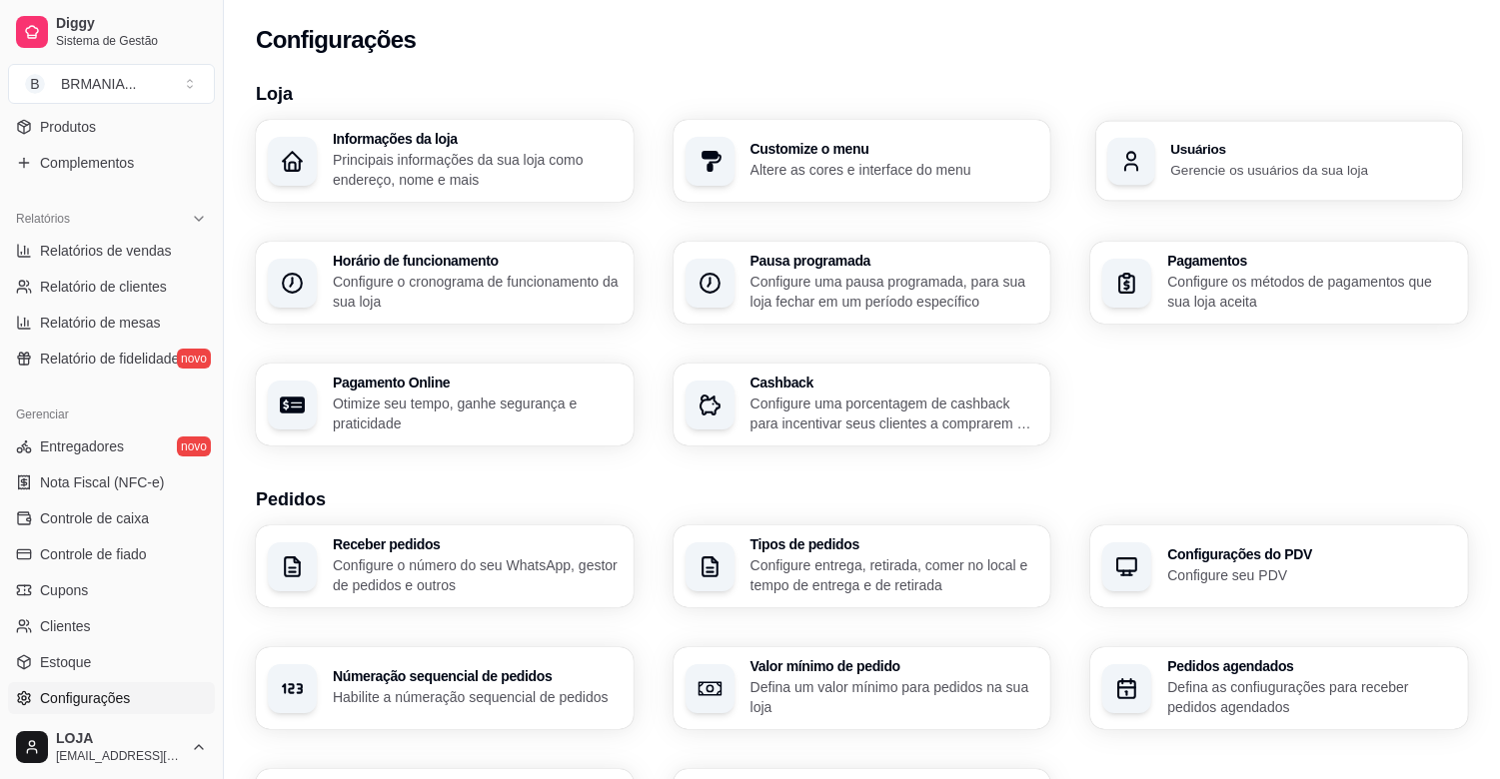
click at [1223, 157] on div "Usuários Gerencie os usuários da sua loja" at bounding box center [1311, 161] width 280 height 37
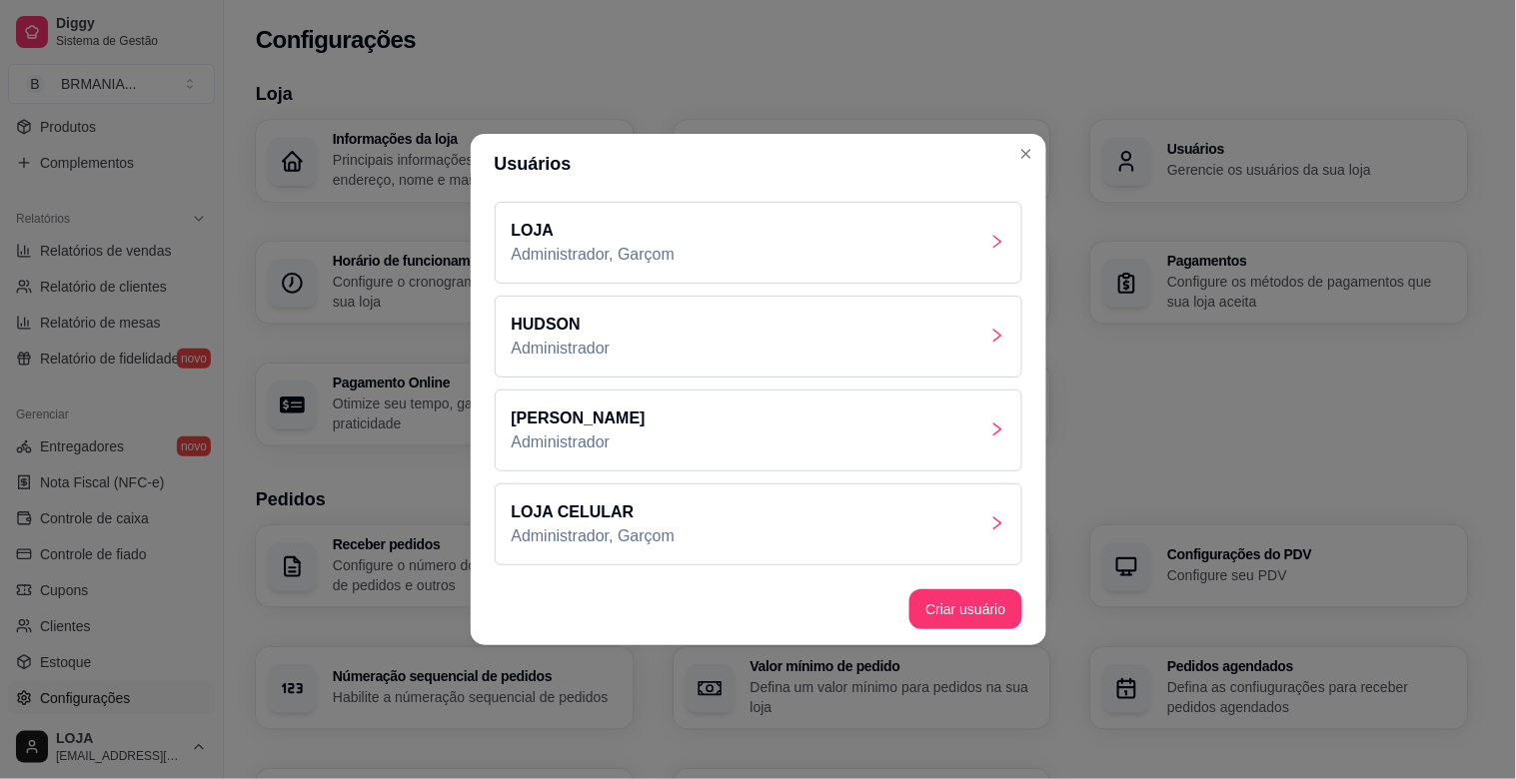
click at [811, 555] on div "LOJA CELULAR Administrador, Garçom" at bounding box center [759, 525] width 528 height 82
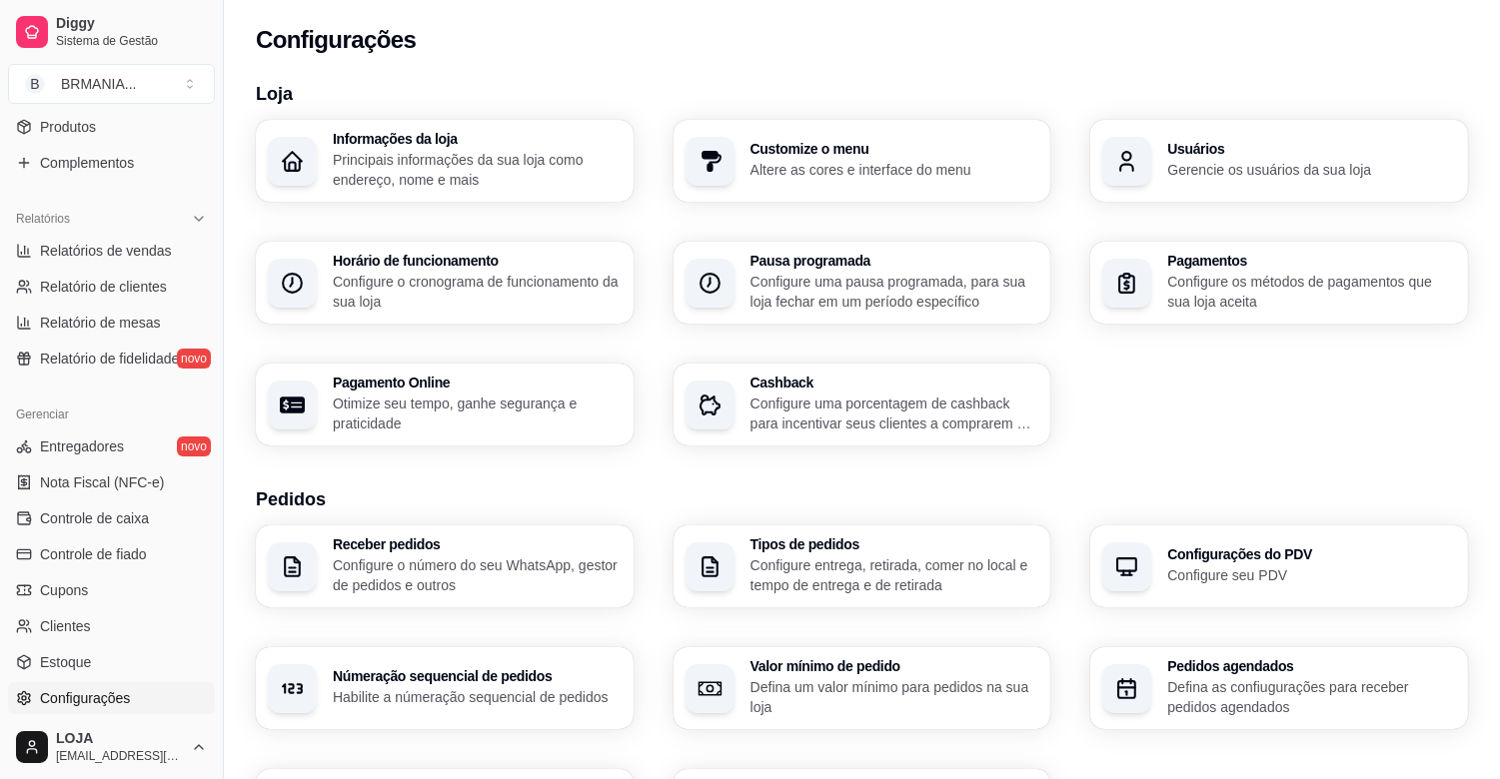
drag, startPoint x: 217, startPoint y: 482, endPoint x: 213, endPoint y: 431, distance: 51.1
click at [213, 431] on div "Diggy Sistema de Gestão B BRMANIA ... Loja aberta Plano Essencial + Mesas até 0…" at bounding box center [111, 389] width 223 height 779
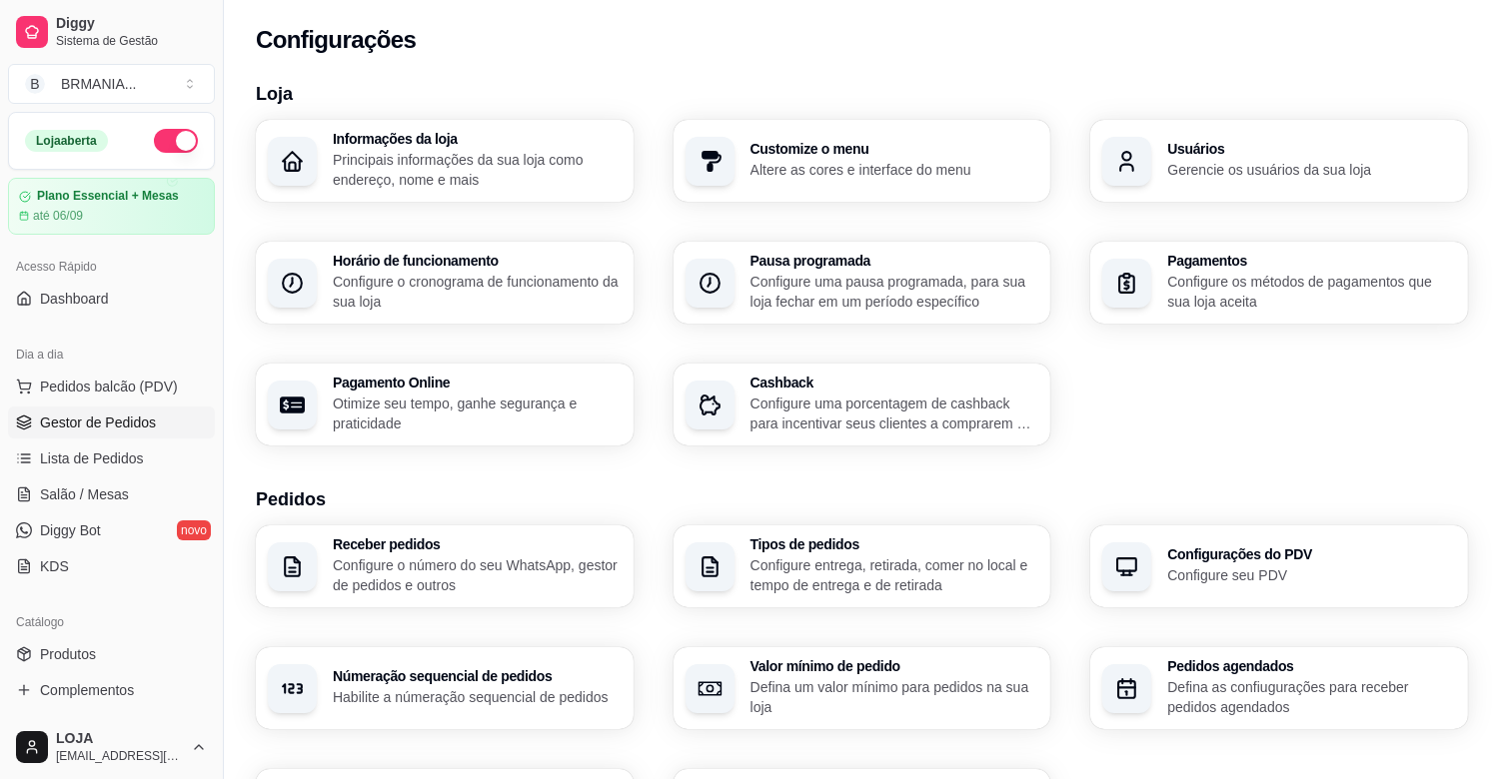
click at [133, 426] on span "Gestor de Pedidos" at bounding box center [98, 423] width 116 height 20
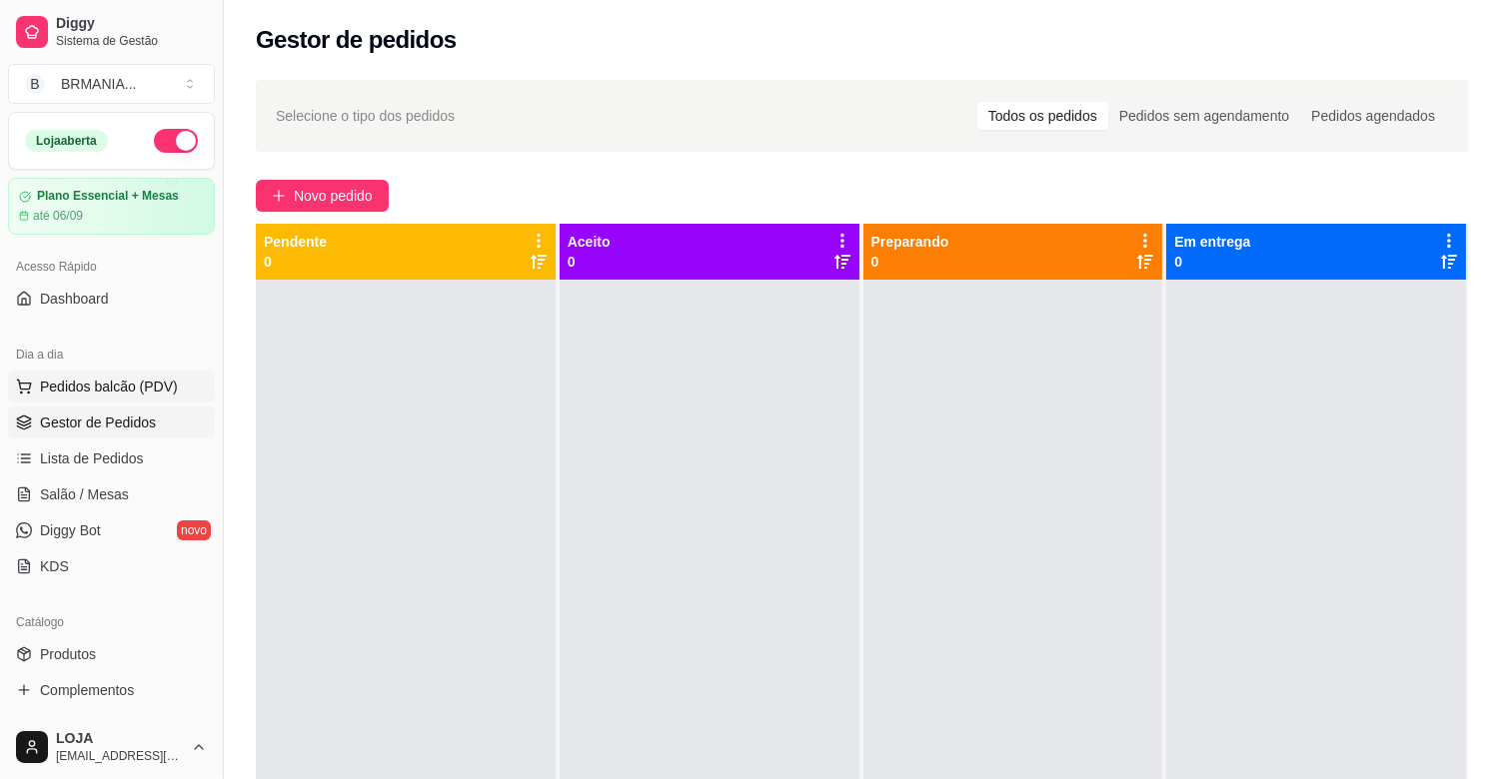
click at [110, 392] on span "Pedidos balcão (PDV)" at bounding box center [109, 387] width 138 height 20
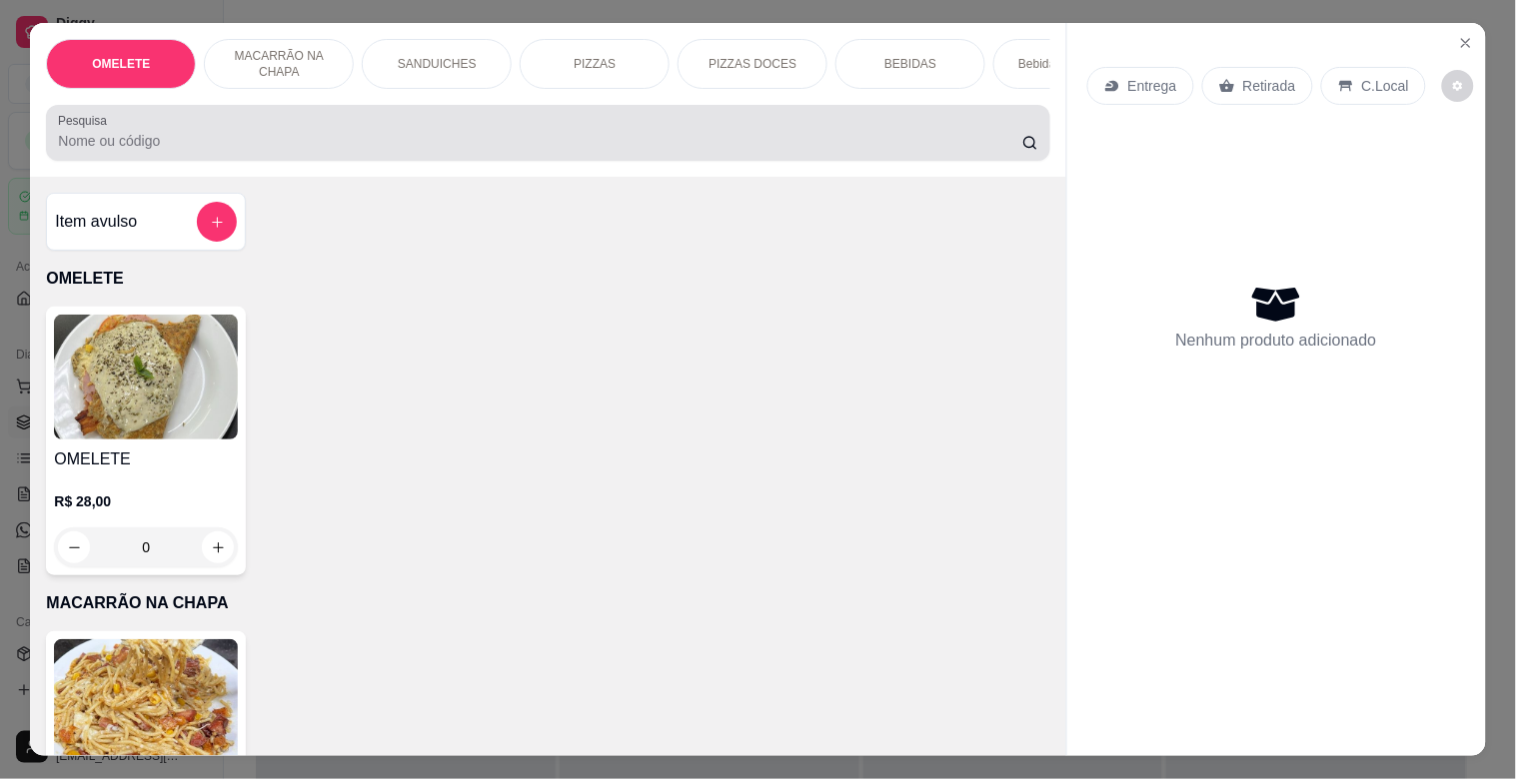
click at [352, 161] on div "Pesquisa" at bounding box center [547, 133] width 1003 height 56
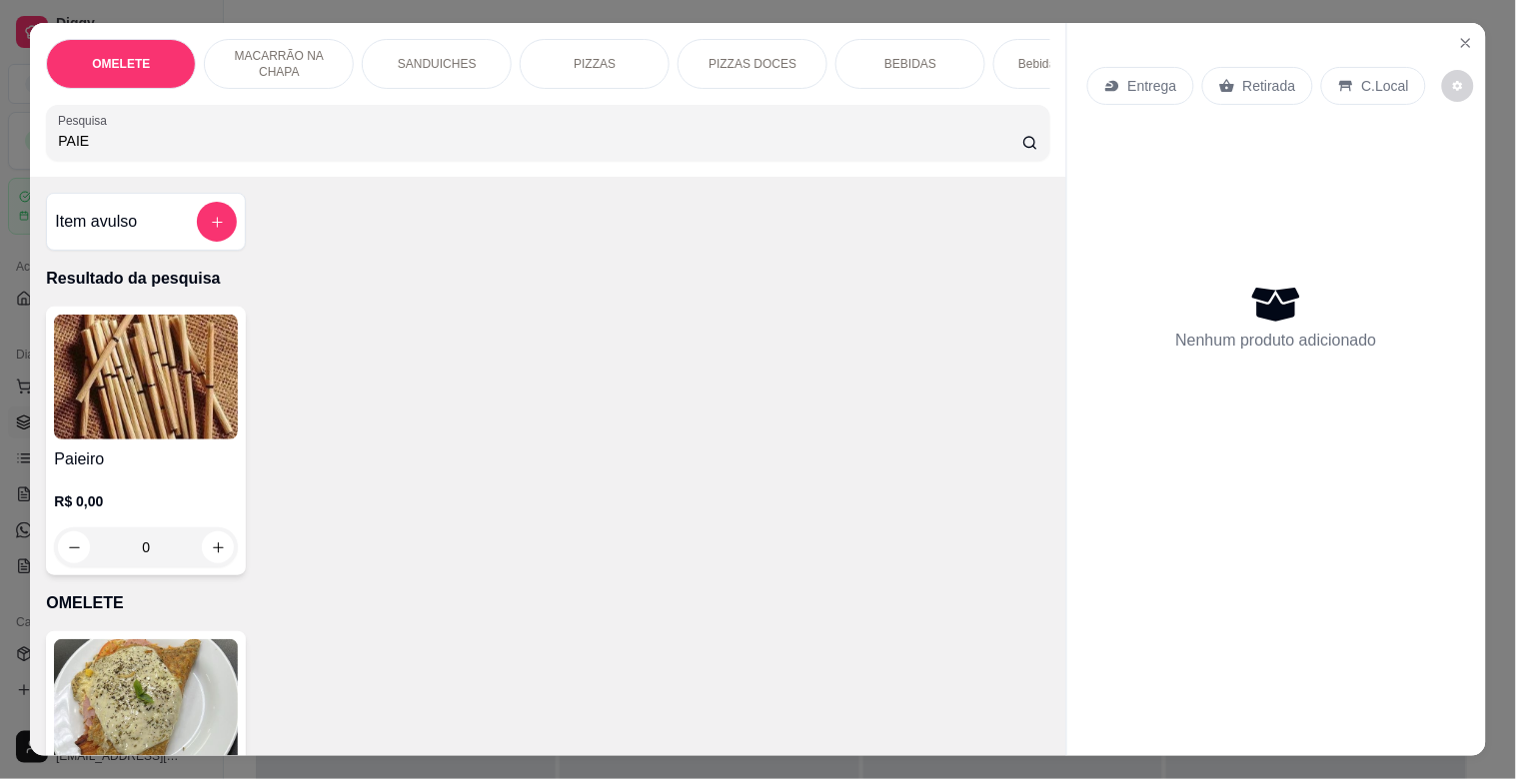
type input "PAIE"
click at [118, 404] on img at bounding box center [146, 377] width 184 height 125
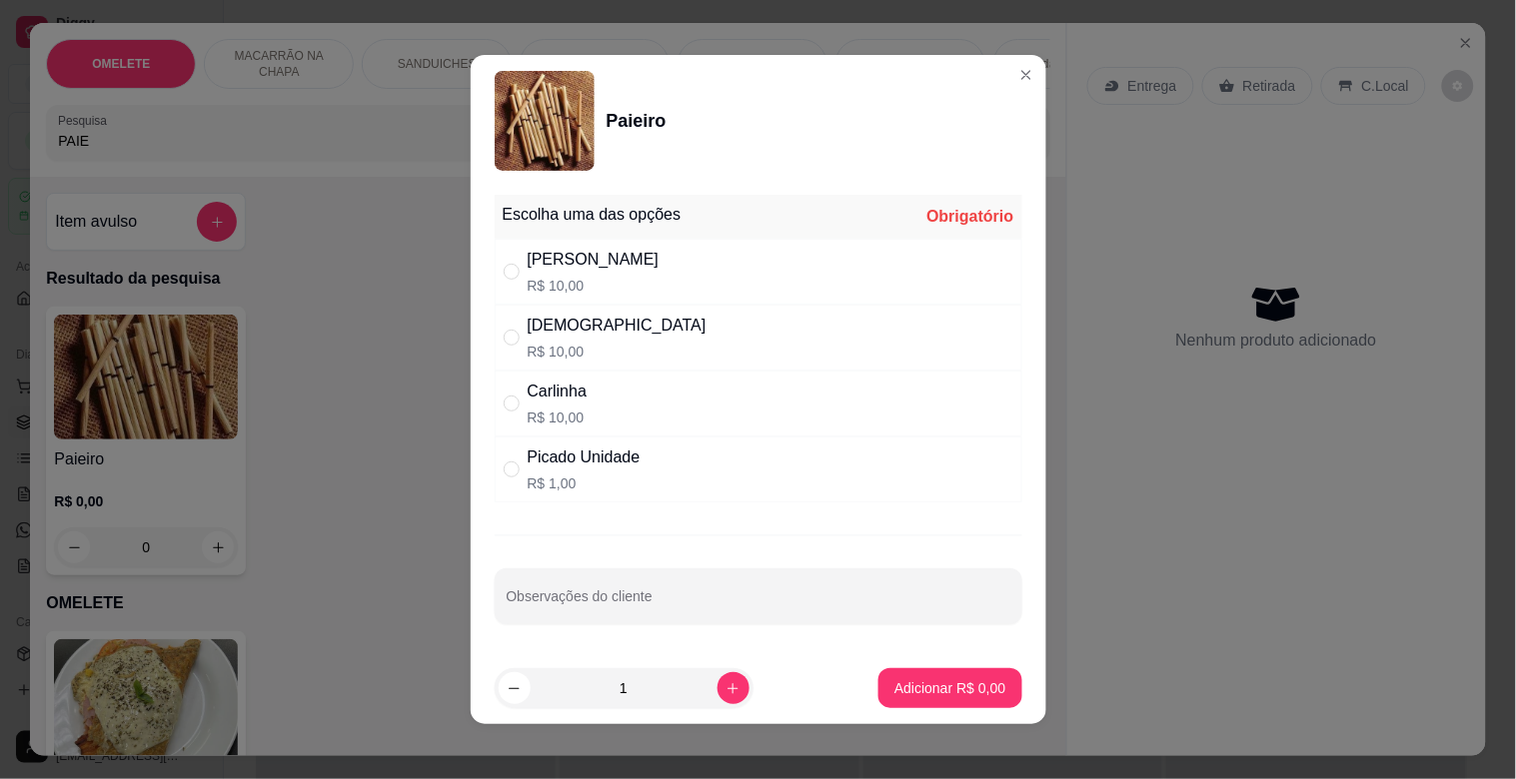
drag, startPoint x: 627, startPoint y: 475, endPoint x: 710, endPoint y: 649, distance: 193.5
click at [631, 475] on p "R$ 1,00" at bounding box center [584, 484] width 113 height 20
radio input "true"
click at [717, 690] on button "increase-product-quantity" at bounding box center [732, 687] width 31 height 31
type input "2"
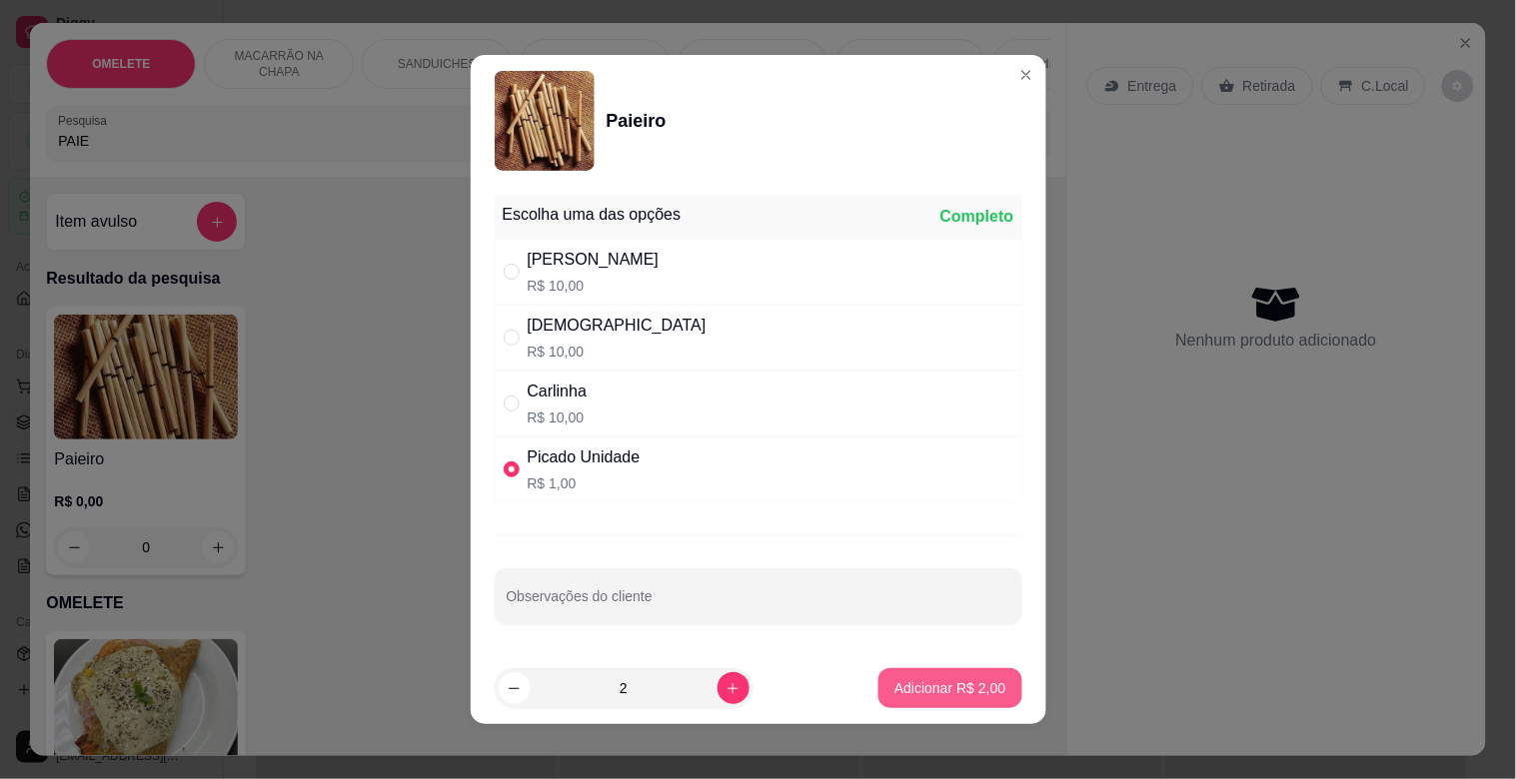
click at [951, 686] on p "Adicionar R$ 2,00" at bounding box center [949, 688] width 111 height 20
type input "2"
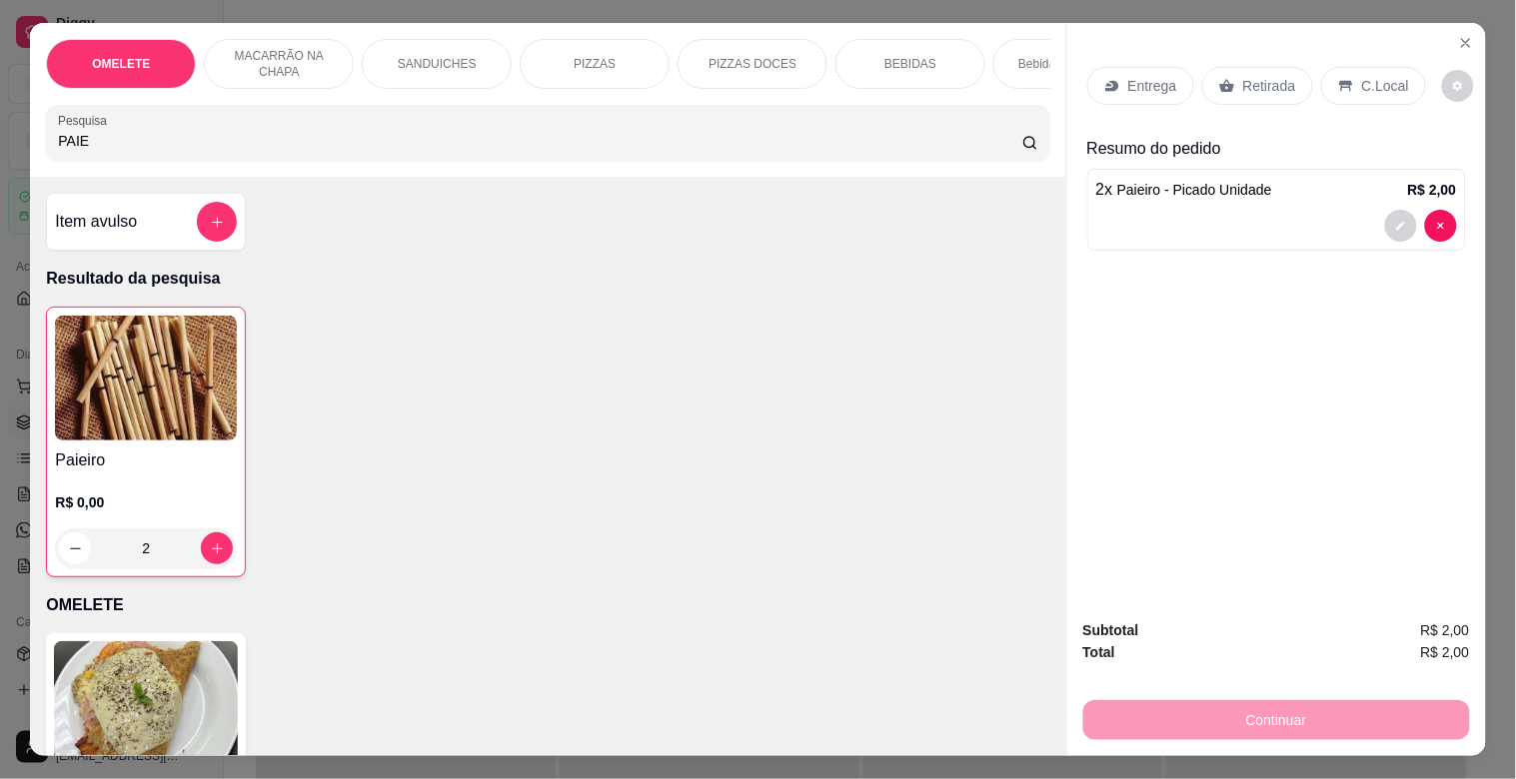
click at [1259, 76] on p "Retirada" at bounding box center [1269, 86] width 53 height 20
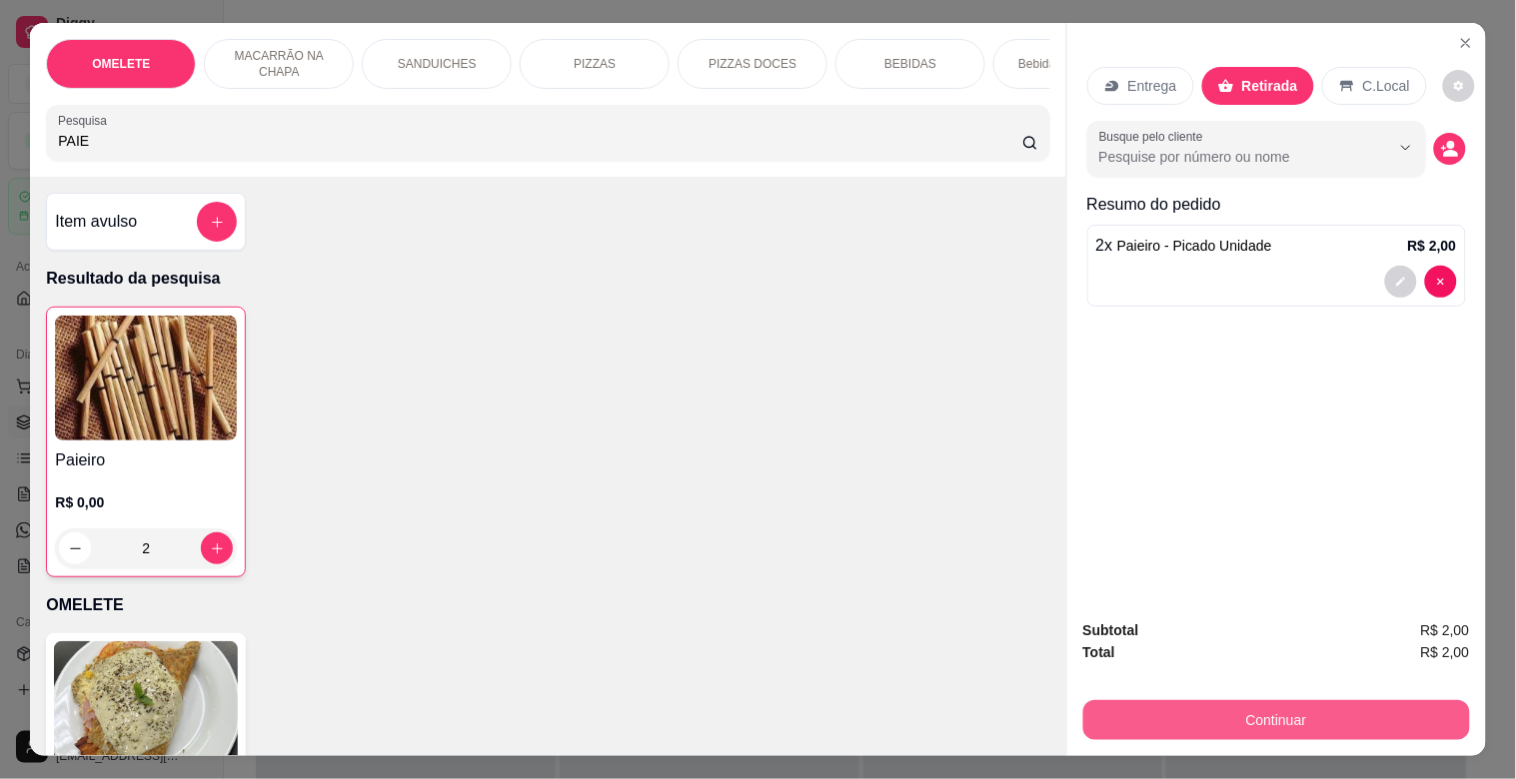
click at [1203, 709] on button "Continuar" at bounding box center [1276, 720] width 387 height 40
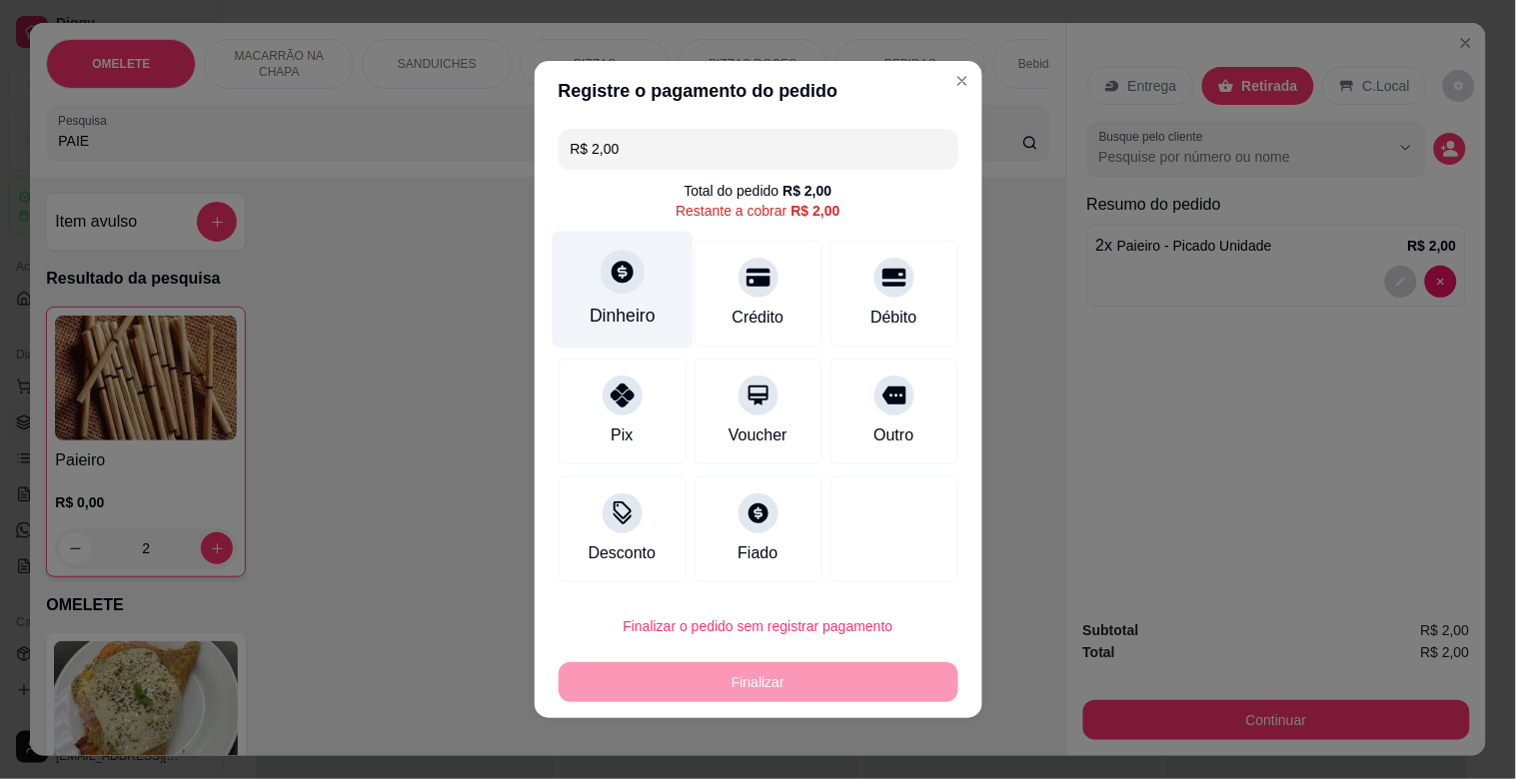
click at [601, 315] on div "Dinheiro" at bounding box center [622, 316] width 66 height 26
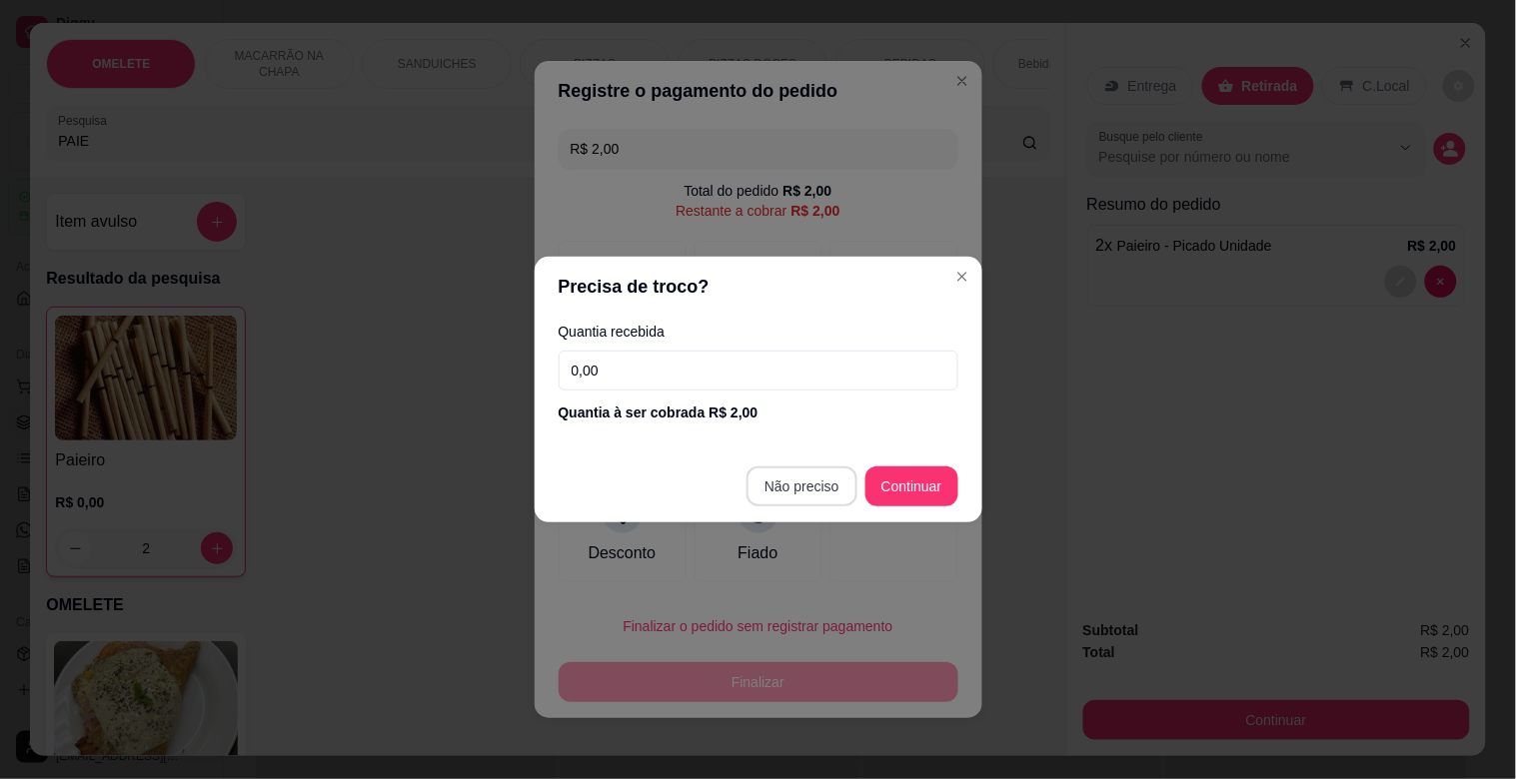
type input "R$ 0,00"
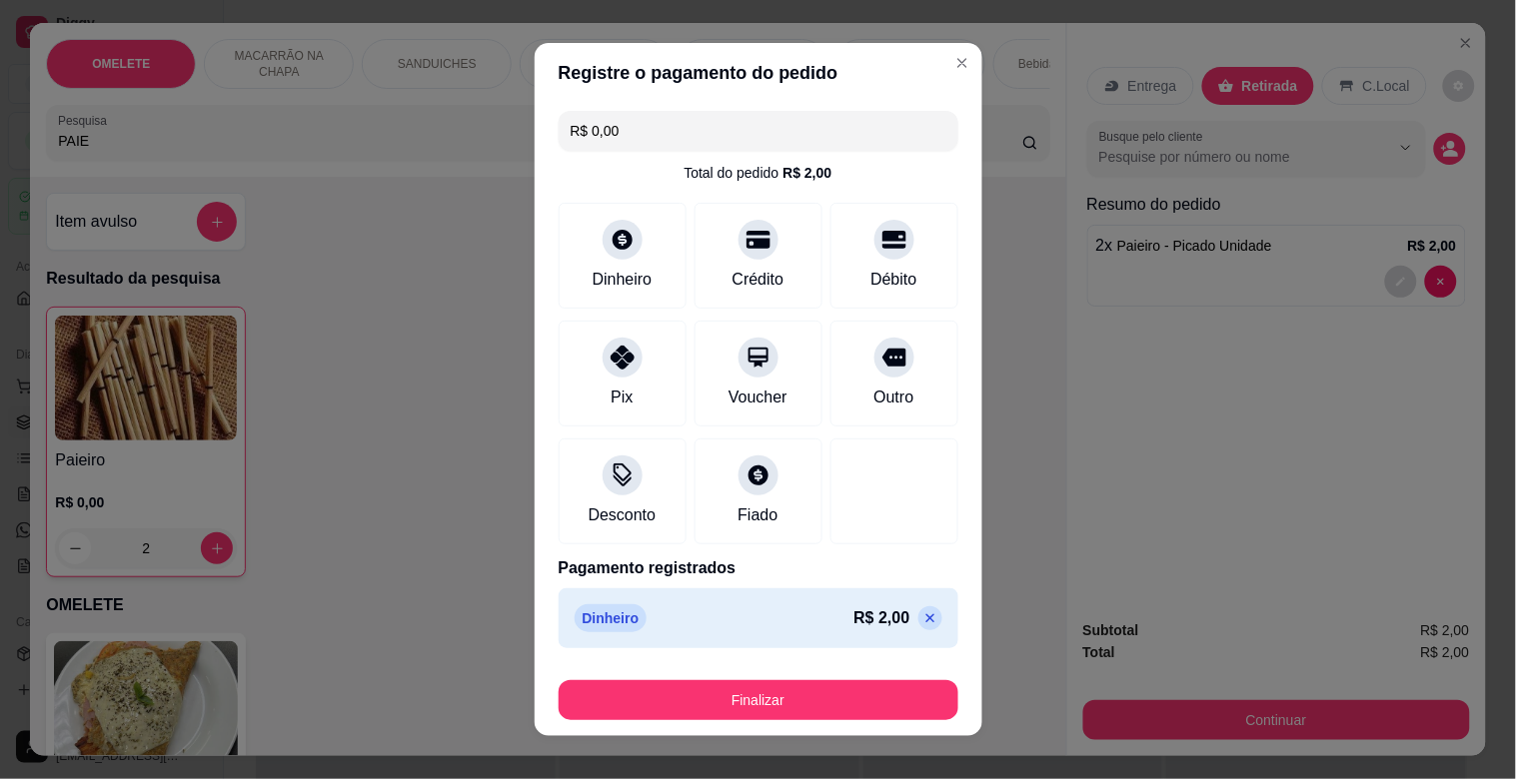
click at [787, 727] on footer "Finalizar" at bounding box center [759, 696] width 448 height 80
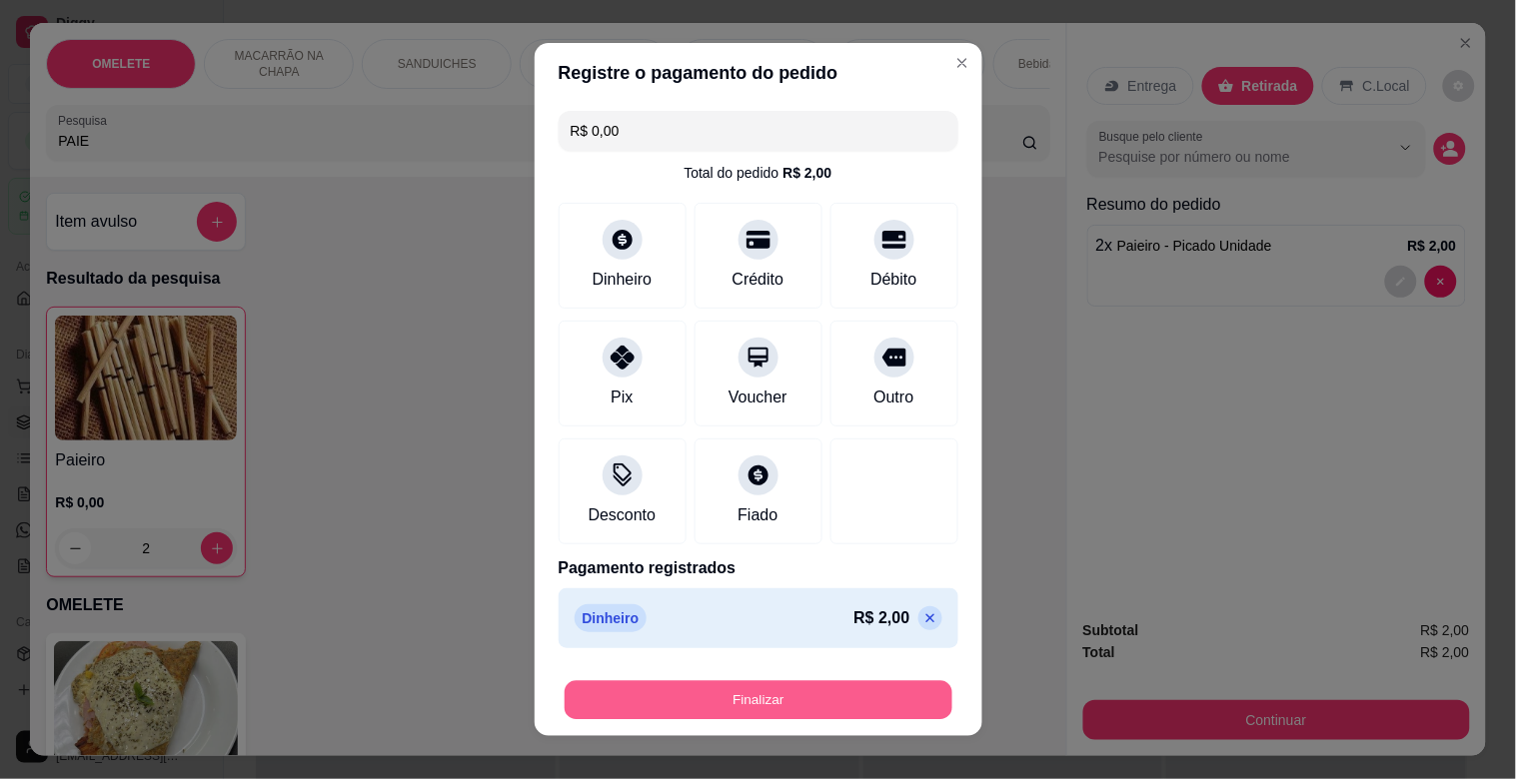
click at [792, 704] on button "Finalizar" at bounding box center [758, 700] width 388 height 39
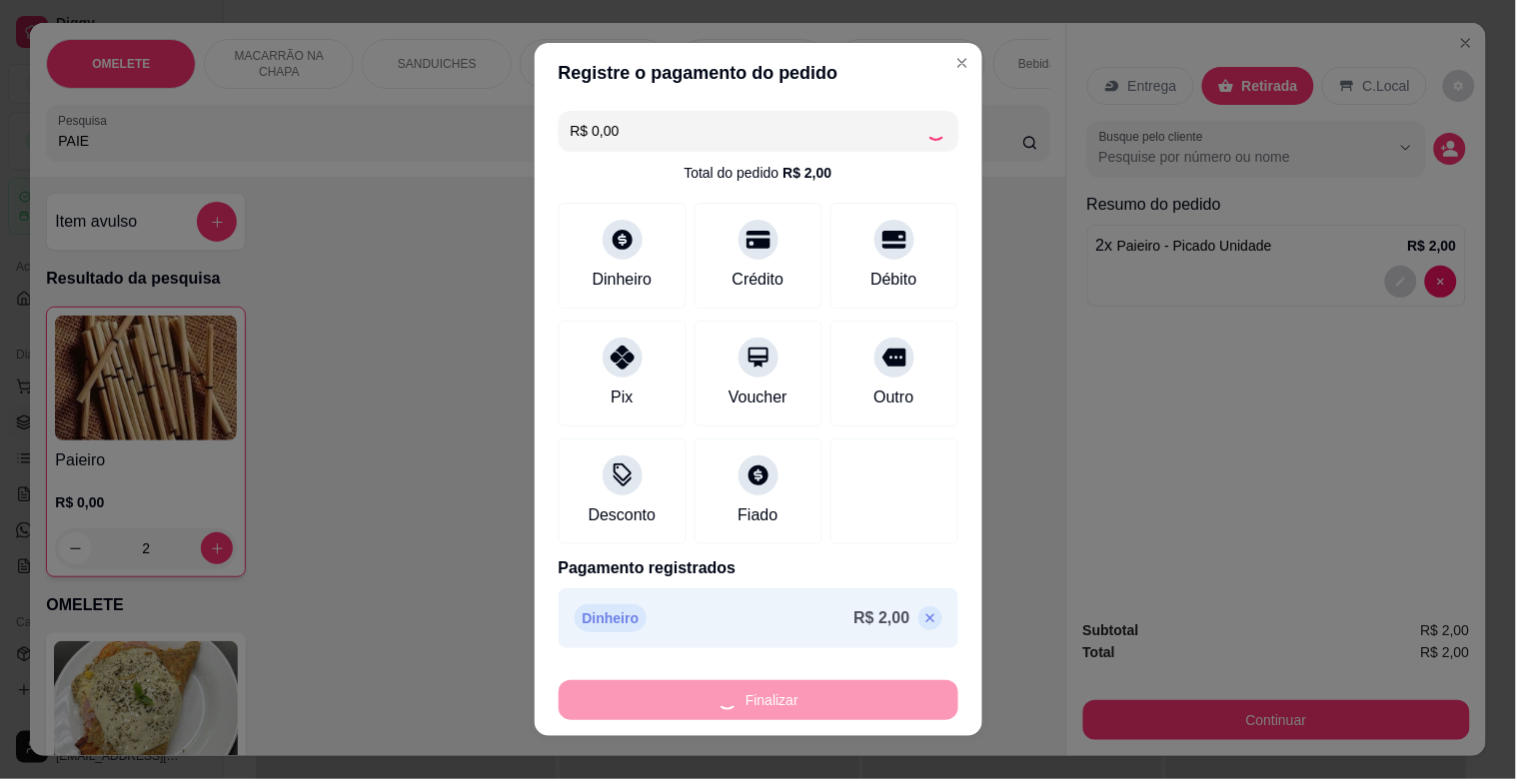
type input "0"
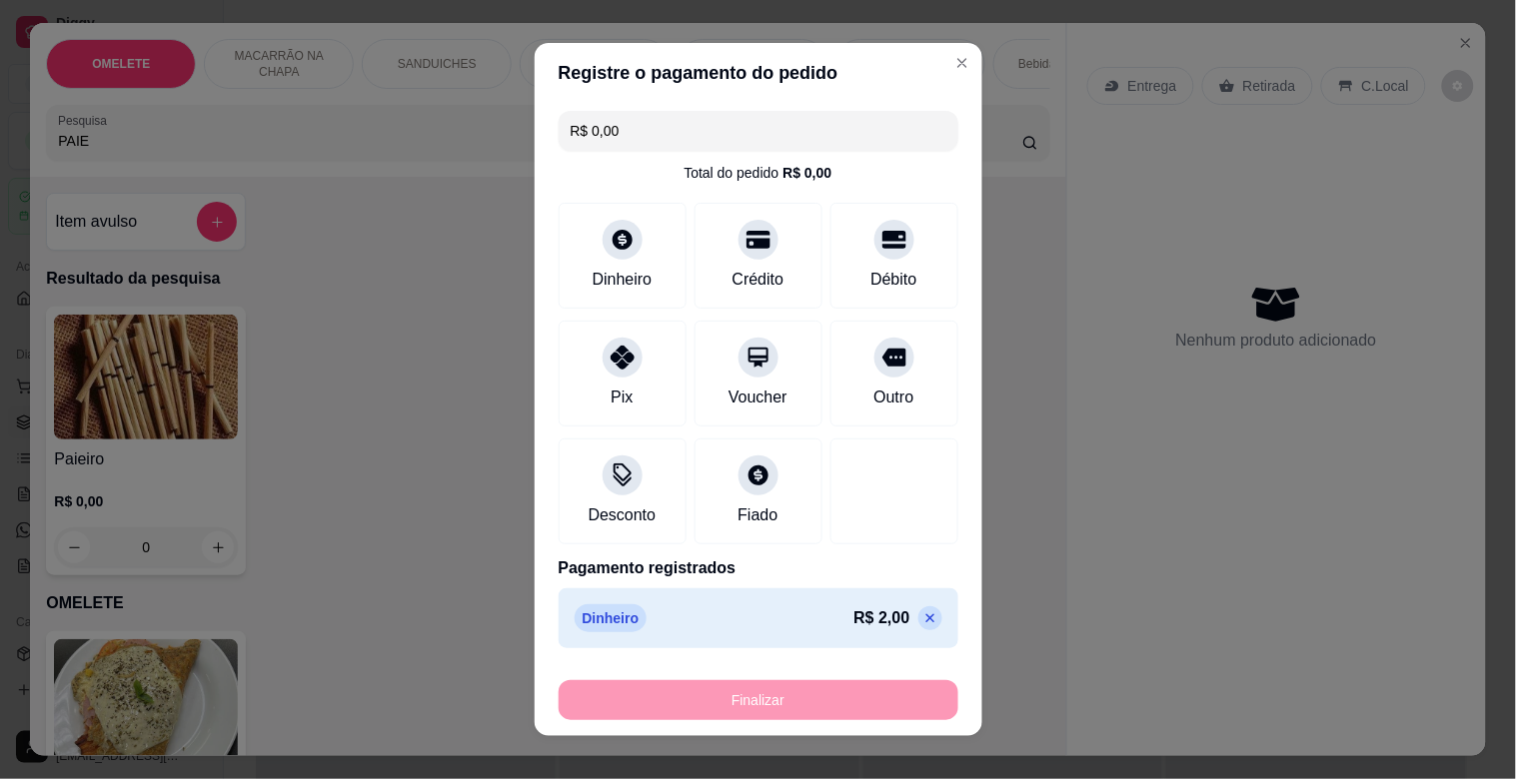
type input "-R$ 2,00"
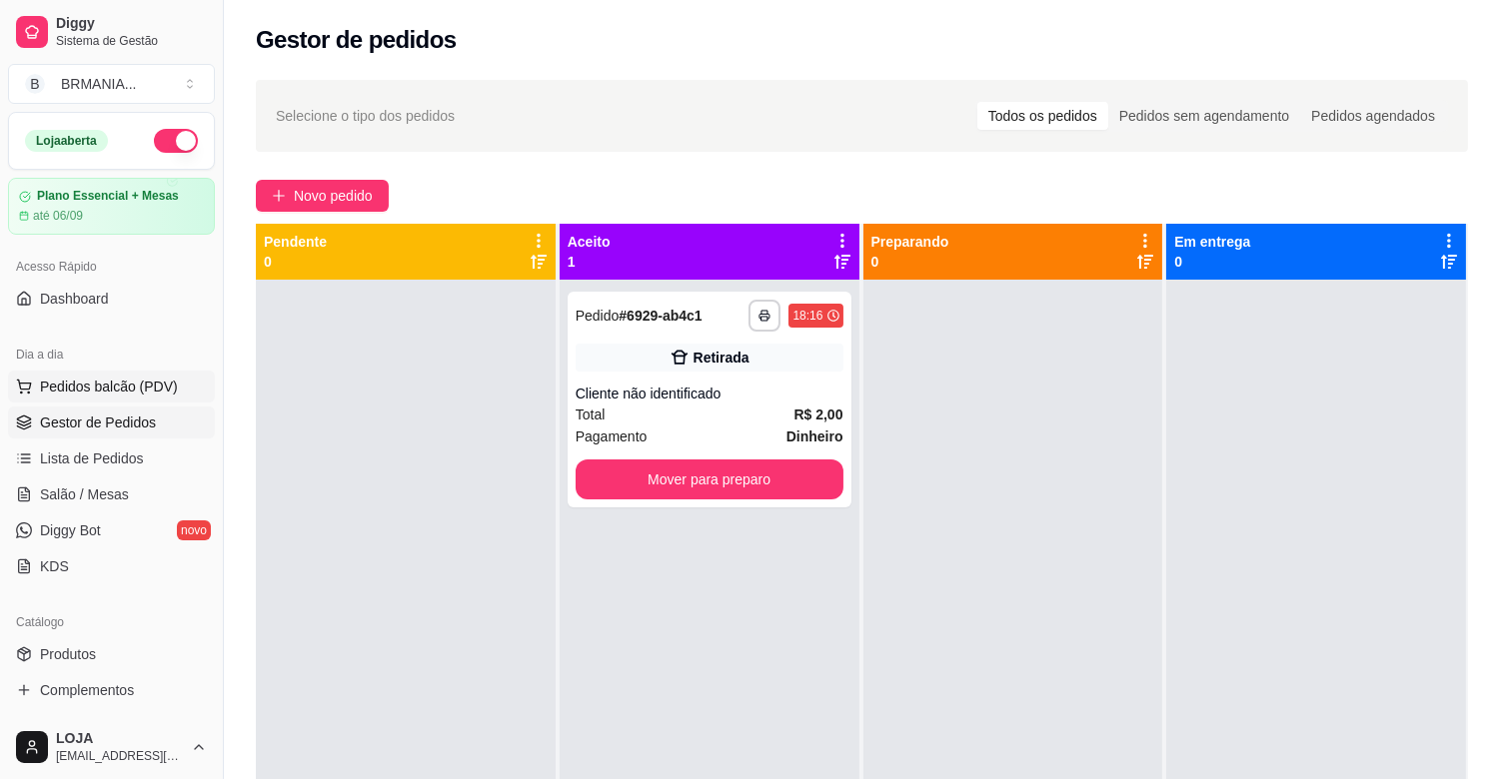
click at [82, 385] on span "Pedidos balcão (PDV)" at bounding box center [109, 387] width 138 height 20
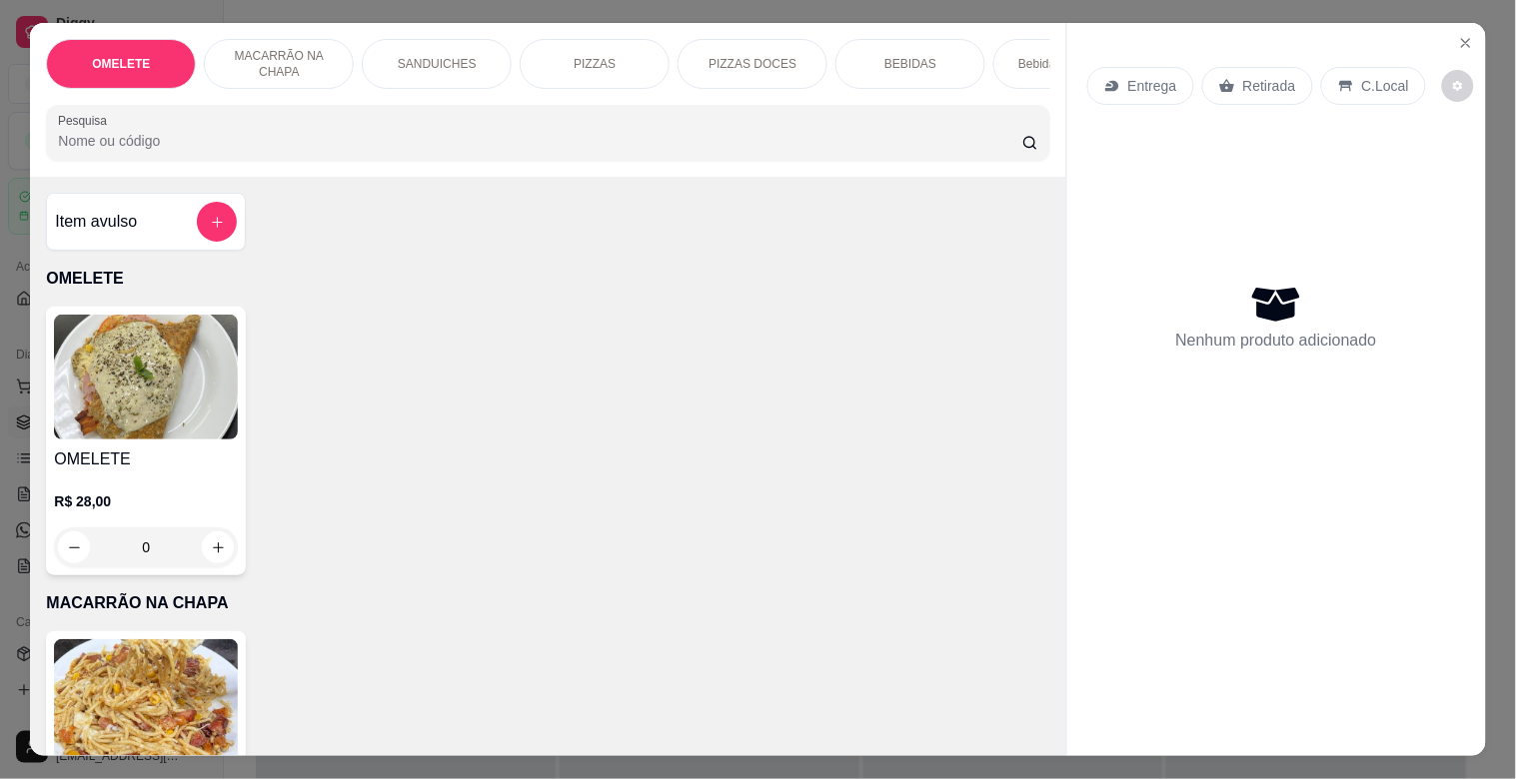
click at [162, 136] on div at bounding box center [547, 133] width 979 height 40
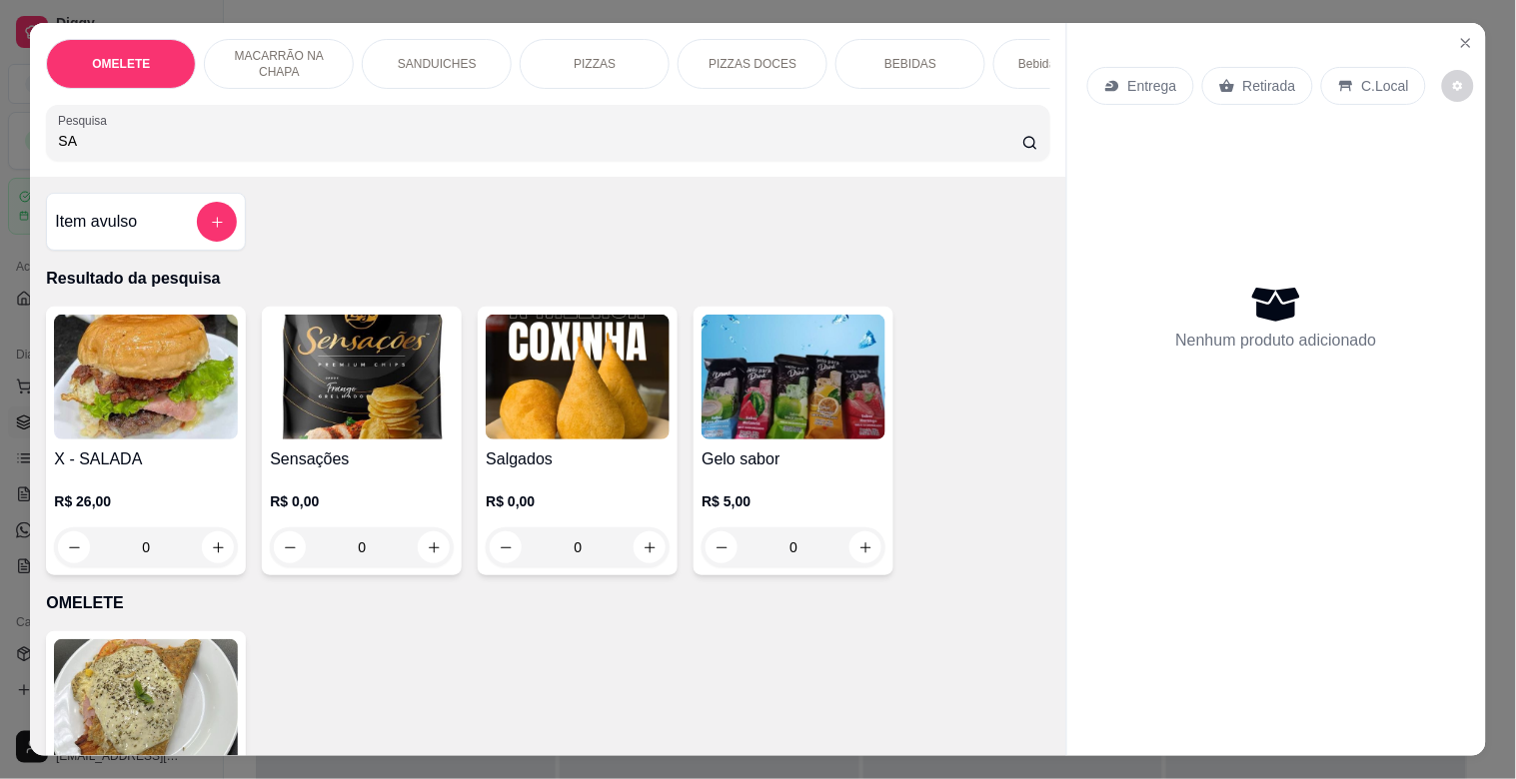
type input "SA"
click at [639, 487] on div "R$ 0,00 0" at bounding box center [578, 520] width 184 height 96
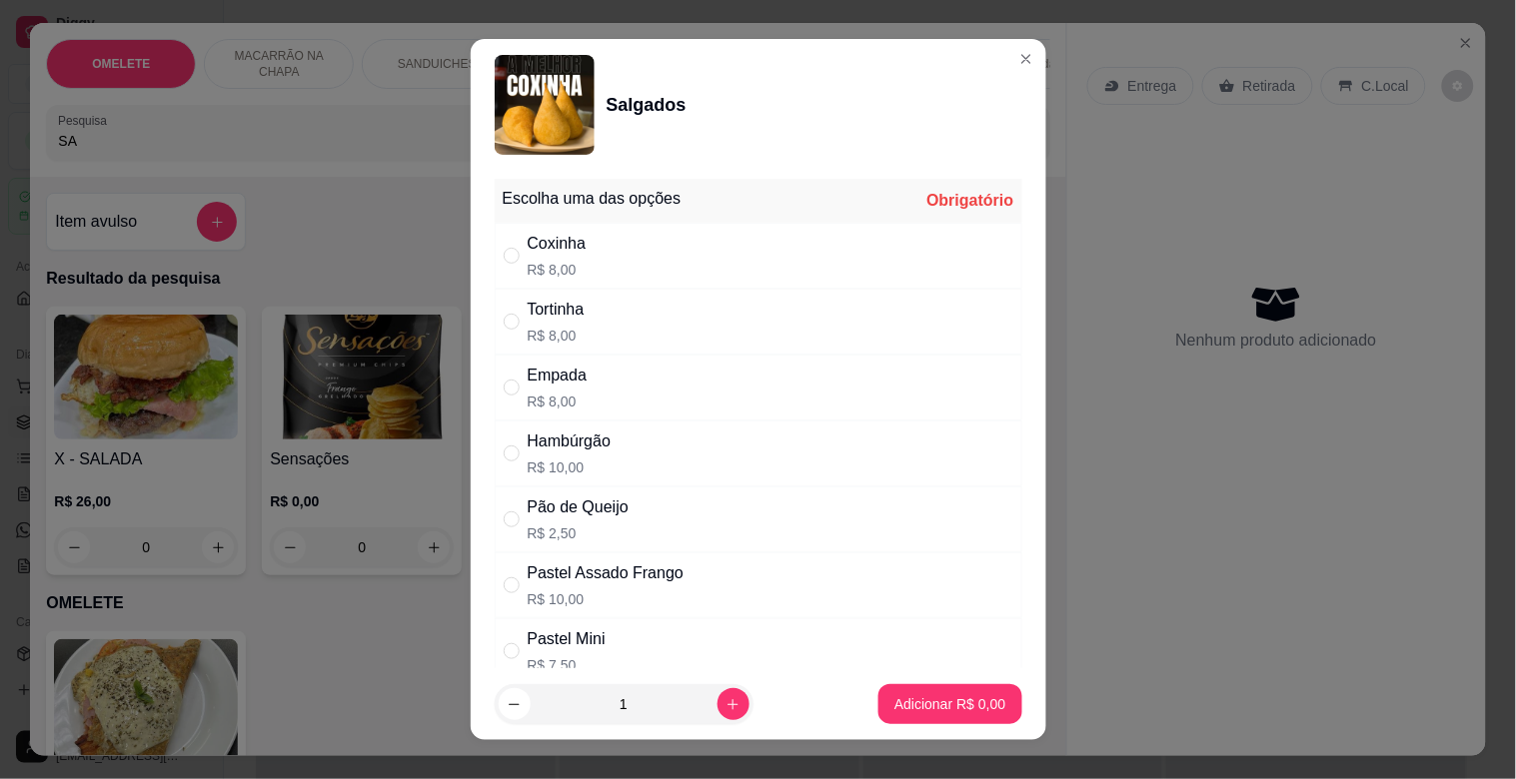
click at [613, 452] on div "Hambúrgão R$ 10,00" at bounding box center [759, 454] width 528 height 66
radio input "true"
click at [913, 711] on p "Adicionar R$ 10,00" at bounding box center [946, 703] width 116 height 19
type input "1"
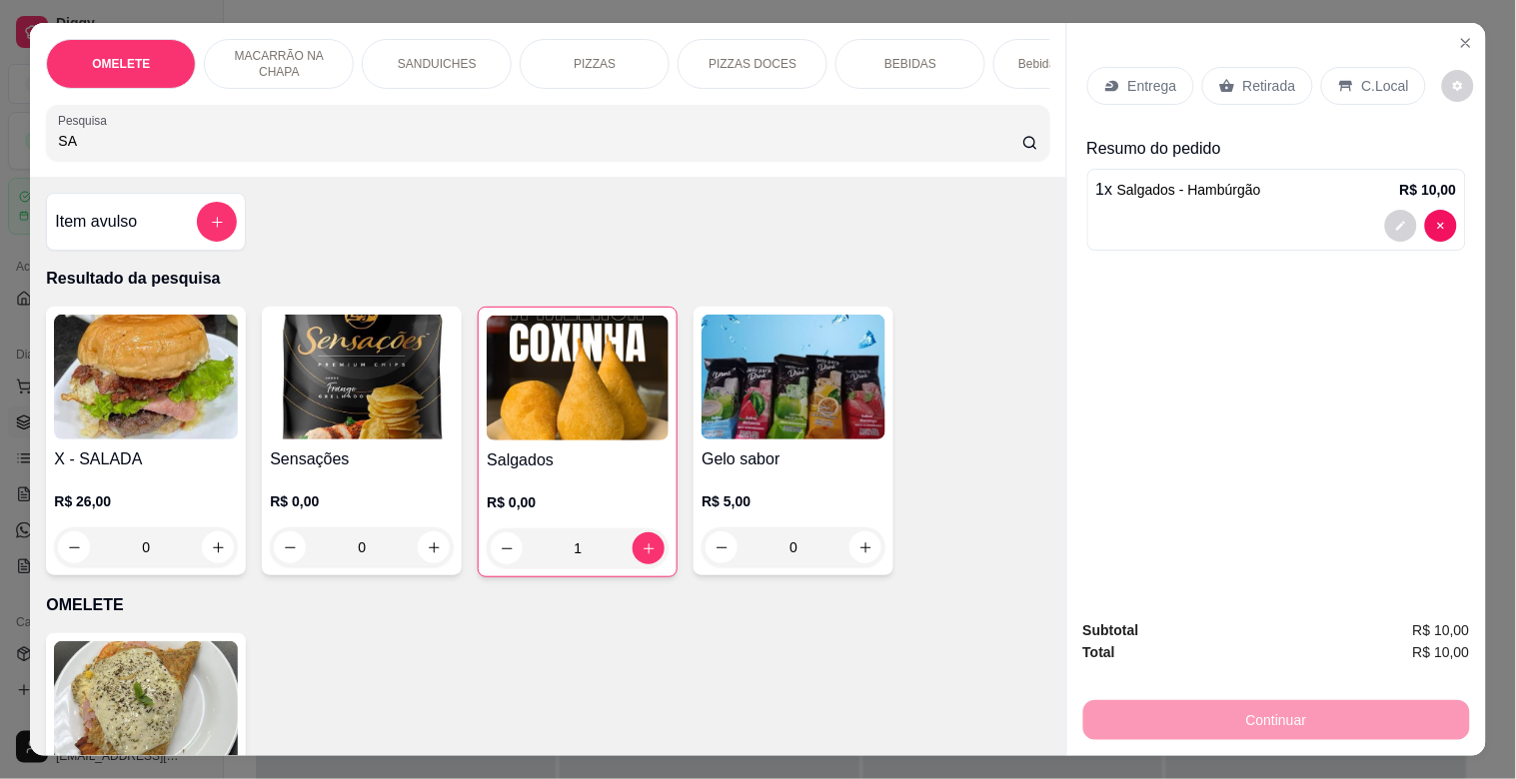
click at [305, 161] on div "Pesquisa SA" at bounding box center [547, 133] width 1003 height 56
type input "S"
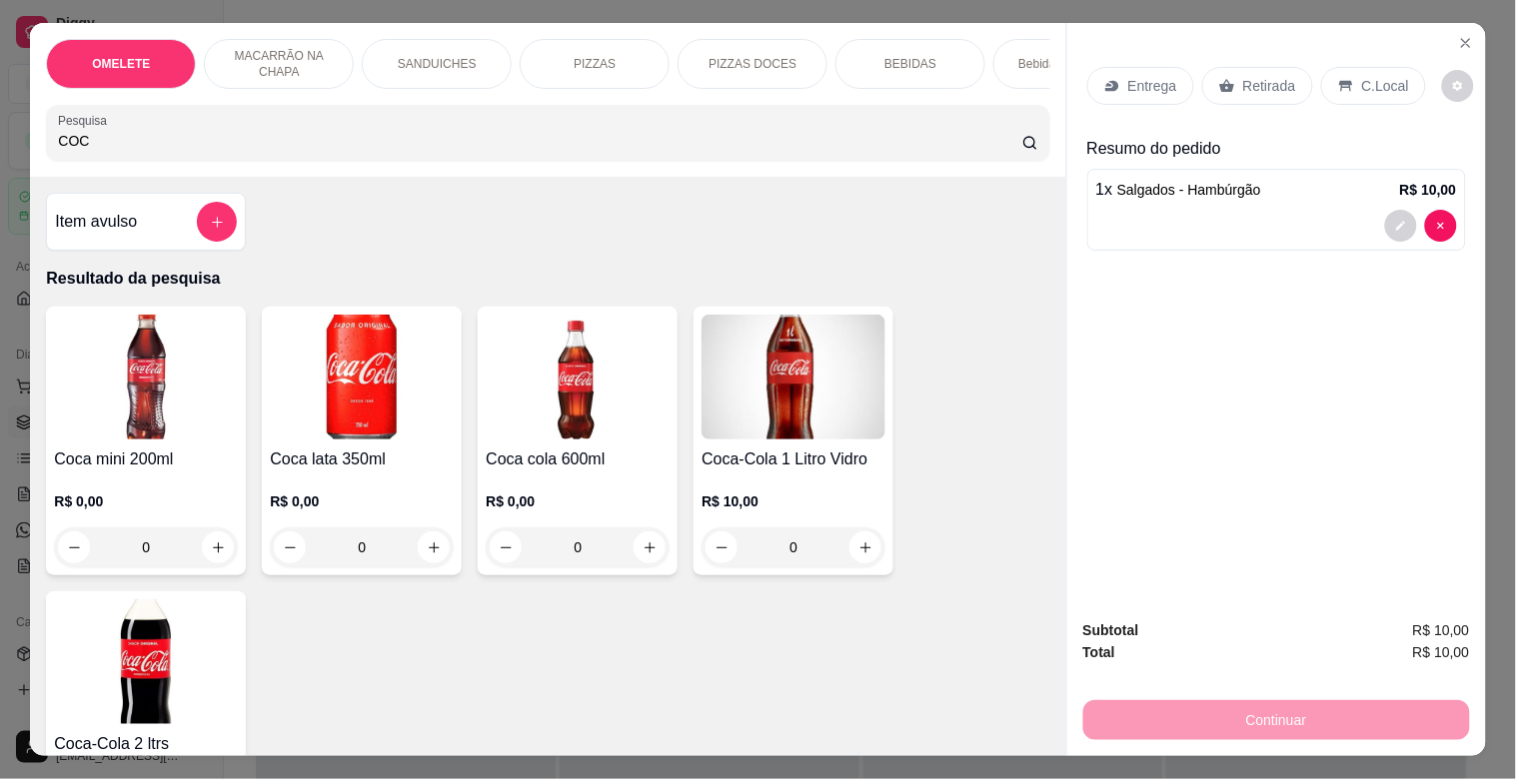
type input "COC"
click at [128, 434] on img at bounding box center [146, 377] width 184 height 125
click at [322, 470] on h4 "Coca lata 350ml" at bounding box center [362, 460] width 184 height 24
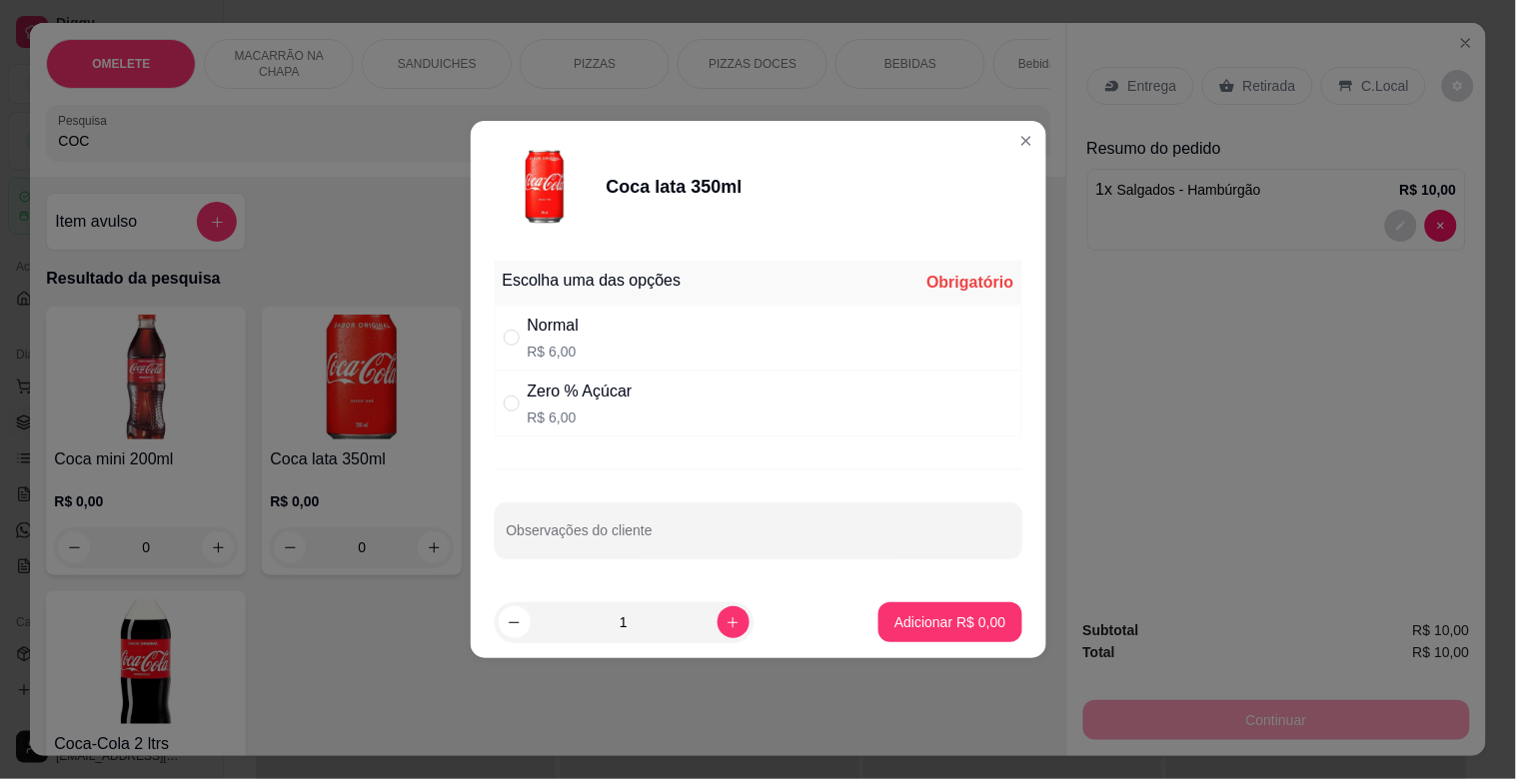
drag, startPoint x: 656, startPoint y: 390, endPoint x: 735, endPoint y: 465, distance: 108.8
click at [659, 391] on div "Zero % Açúcar R$ 6,00" at bounding box center [759, 404] width 528 height 66
radio input "true"
click at [895, 612] on p "Adicionar R$ 6,00" at bounding box center [949, 622] width 111 height 20
type input "1"
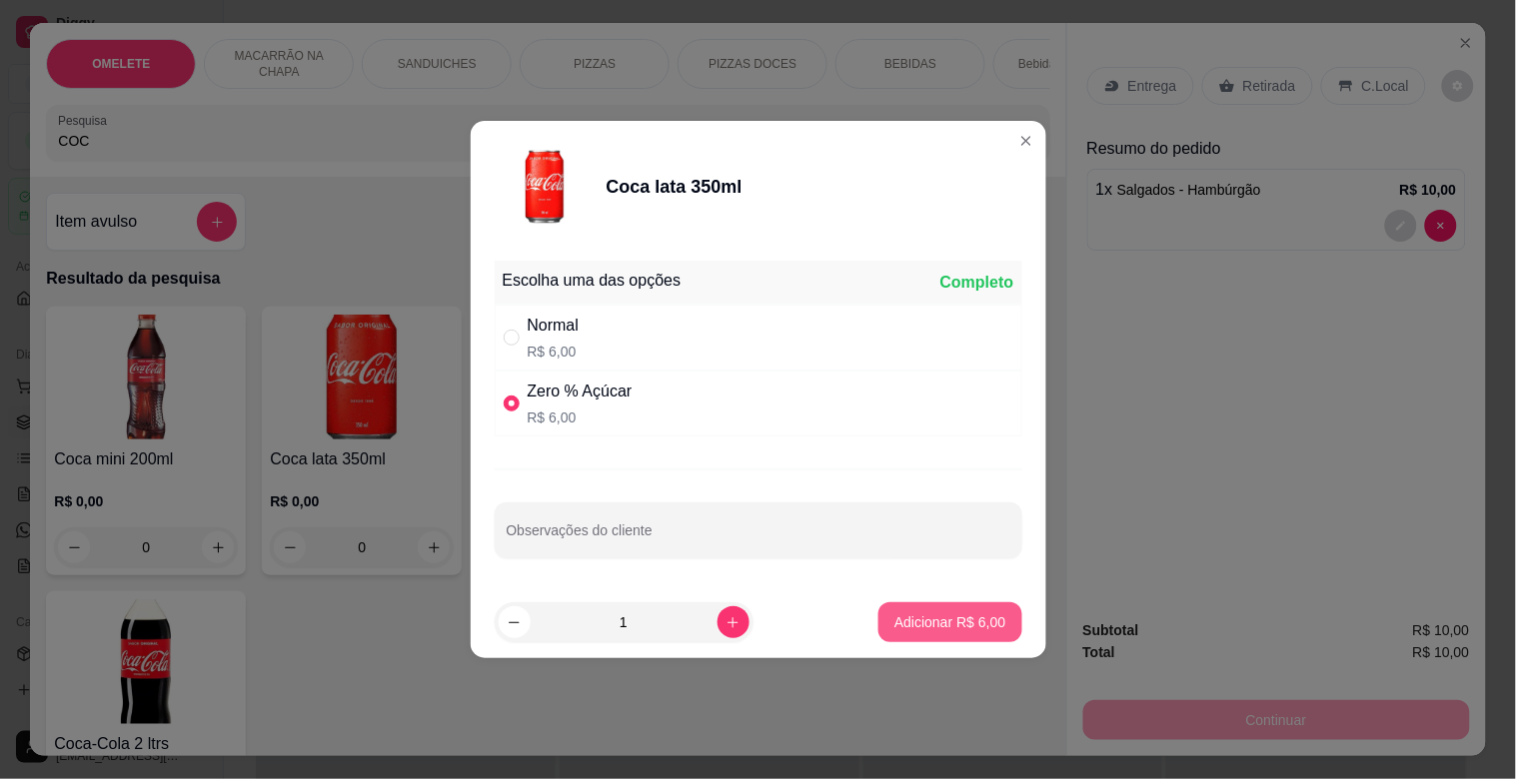
type input "1"
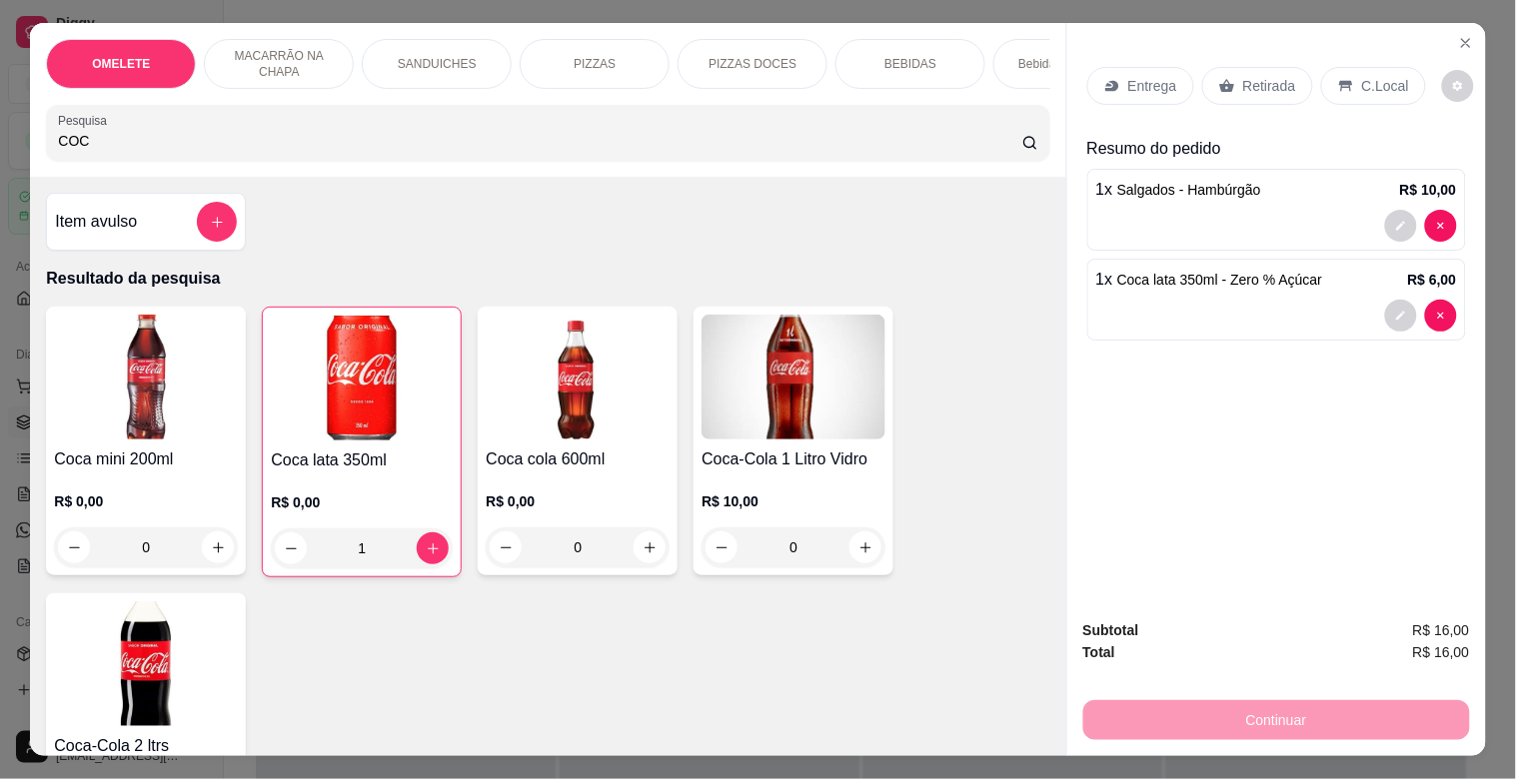
click at [1257, 76] on p "Retirada" at bounding box center [1269, 86] width 53 height 20
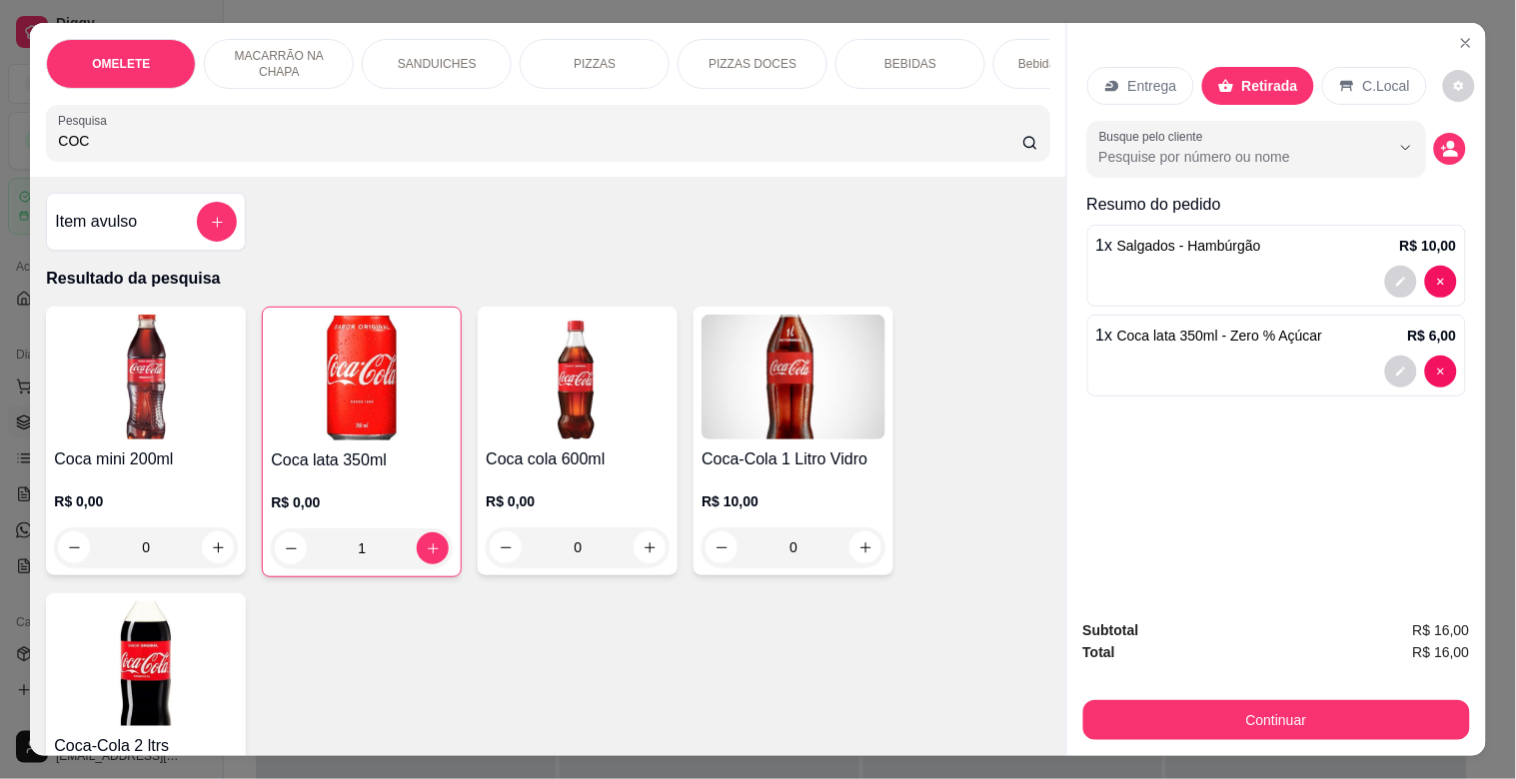
click at [1377, 78] on p "C.Local" at bounding box center [1386, 86] width 47 height 20
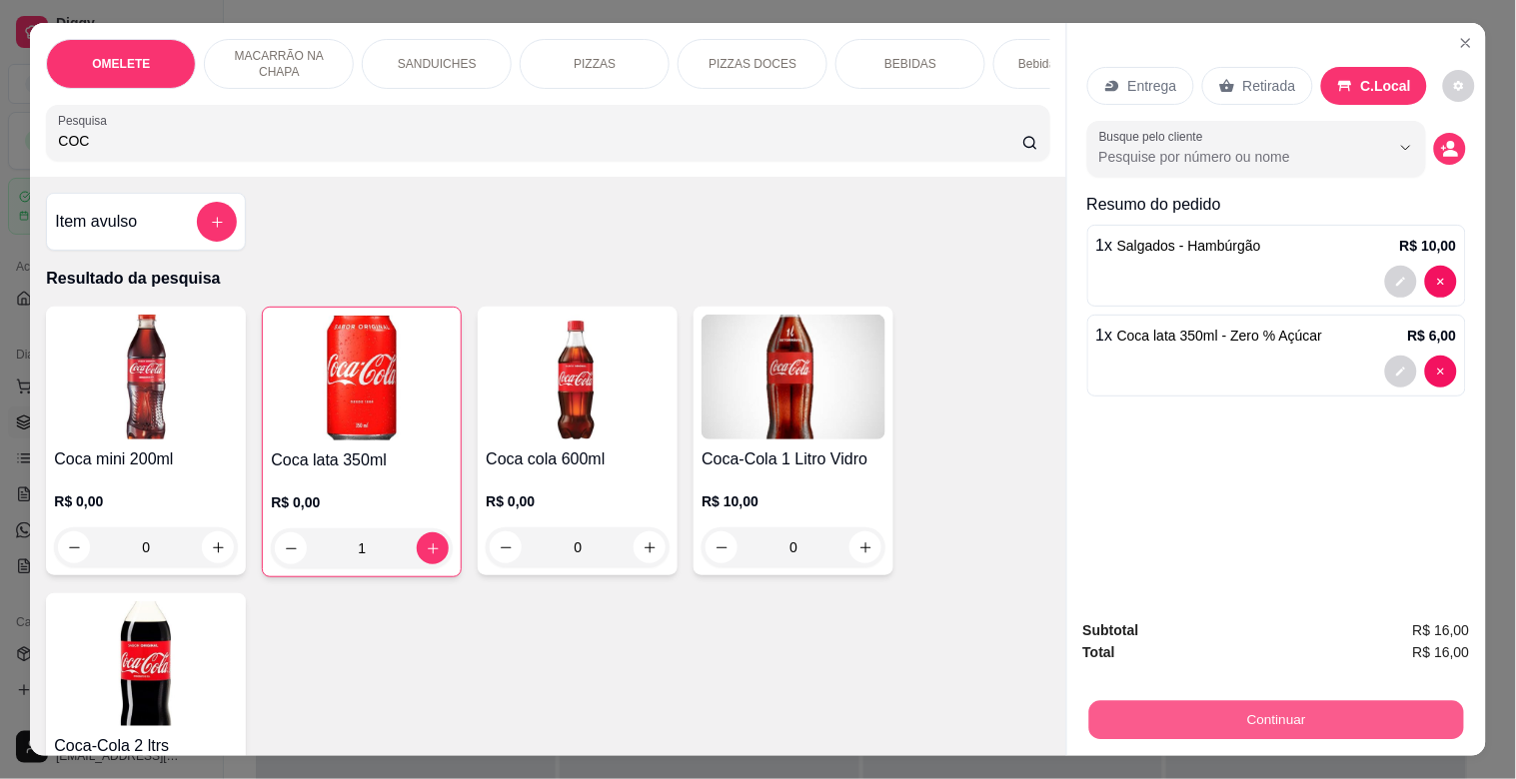
click at [1216, 705] on button "Continuar" at bounding box center [1275, 719] width 375 height 39
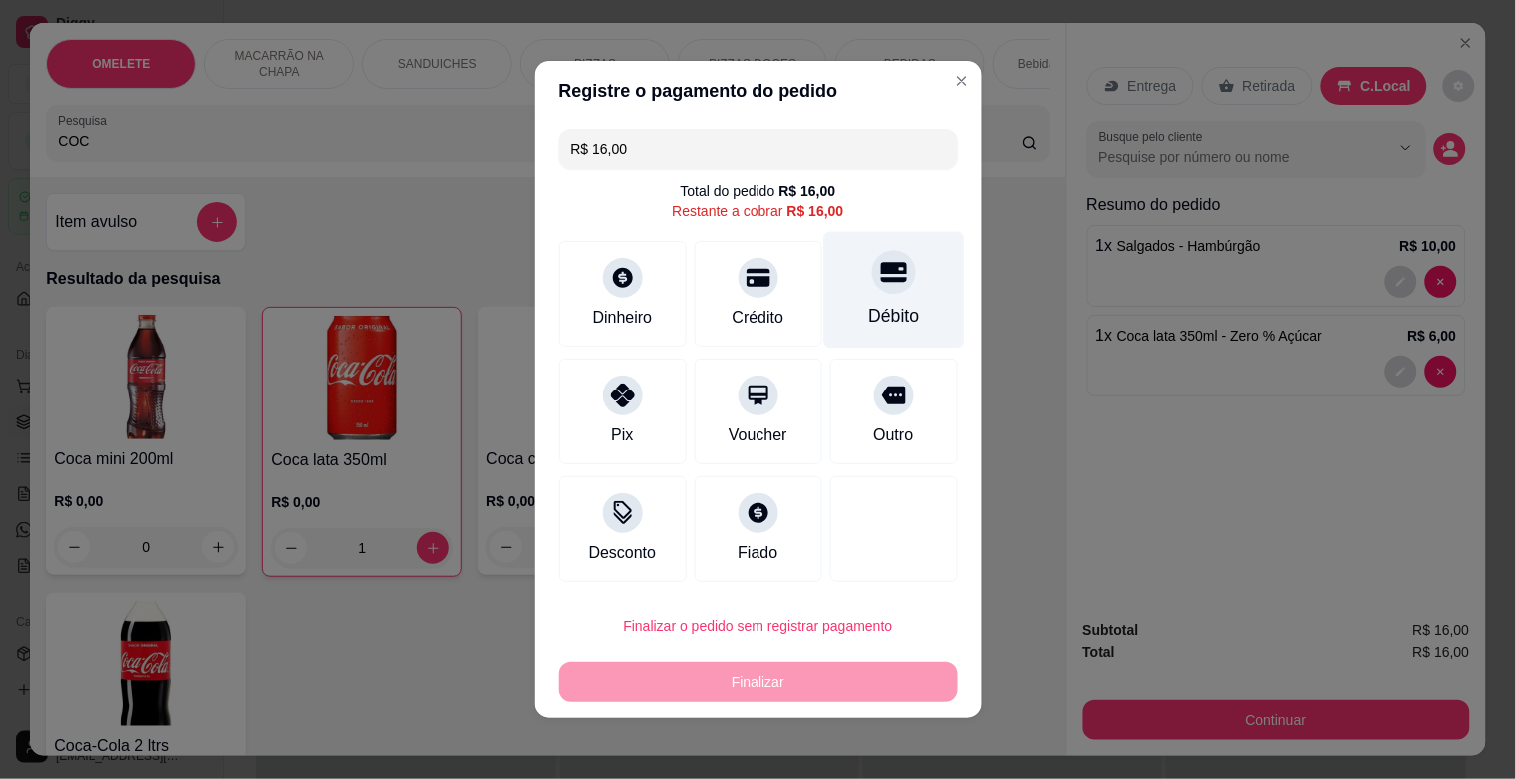
drag, startPoint x: 882, startPoint y: 254, endPoint x: 883, endPoint y: 275, distance: 21.0
click at [882, 262] on div "Débito" at bounding box center [893, 290] width 141 height 117
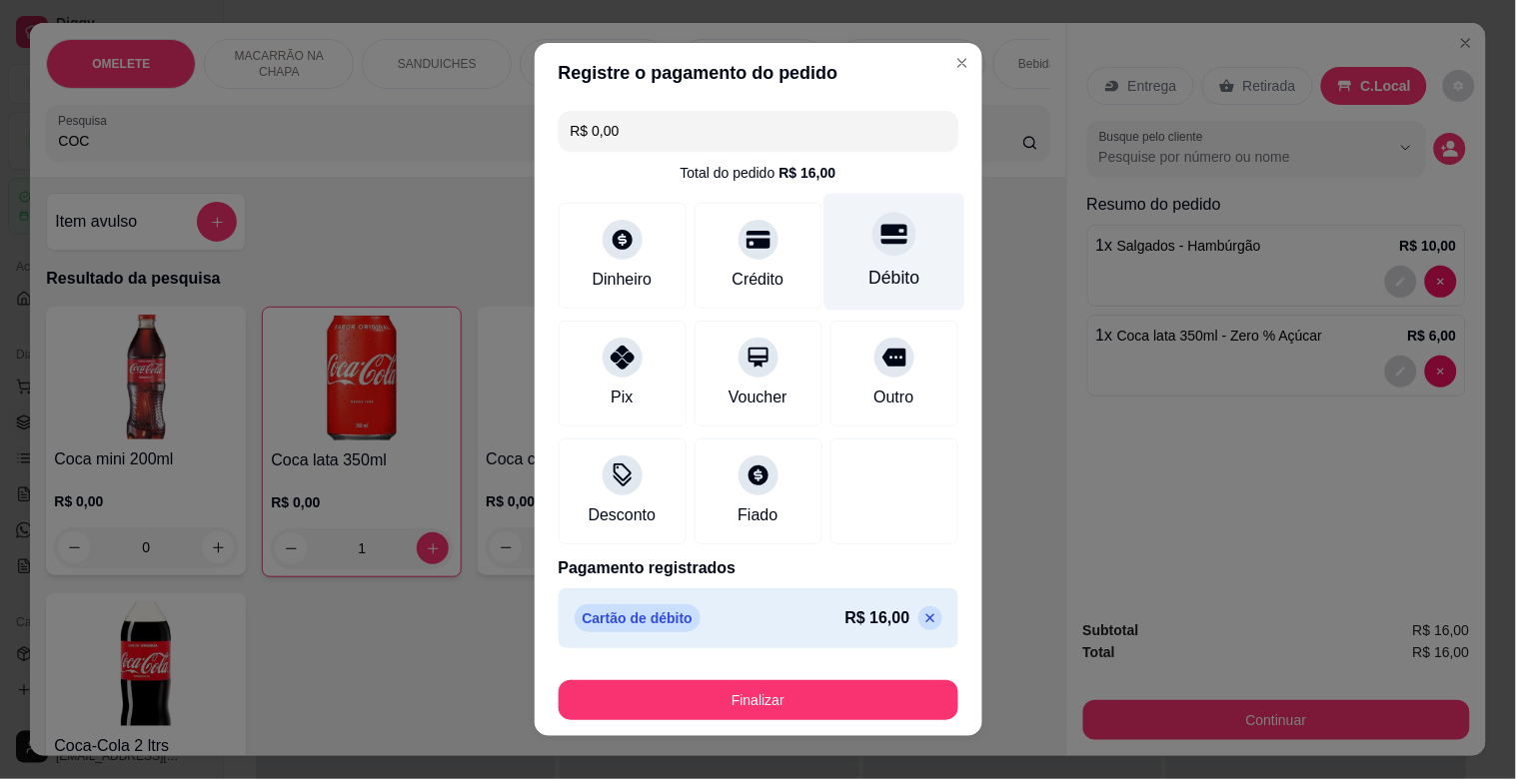
type input "R$ 0,00"
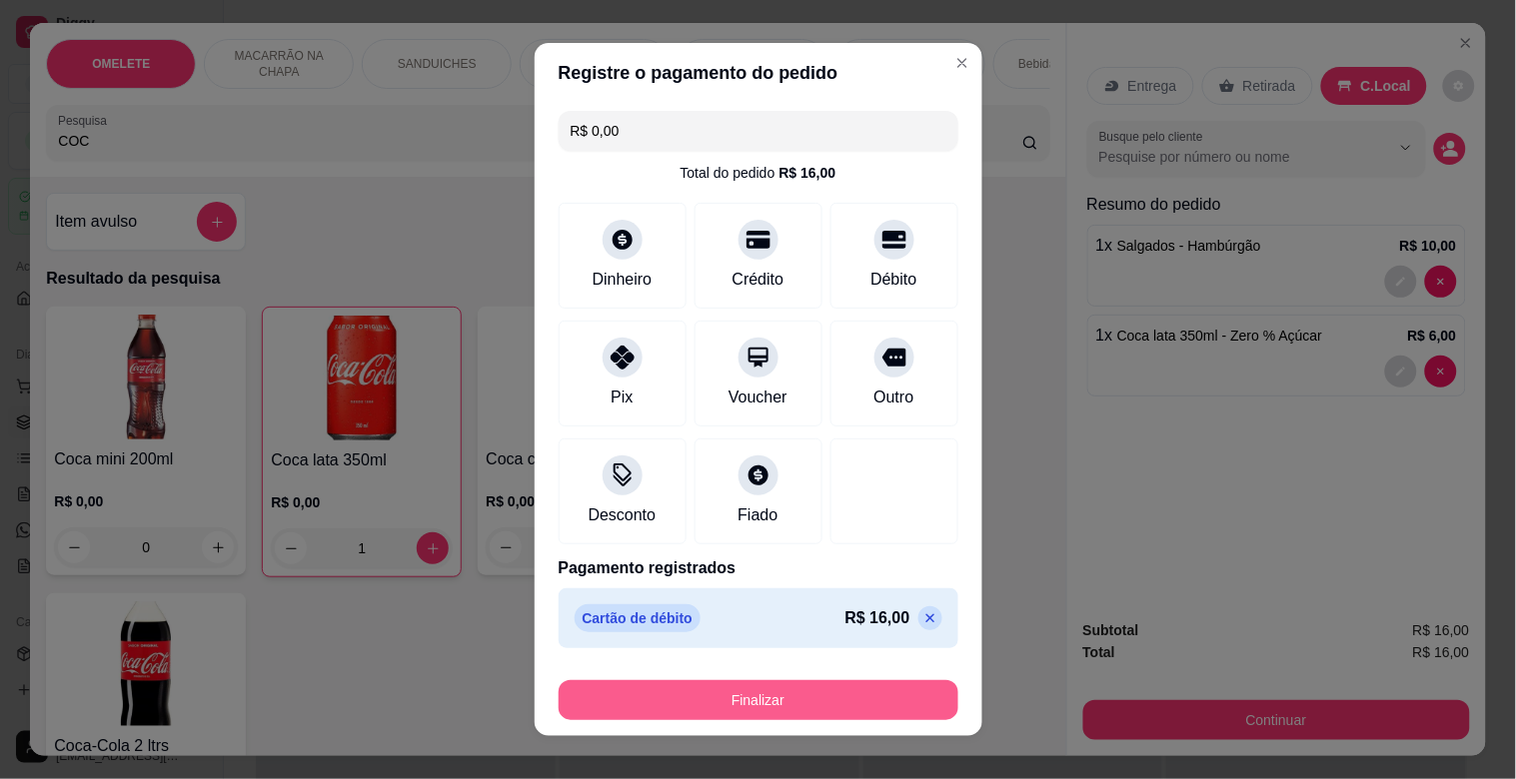
click at [776, 695] on button "Finalizar" at bounding box center [758, 700] width 400 height 40
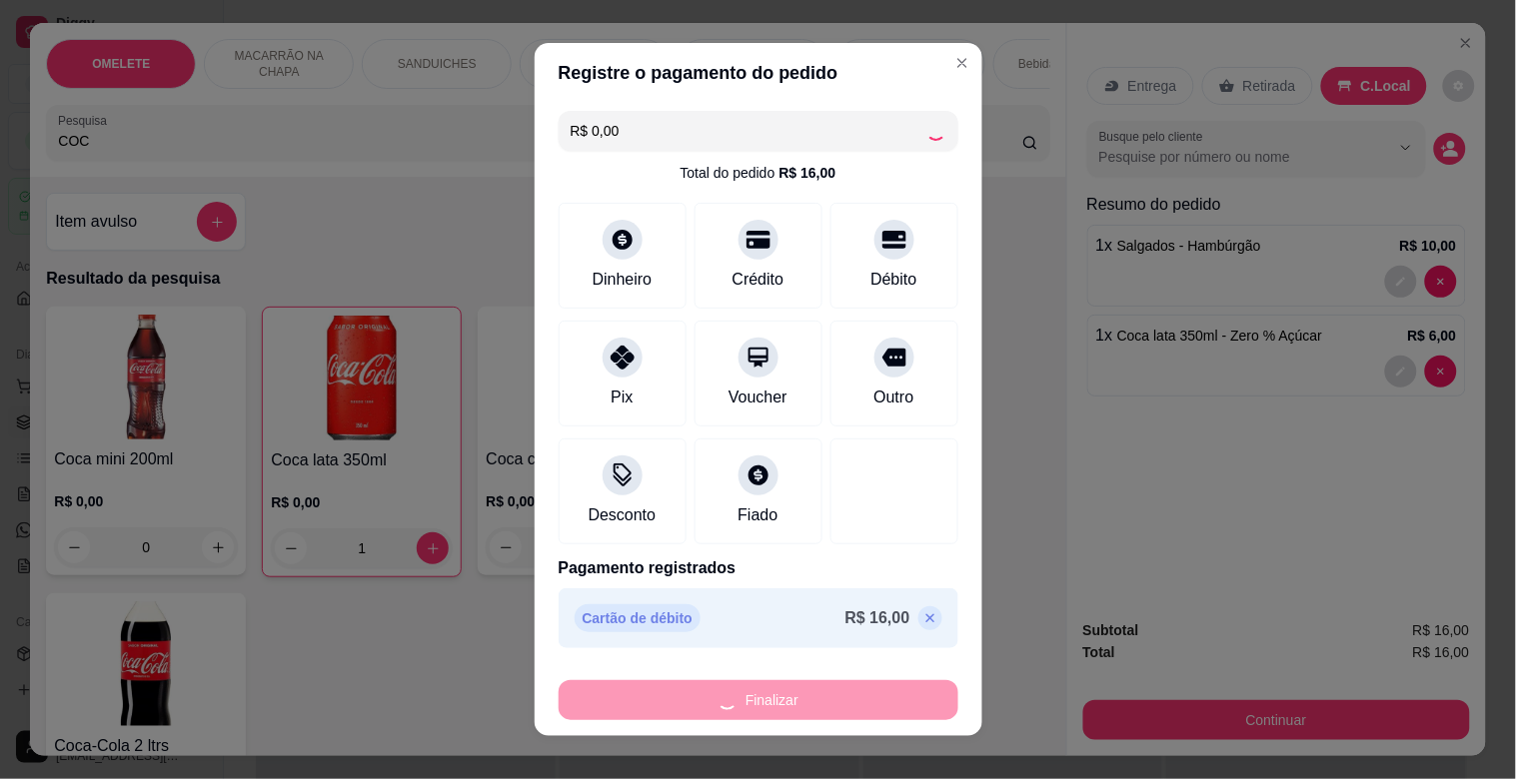
type input "0"
type input "-R$ 16,00"
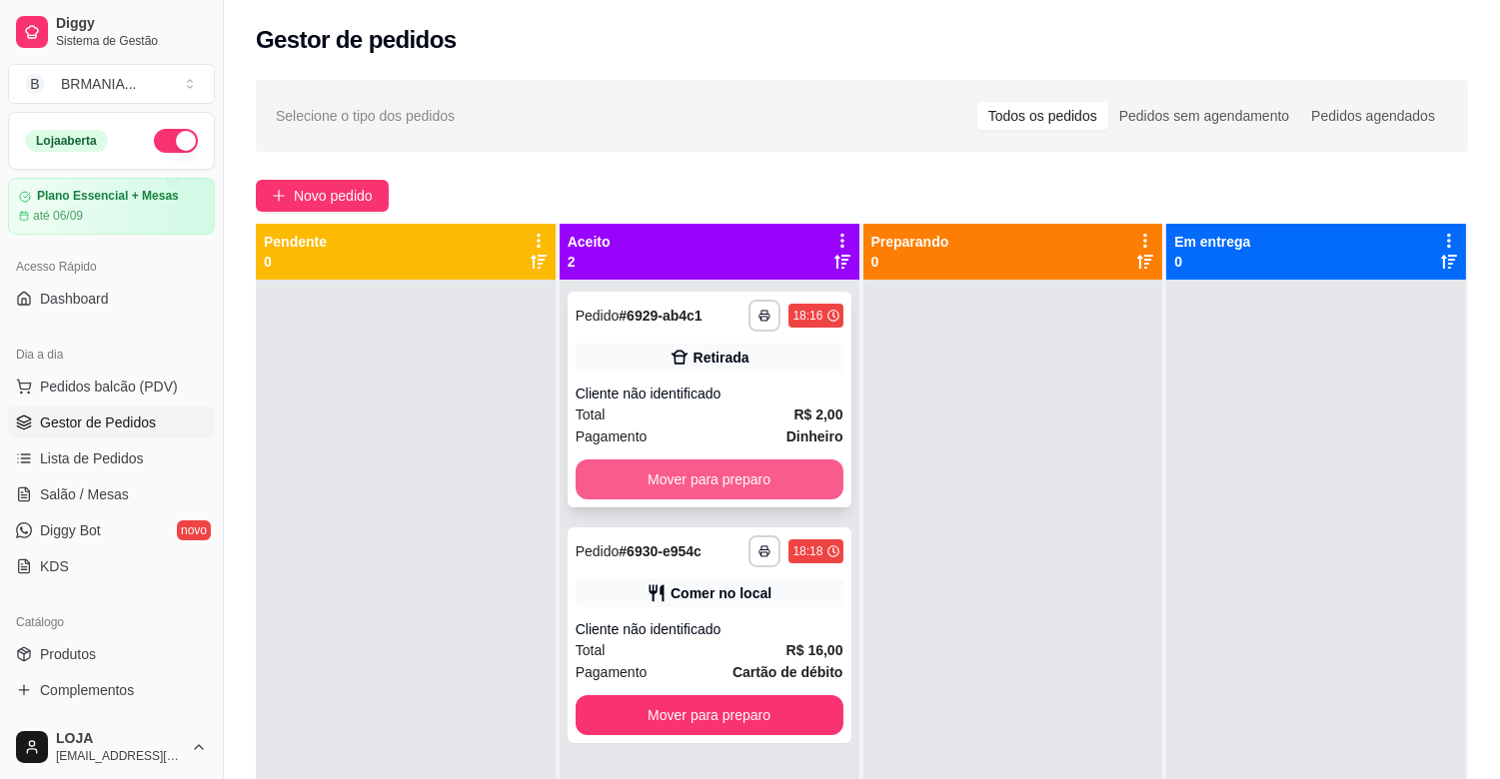
click at [770, 480] on button "Mover para preparo" at bounding box center [709, 480] width 268 height 40
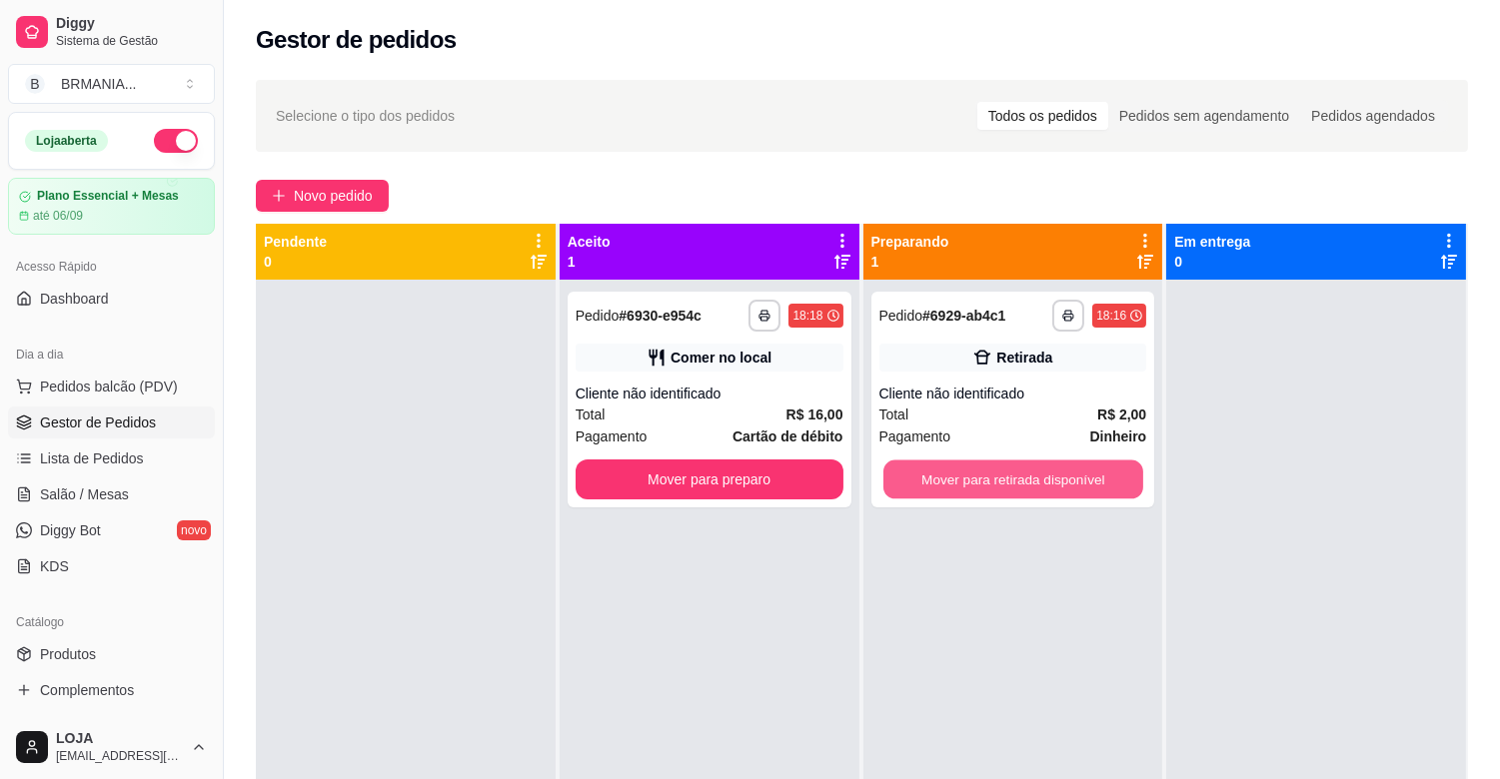
click at [927, 480] on button "Mover para retirada disponível" at bounding box center [1013, 480] width 260 height 39
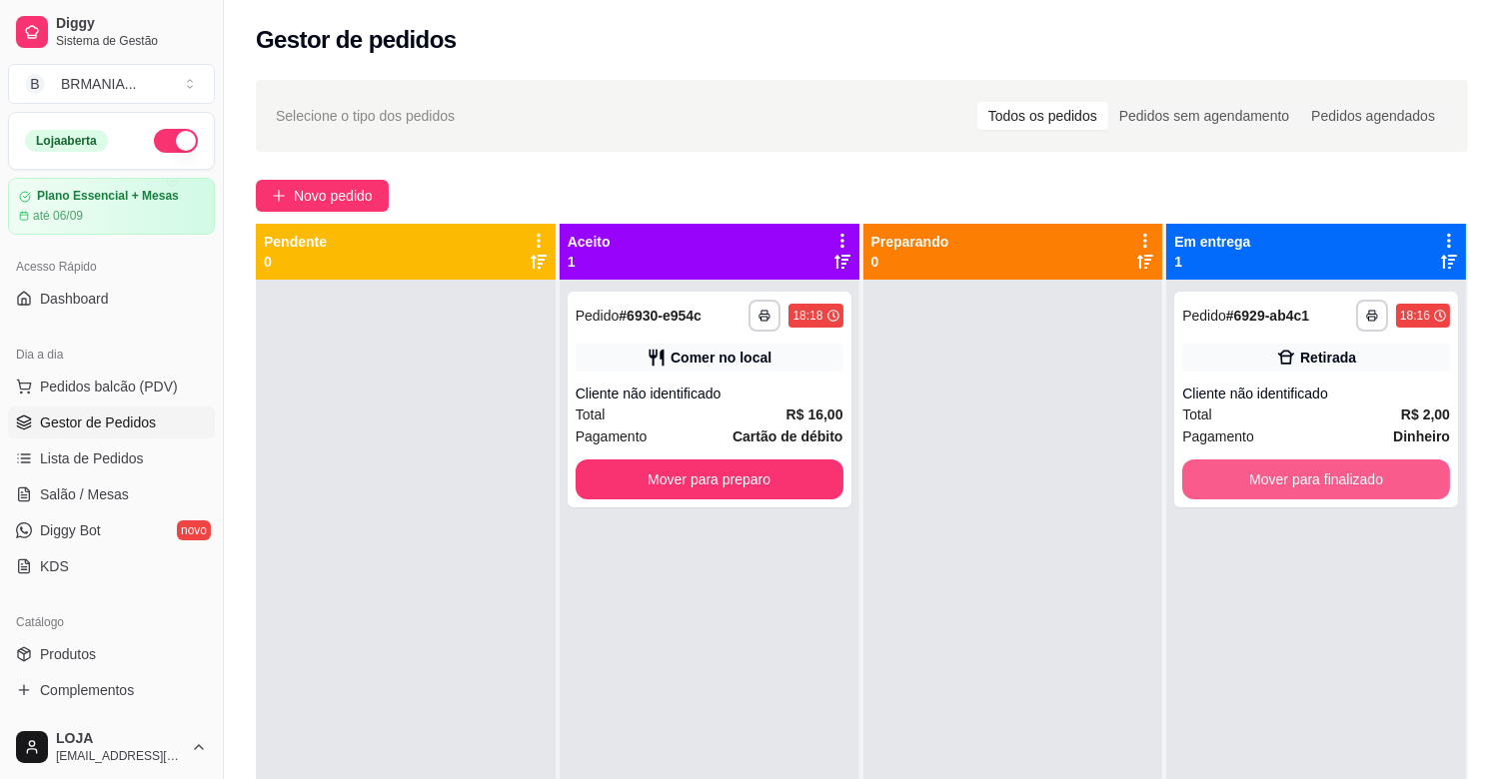
click at [1217, 471] on button "Mover para finalizado" at bounding box center [1316, 480] width 268 height 40
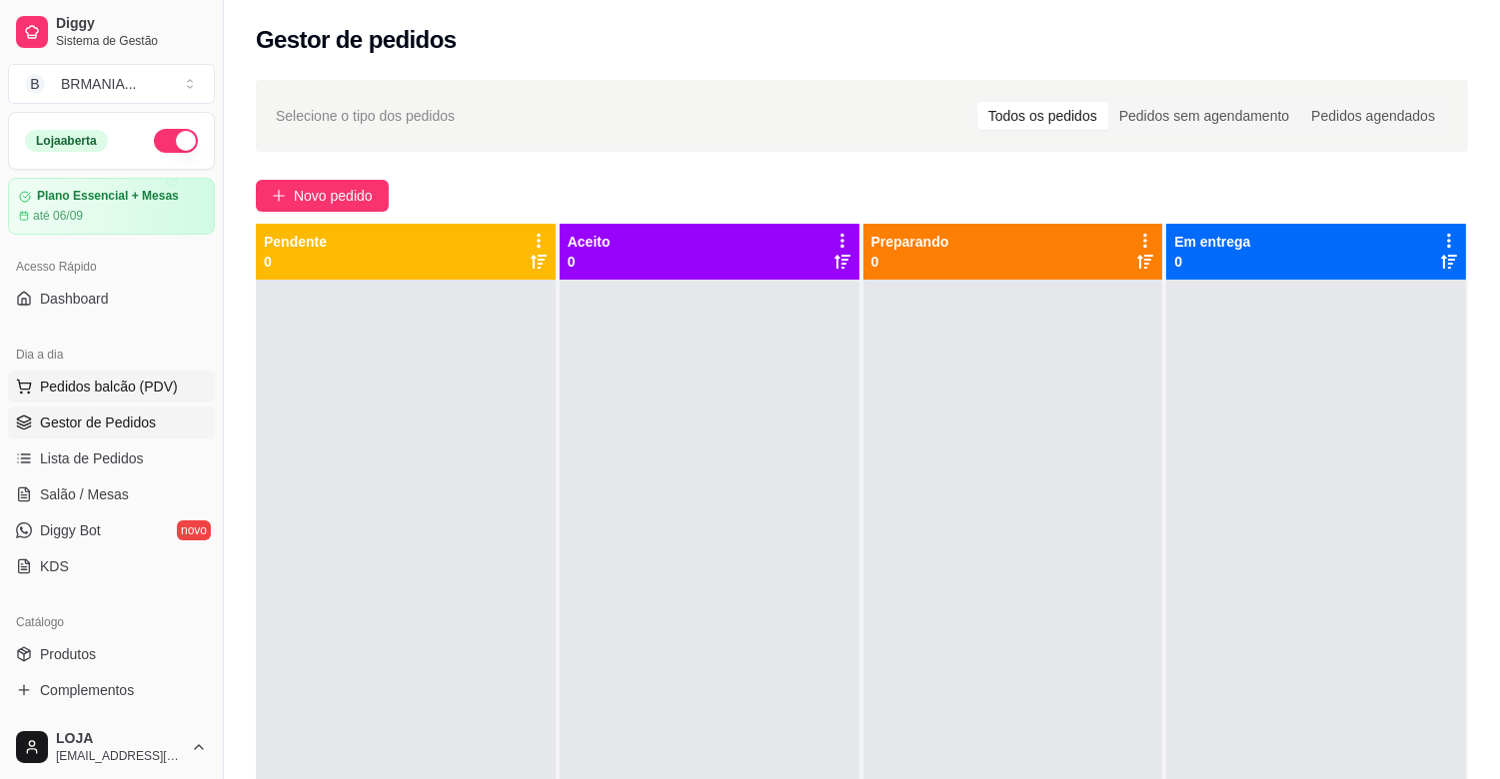
click at [145, 385] on span "Pedidos balcão (PDV)" at bounding box center [109, 387] width 138 height 20
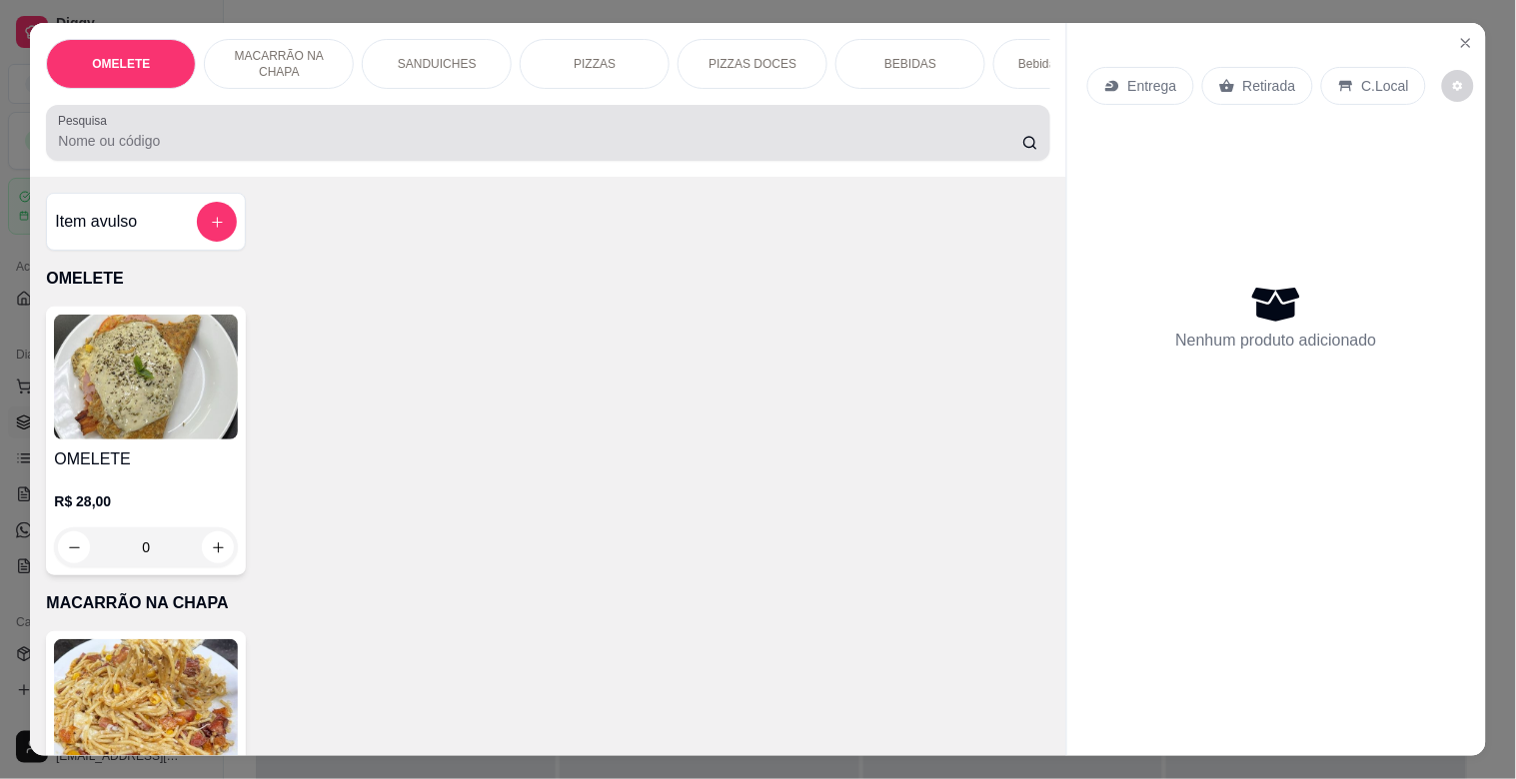
click at [297, 138] on div at bounding box center [547, 133] width 979 height 40
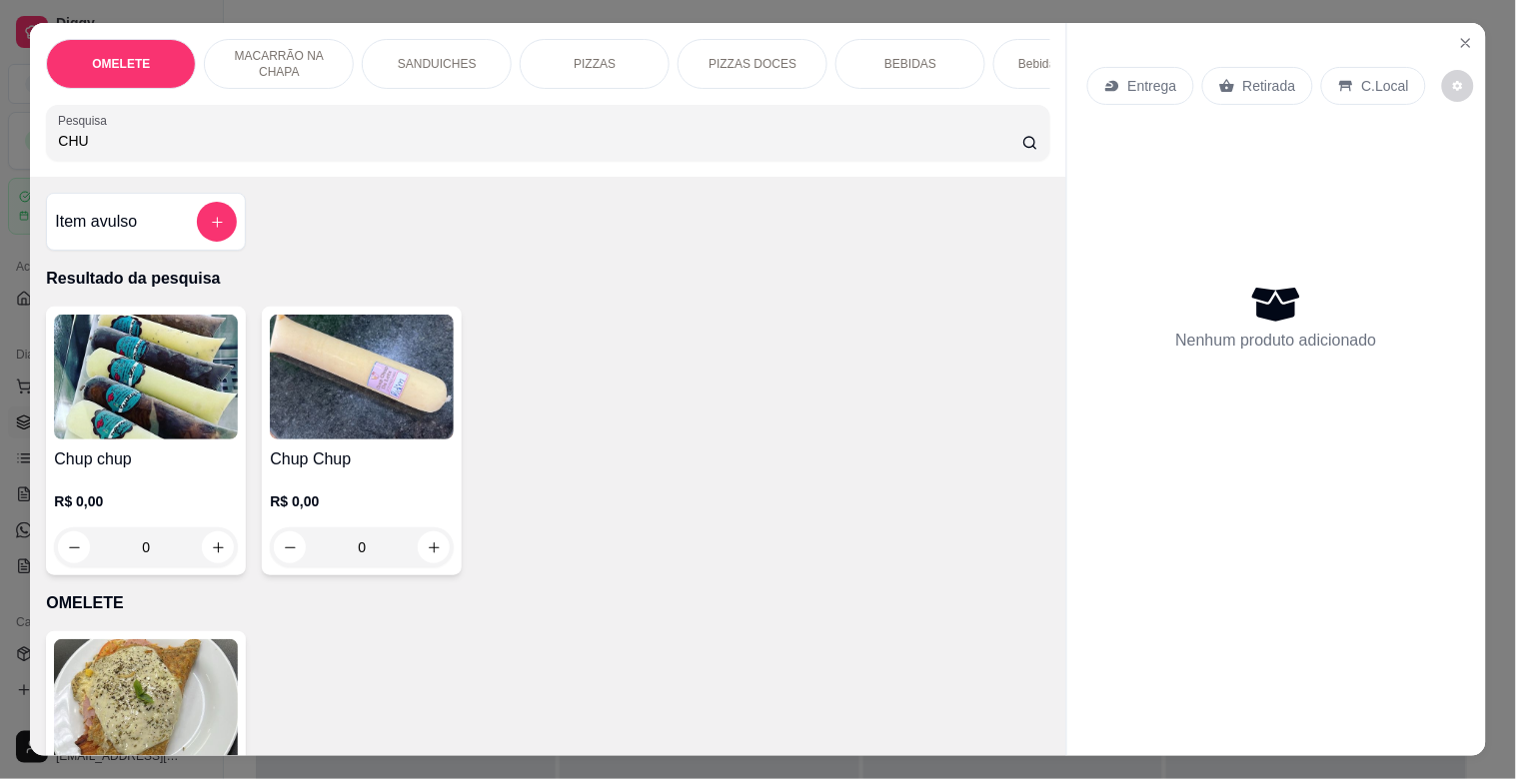
type input "CHU"
click at [336, 380] on img at bounding box center [362, 377] width 184 height 125
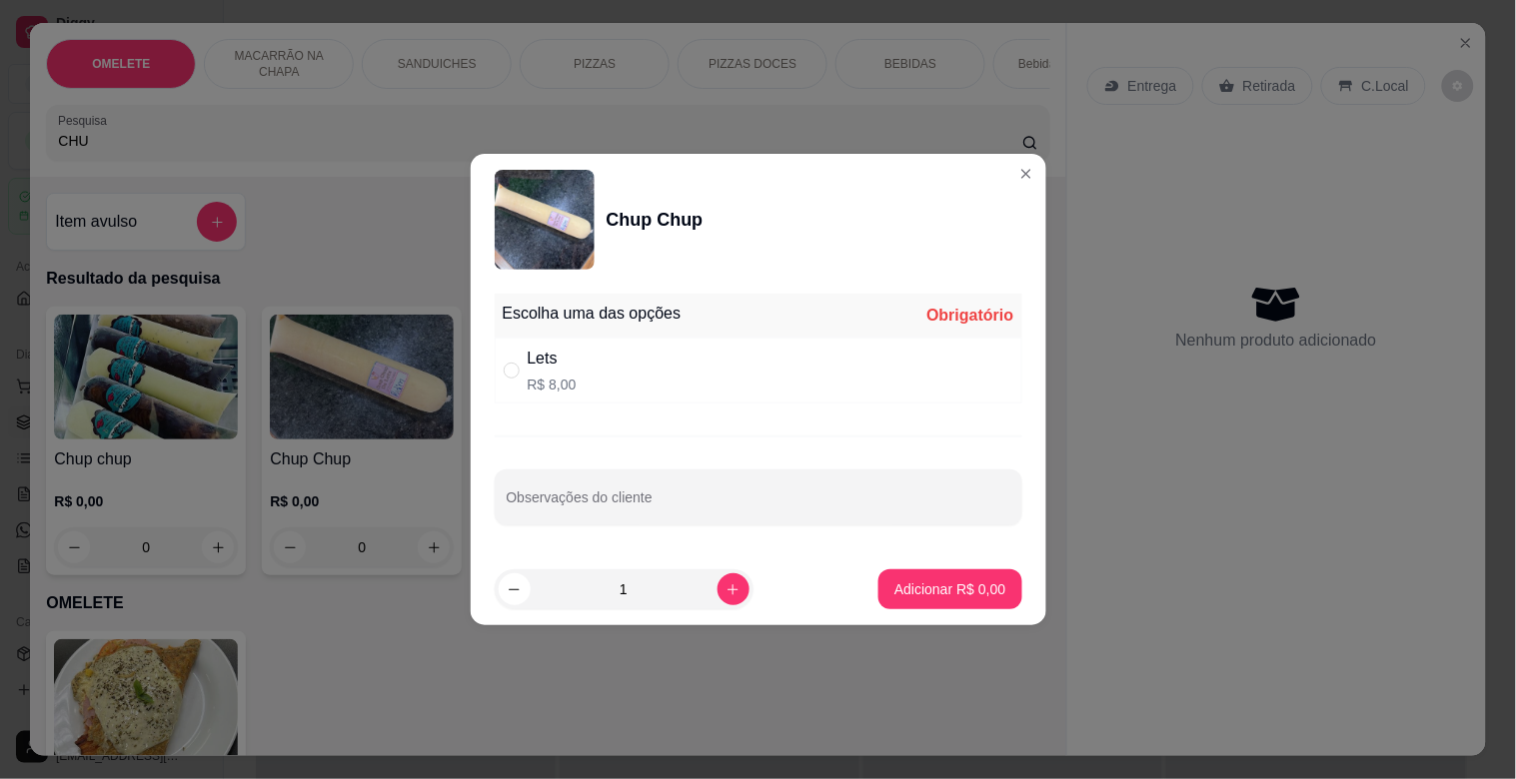
drag, startPoint x: 624, startPoint y: 373, endPoint x: 636, endPoint y: 375, distance: 12.2
click at [624, 372] on div "Lets R$ 8,00" at bounding box center [759, 371] width 528 height 66
radio input "true"
click at [717, 600] on button "increase-product-quantity" at bounding box center [733, 589] width 32 height 32
type input "2"
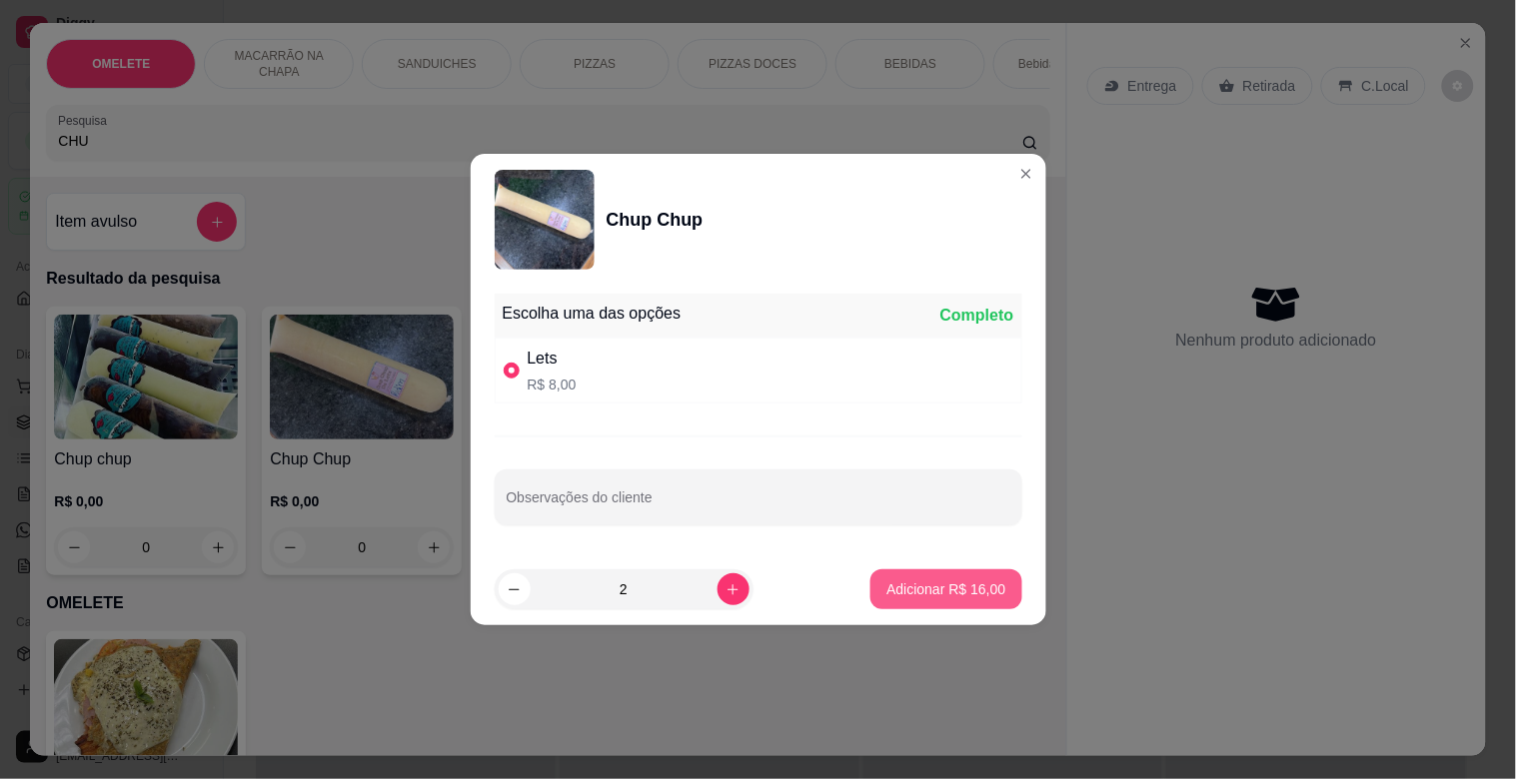
click at [896, 595] on p "Adicionar R$ 16,00" at bounding box center [945, 589] width 119 height 20
type input "2"
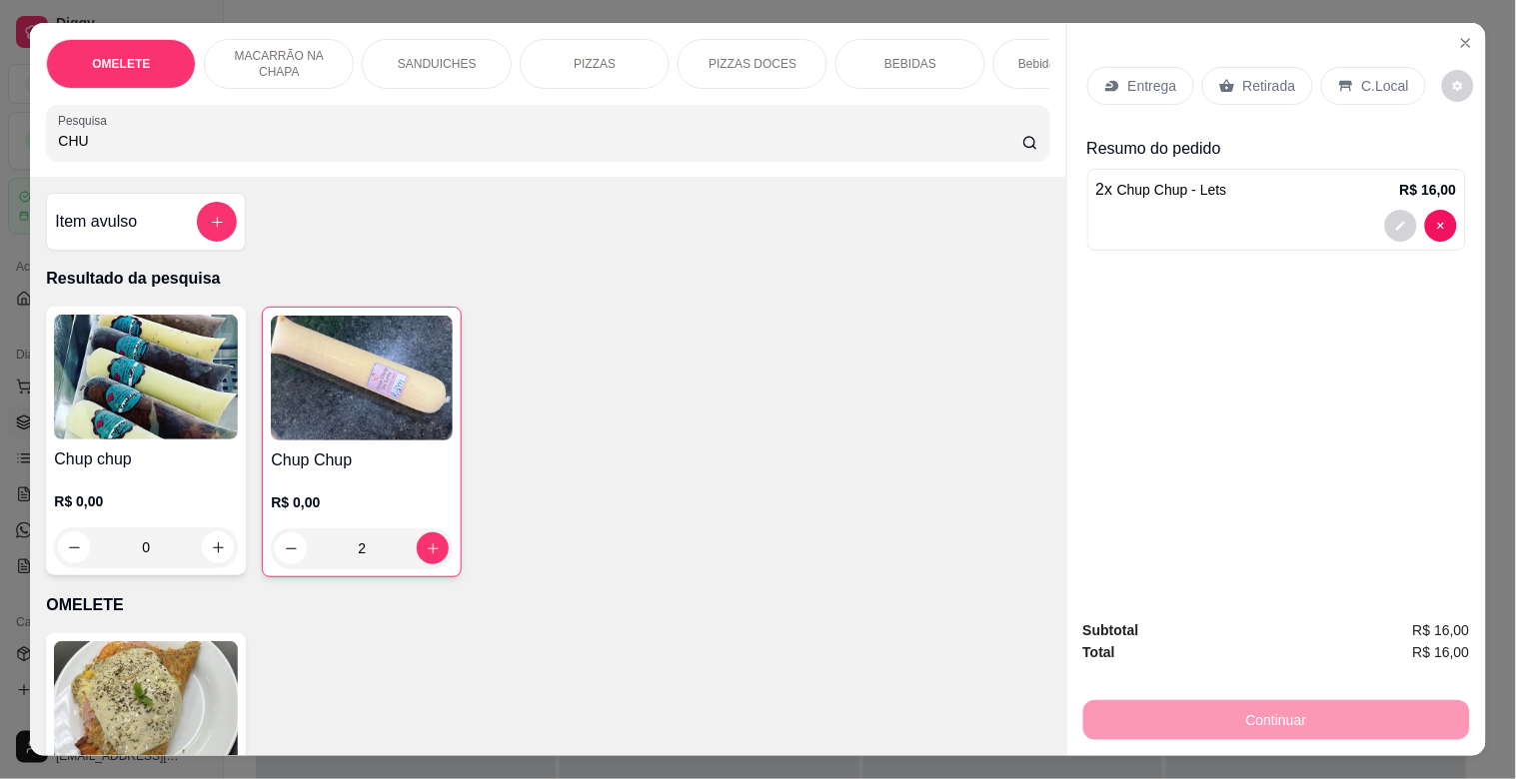
click at [1266, 78] on p "Retirada" at bounding box center [1269, 86] width 53 height 20
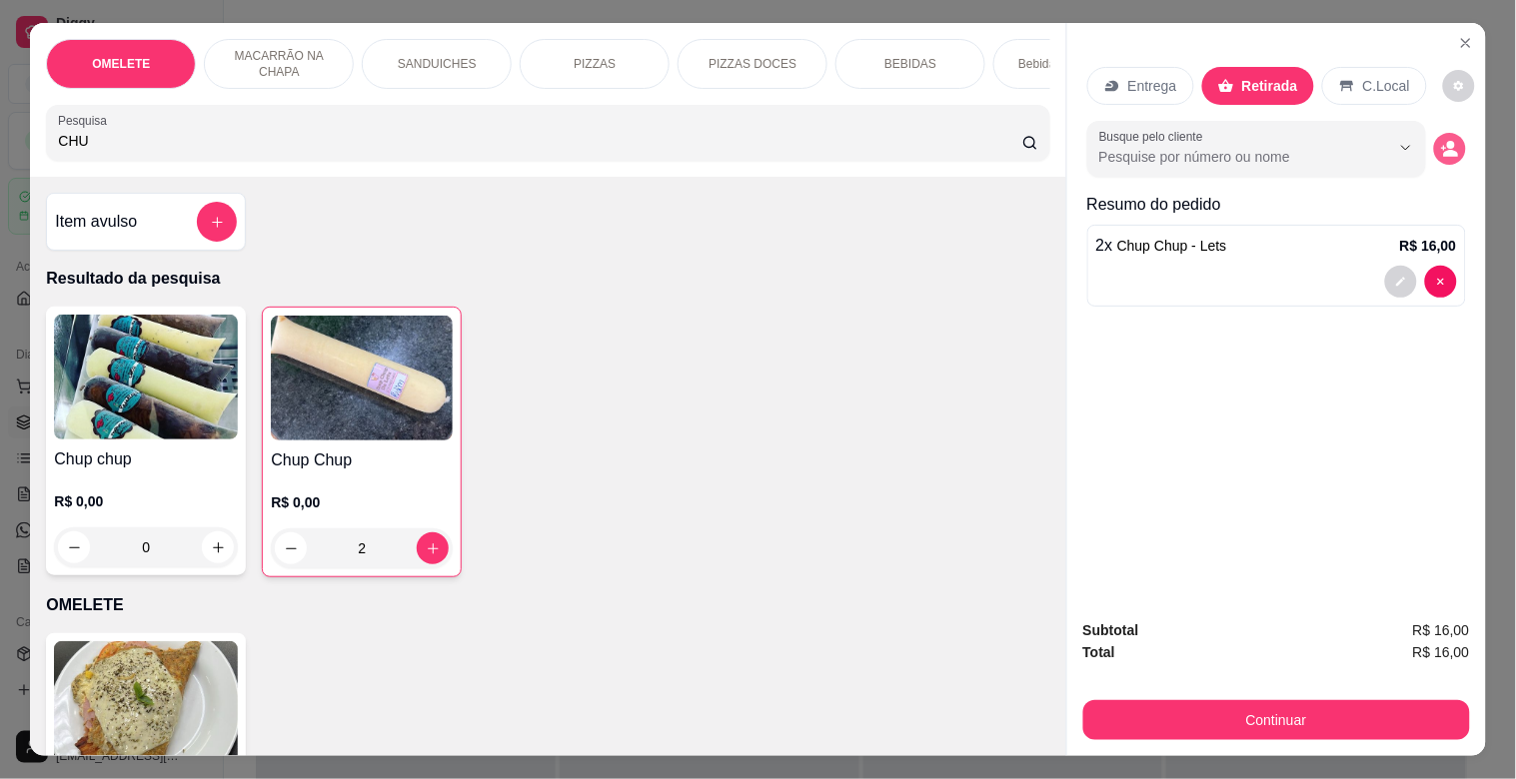
click at [1440, 153] on button "decrease-product-quantity" at bounding box center [1450, 149] width 32 height 32
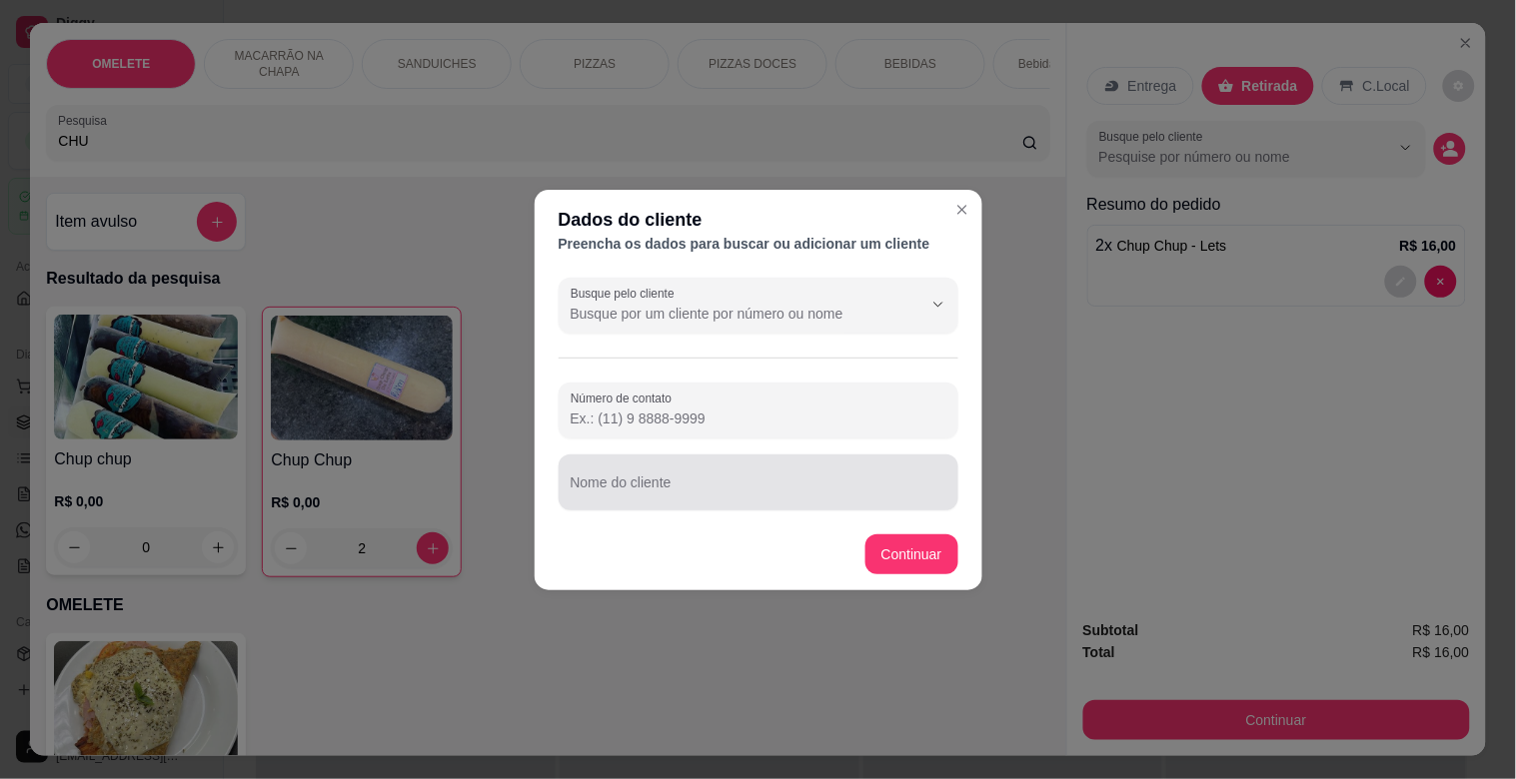
click at [791, 483] on input "Nome do cliente" at bounding box center [758, 491] width 376 height 20
type input "[PERSON_NAME]"
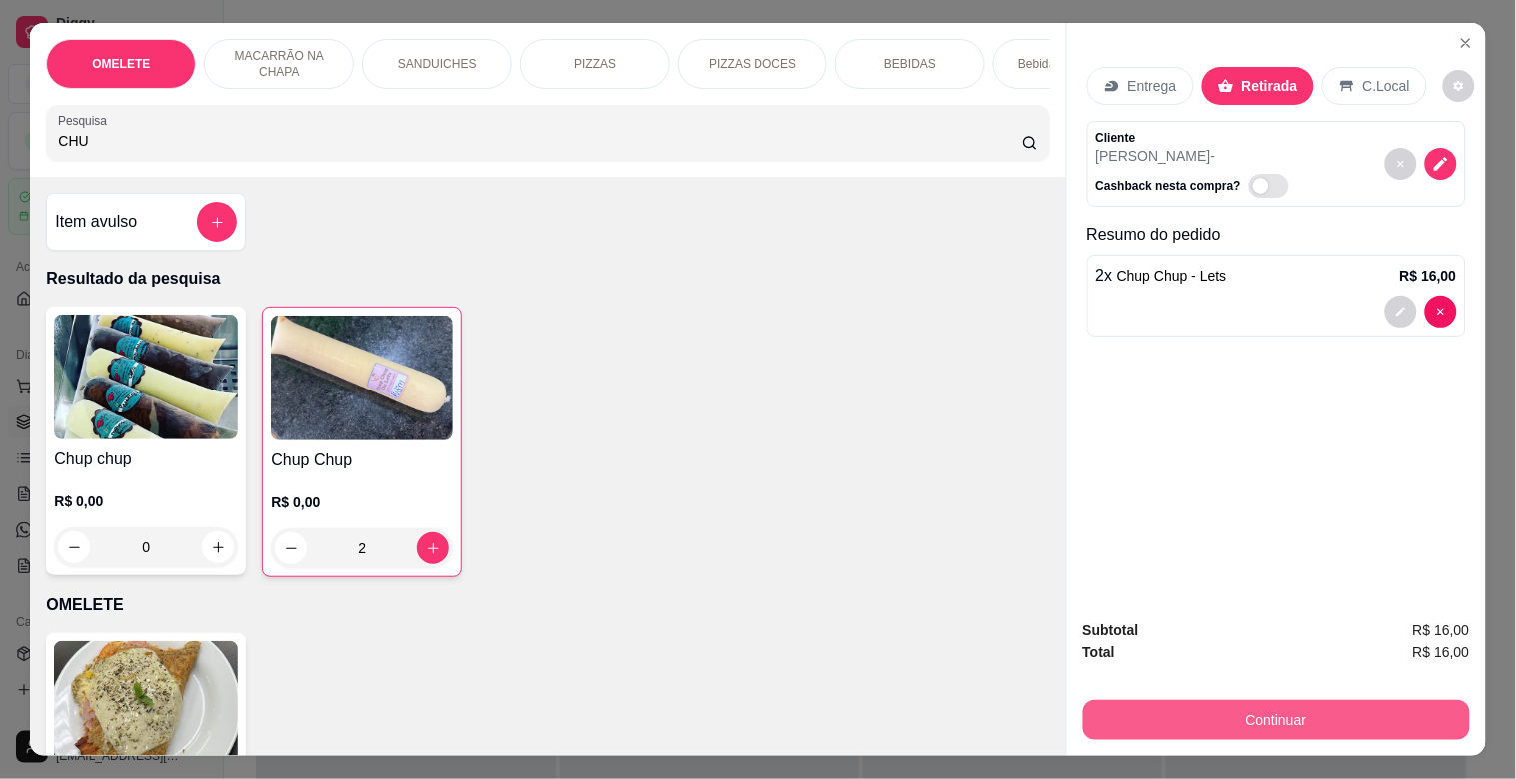
click at [1203, 704] on button "Continuar" at bounding box center [1276, 720] width 387 height 40
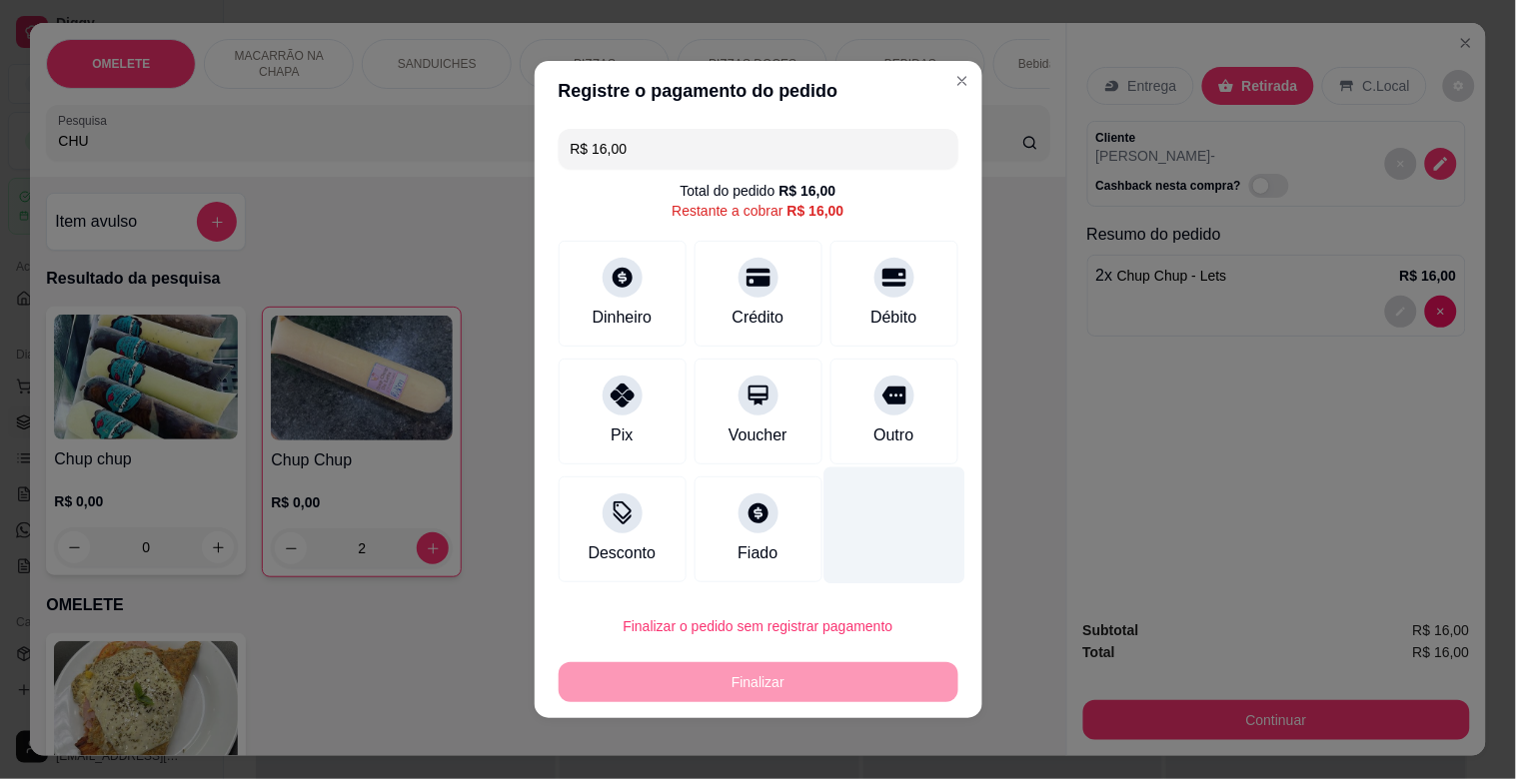
drag, startPoint x: 883, startPoint y: 413, endPoint x: 869, endPoint y: 464, distance: 52.8
click at [877, 437] on div "Outro" at bounding box center [894, 412] width 128 height 106
type input "R$ 0,00"
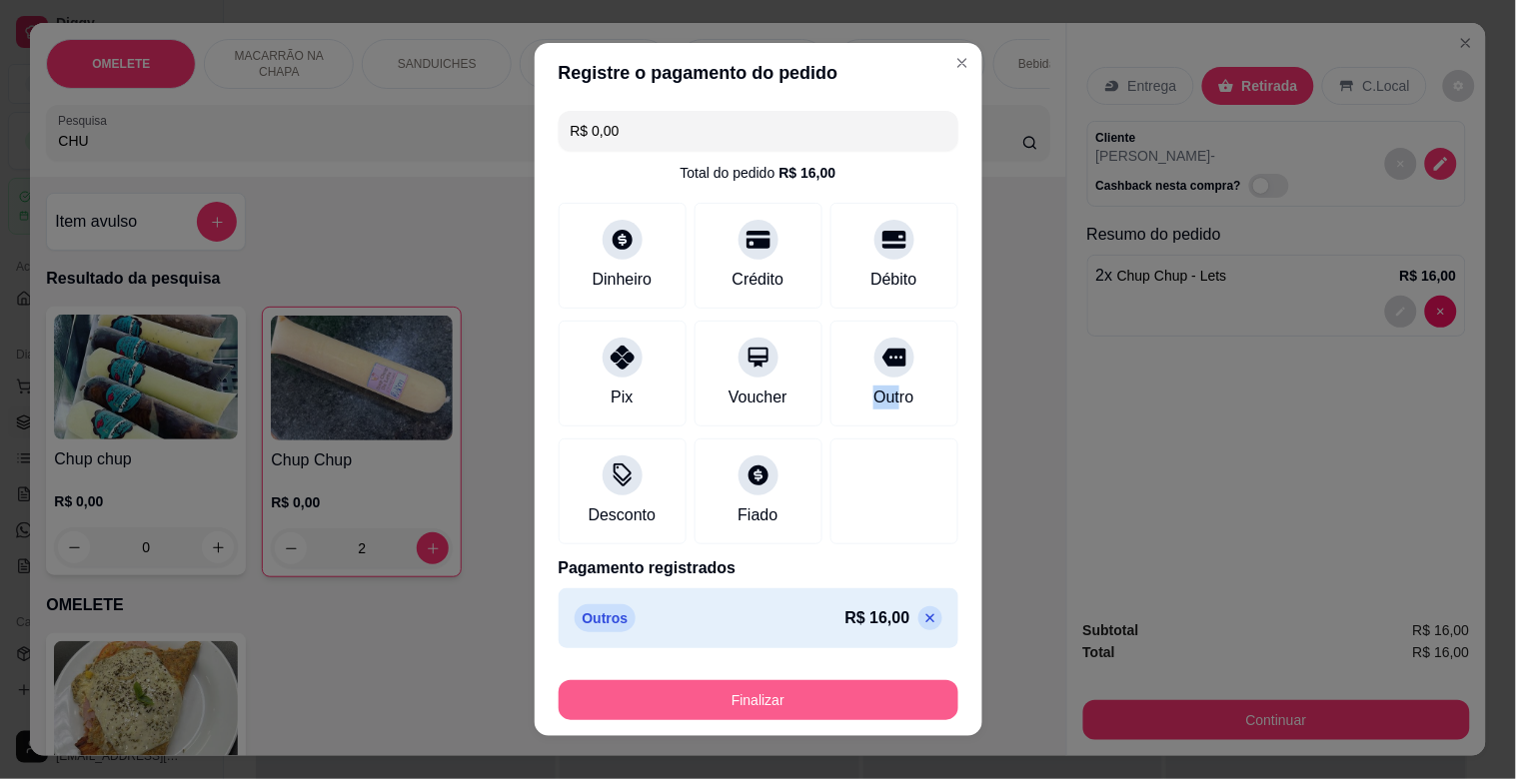
click at [770, 690] on button "Finalizar" at bounding box center [758, 700] width 400 height 40
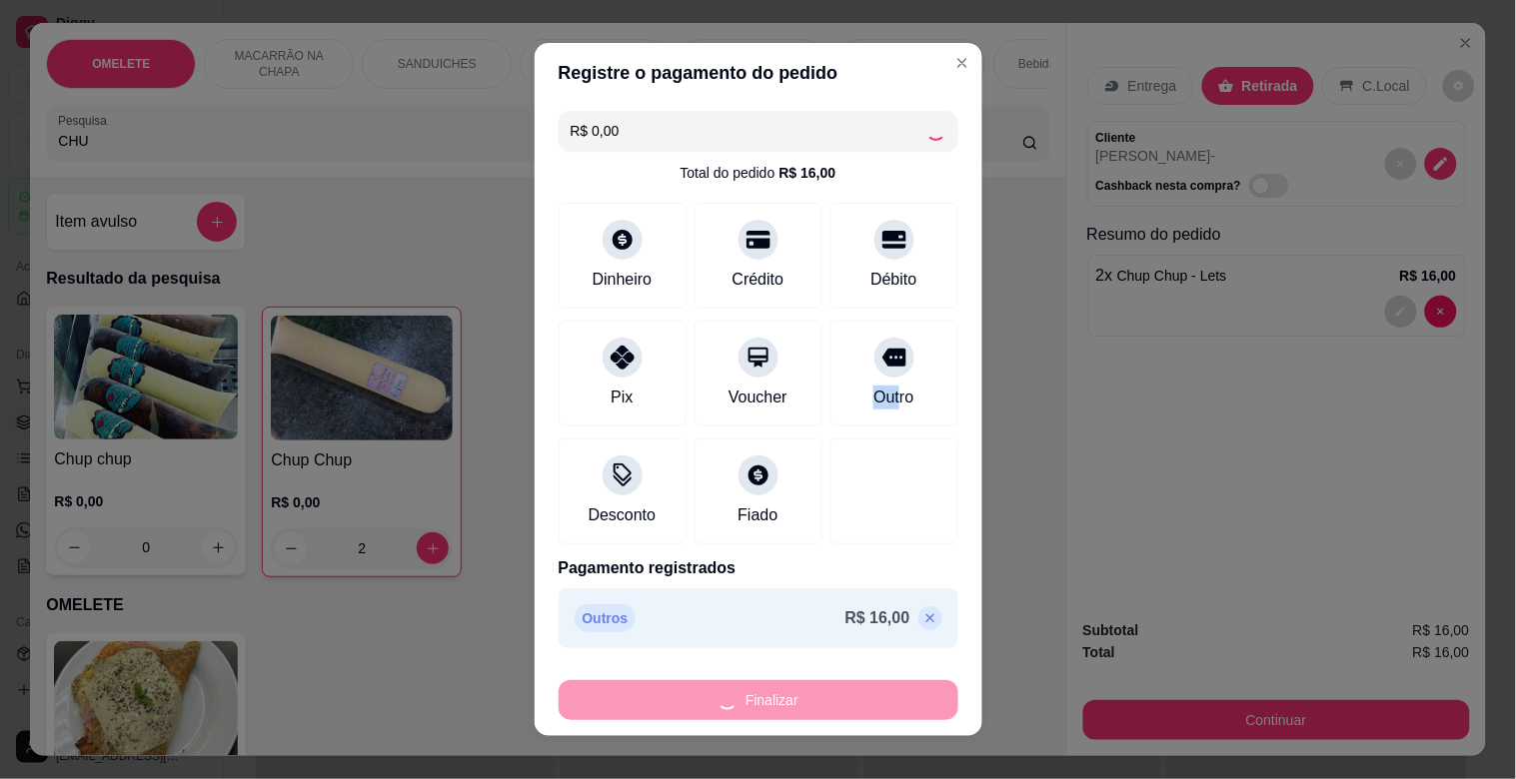
type input "0"
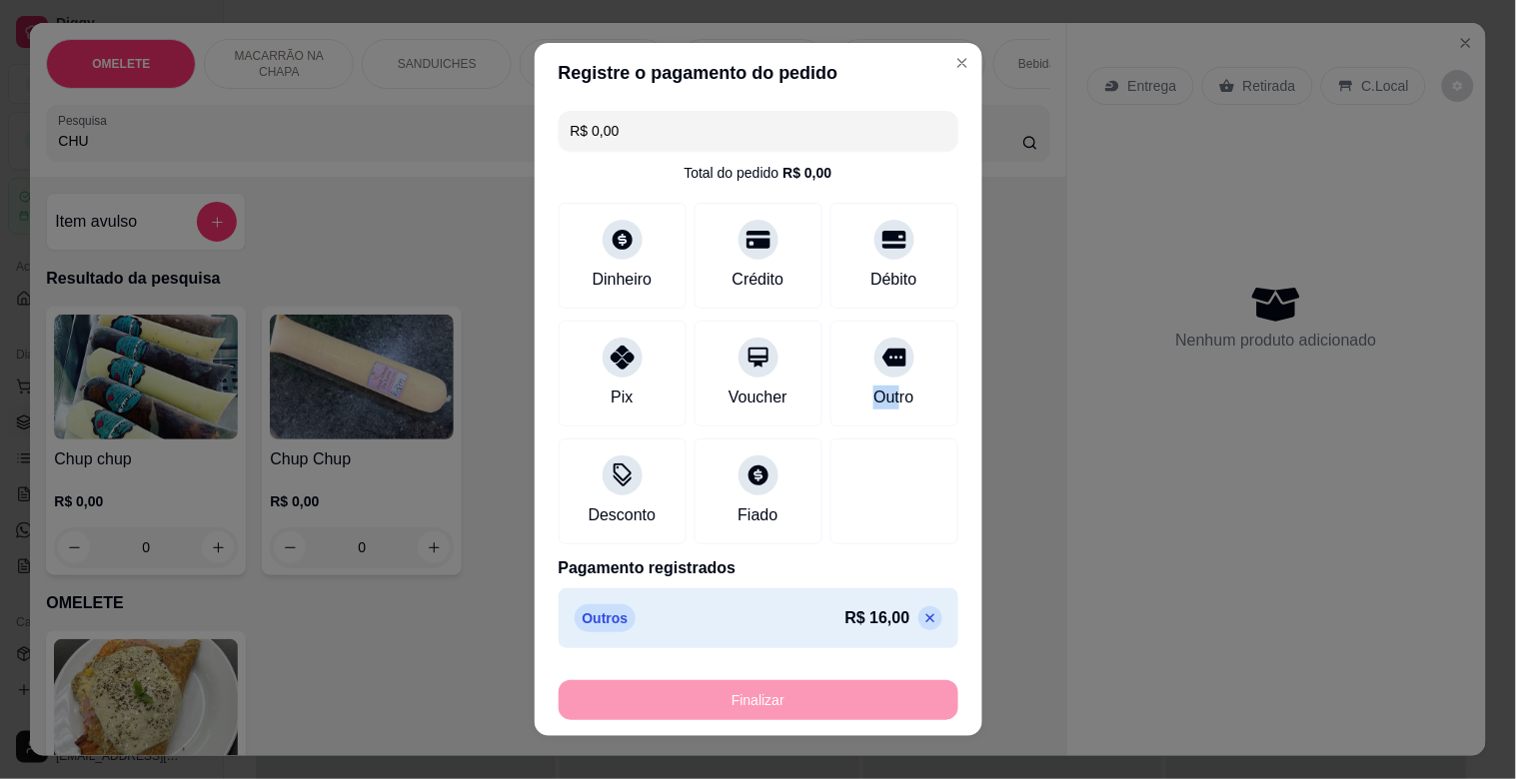
type input "-R$ 16,00"
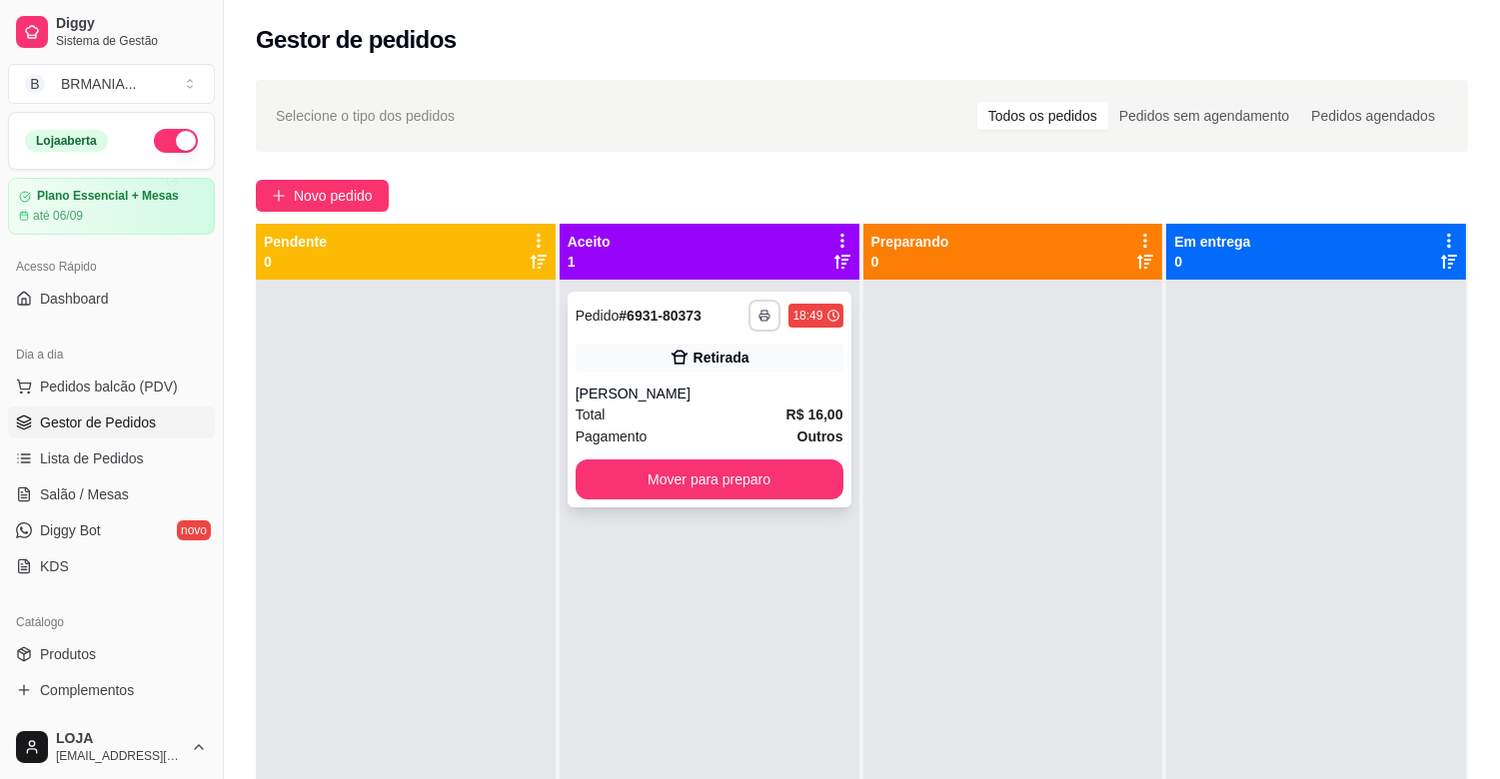
click at [765, 313] on button "button" at bounding box center [764, 316] width 32 height 32
click at [732, 393] on button "IMPRESSORA" at bounding box center [704, 386] width 145 height 32
click at [770, 482] on button "Mover para preparo" at bounding box center [709, 480] width 268 height 40
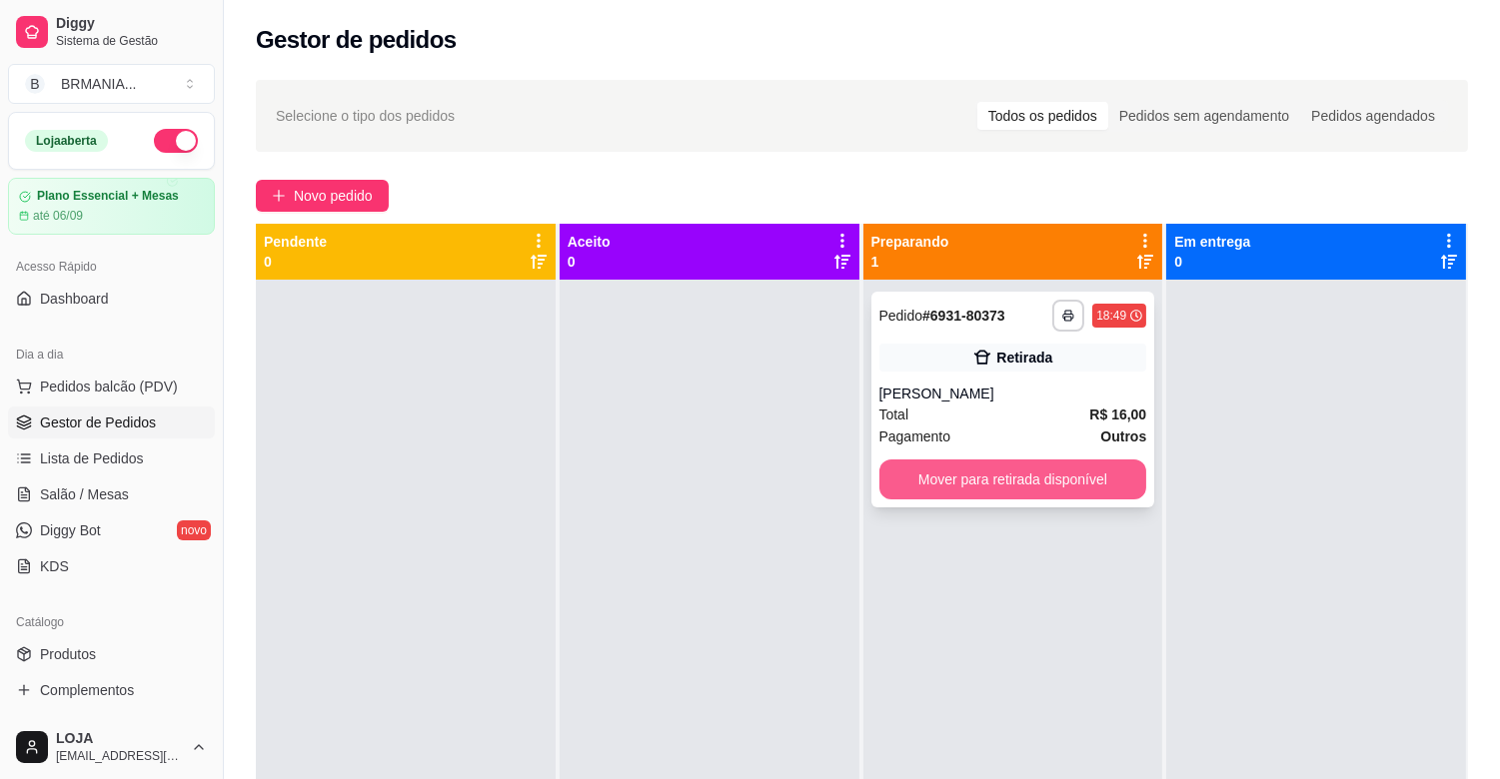
click at [937, 481] on button "Mover para retirada disponível" at bounding box center [1013, 480] width 268 height 40
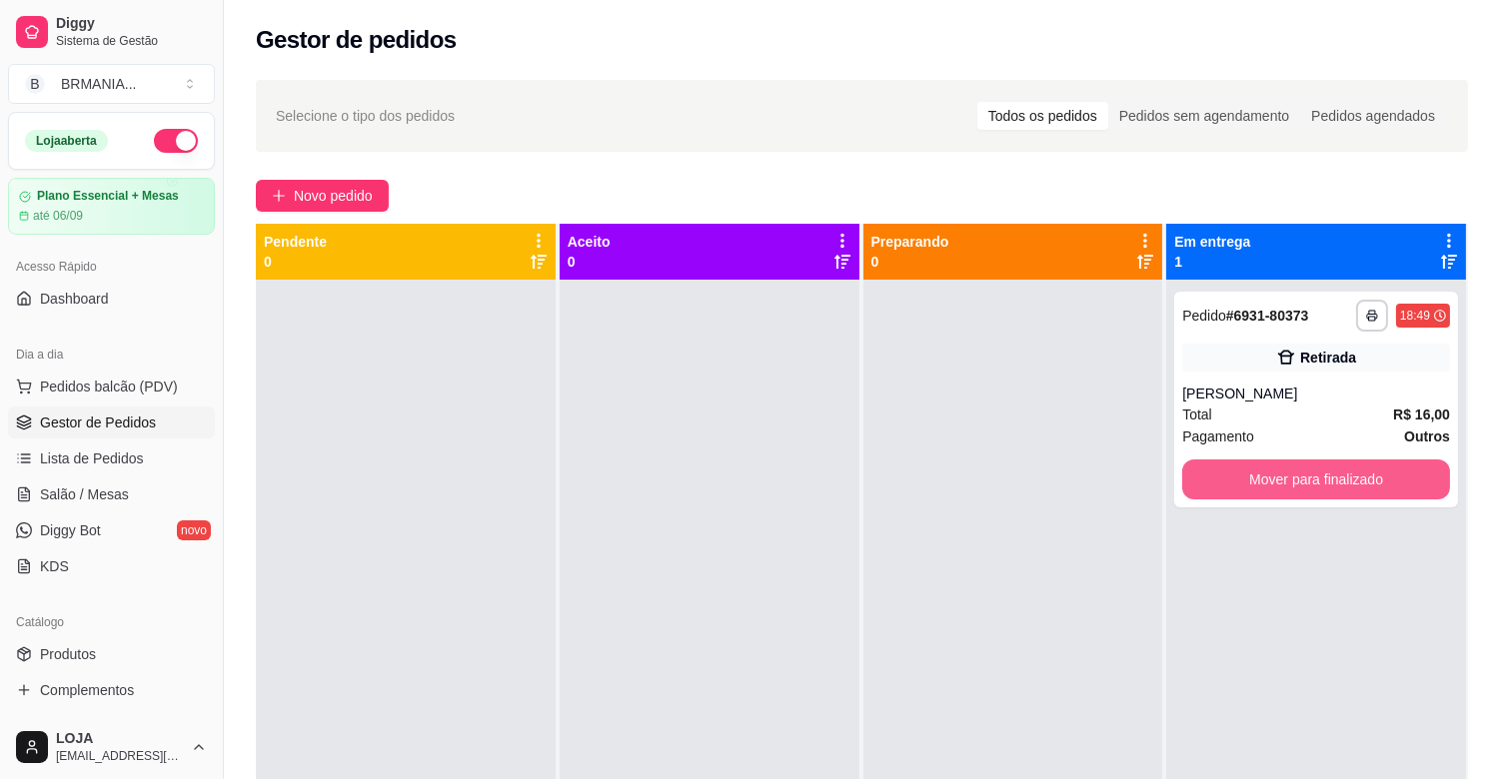
click at [1209, 484] on button "Mover para finalizado" at bounding box center [1316, 480] width 268 height 40
